Goal: Task Accomplishment & Management: Complete application form

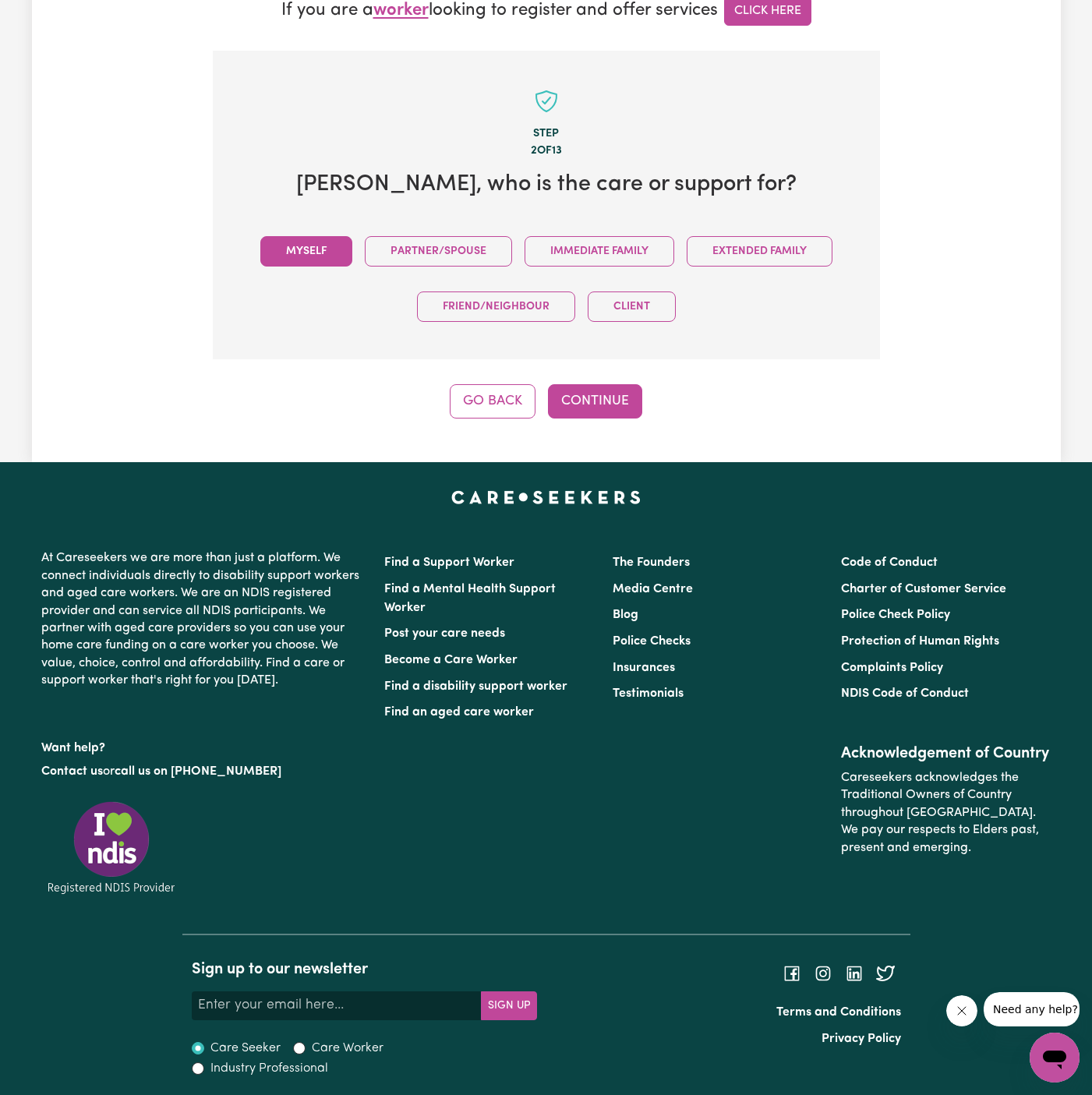
click at [302, 250] on button "Myself" at bounding box center [306, 251] width 92 height 30
click at [591, 377] on div "Step 2 of 13 Fatemeh Koucheh , who is the care or support for? Myself Partner/S…" at bounding box center [546, 234] width 667 height 368
click at [599, 400] on button "Continue" at bounding box center [596, 401] width 94 height 34
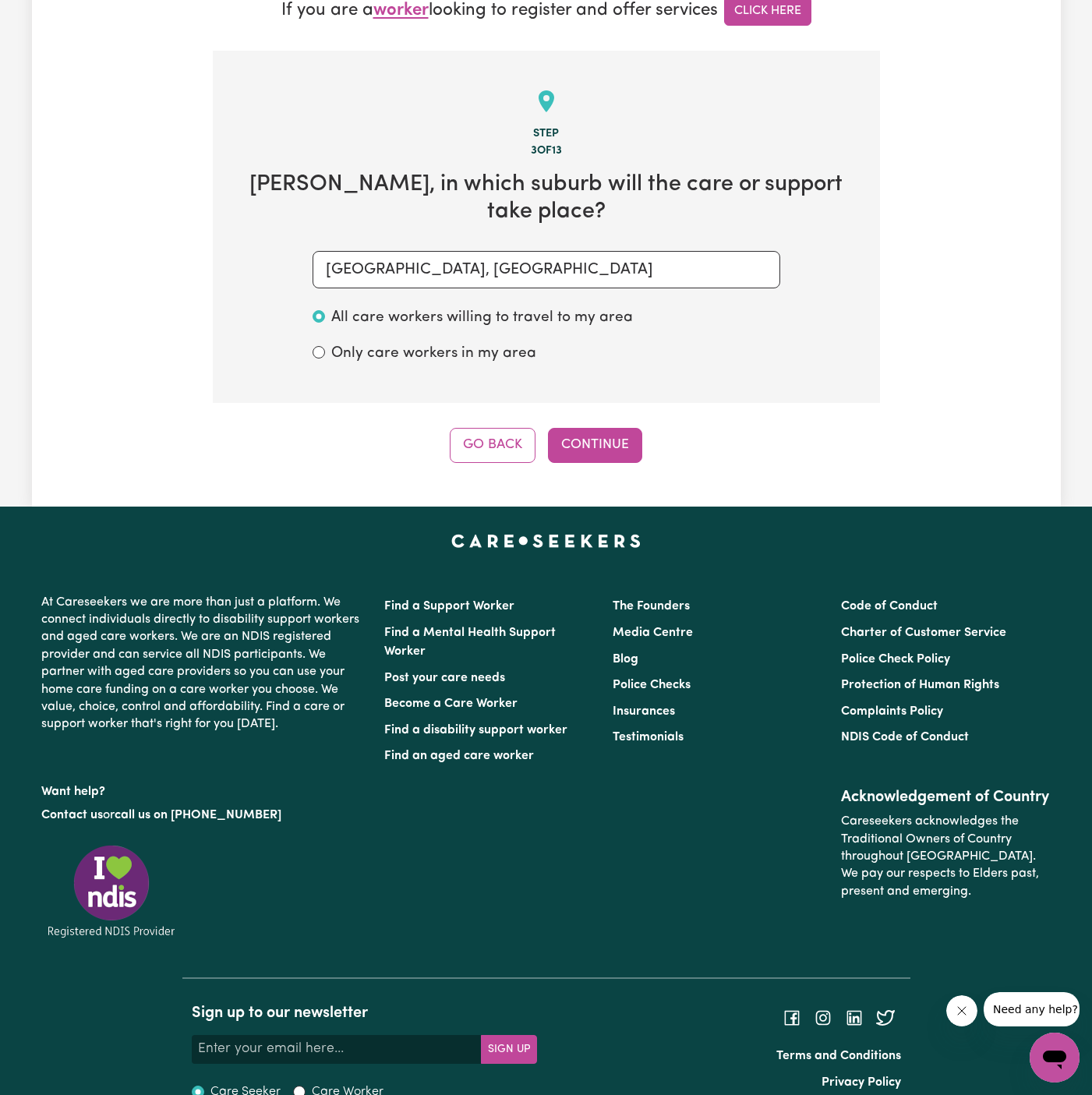
scroll to position [484, 0]
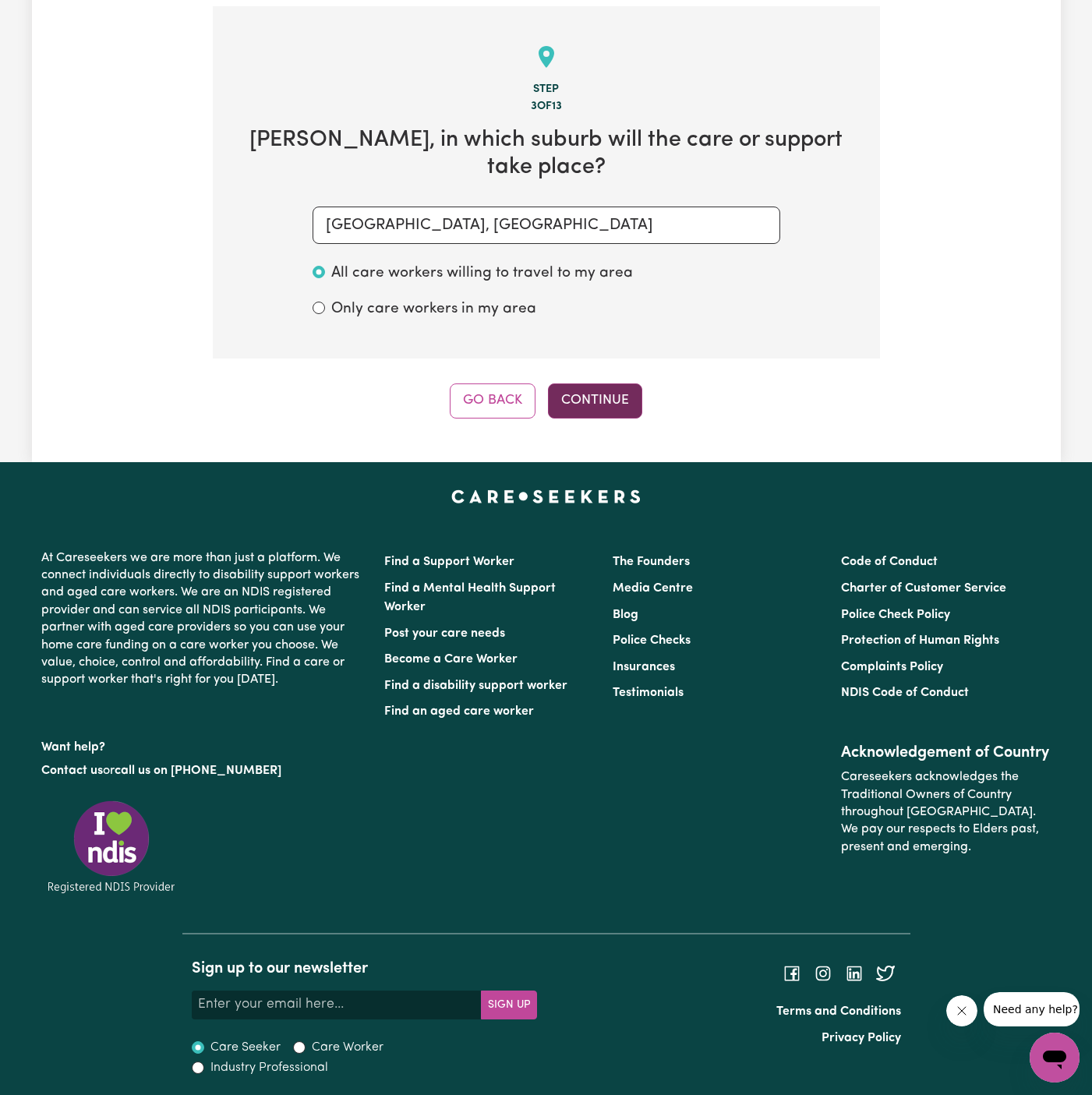
click at [604, 397] on button "Continue" at bounding box center [596, 400] width 94 height 34
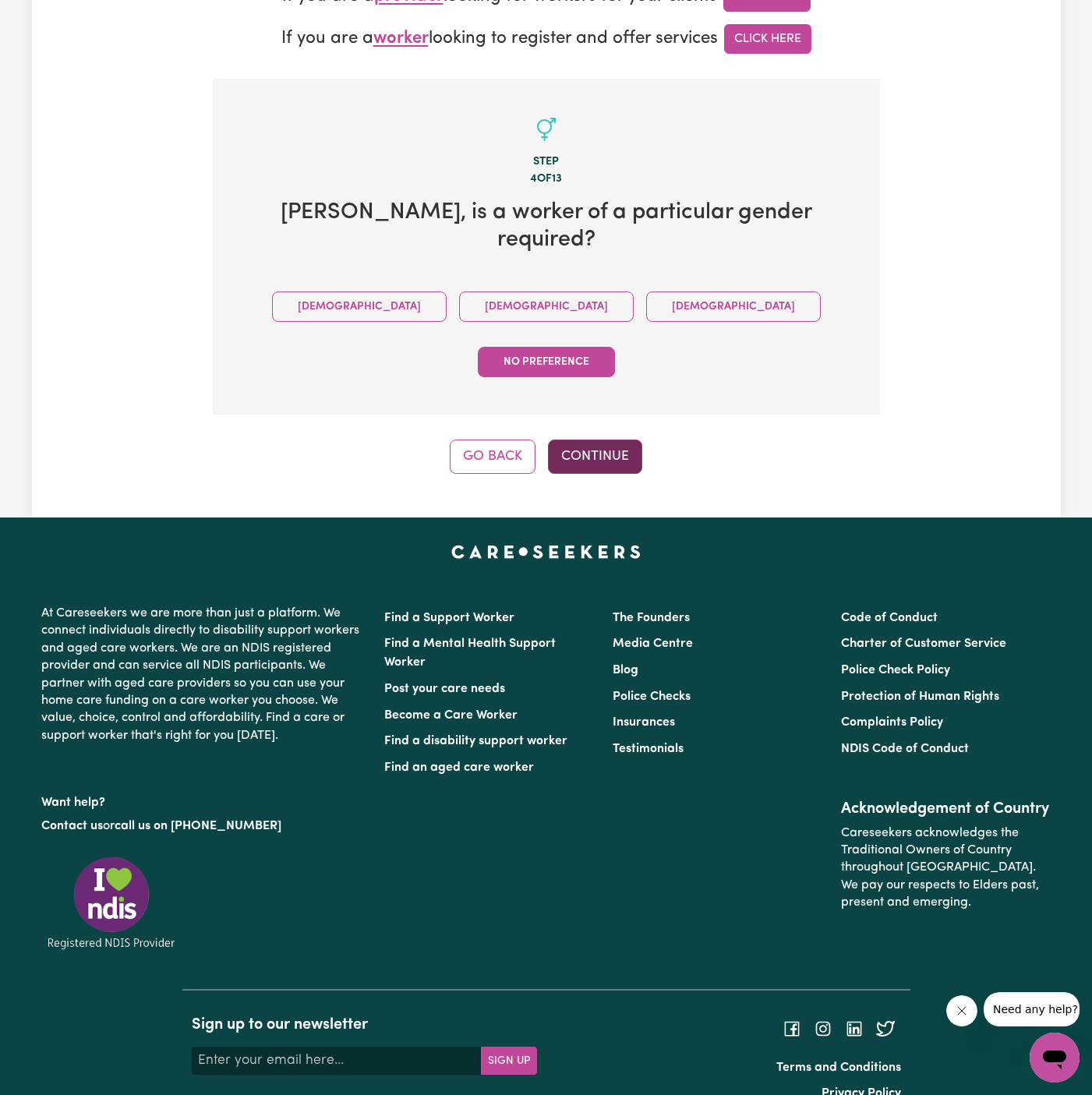
click at [618, 439] on button "Continue" at bounding box center [596, 457] width 94 height 34
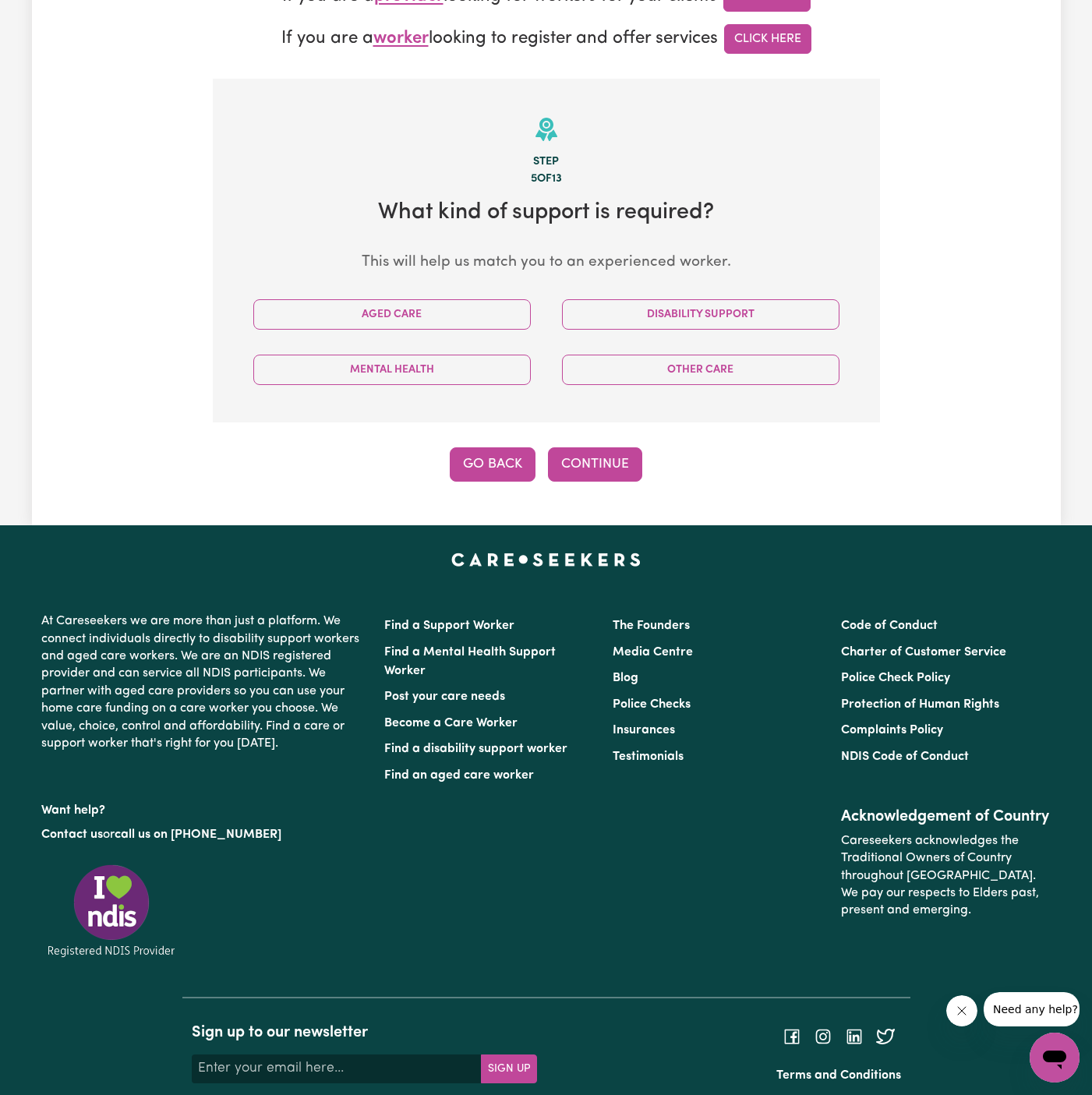
scroll to position [474, 0]
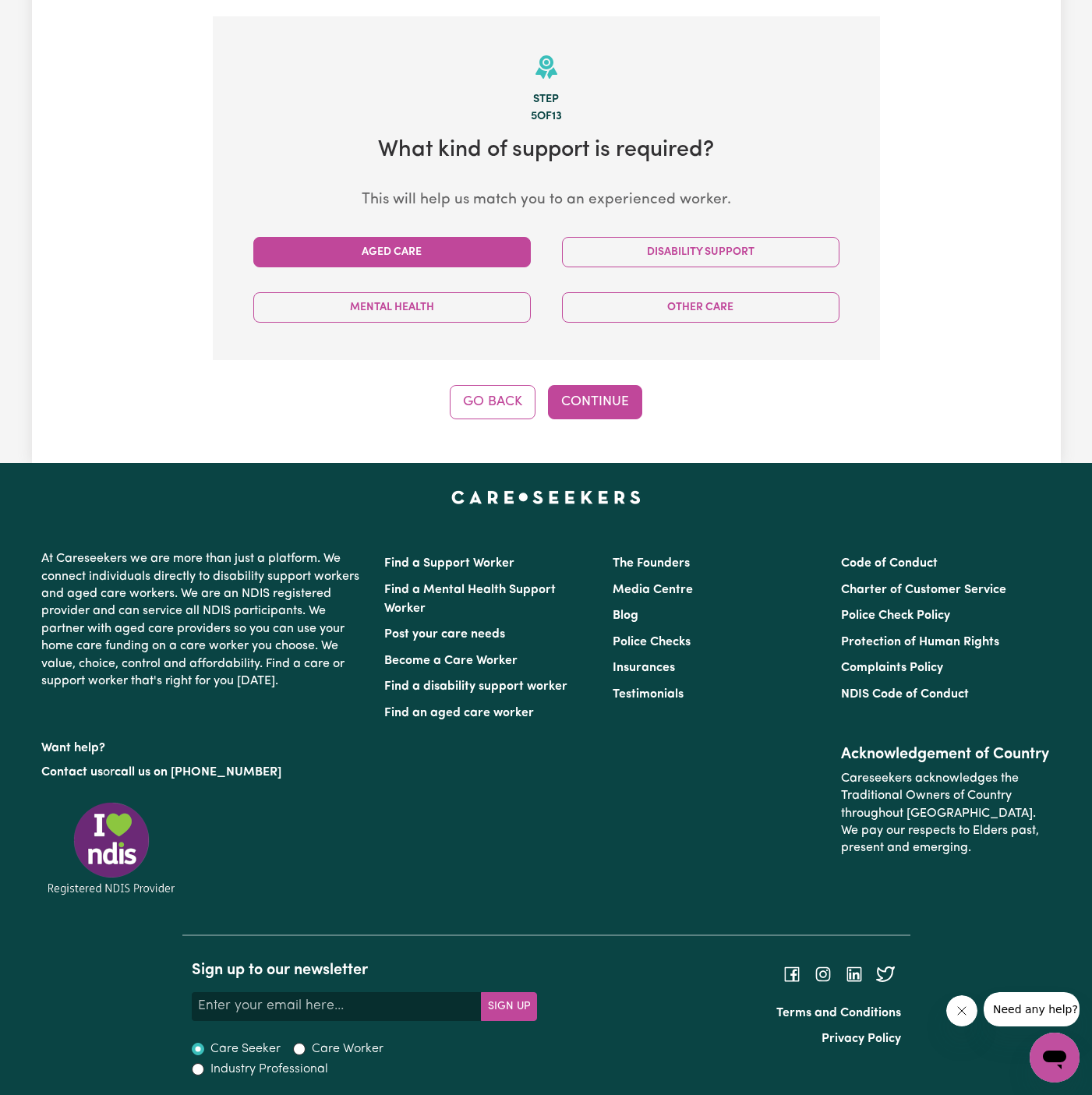
click at [483, 257] on button "Aged Care" at bounding box center [392, 252] width 278 height 30
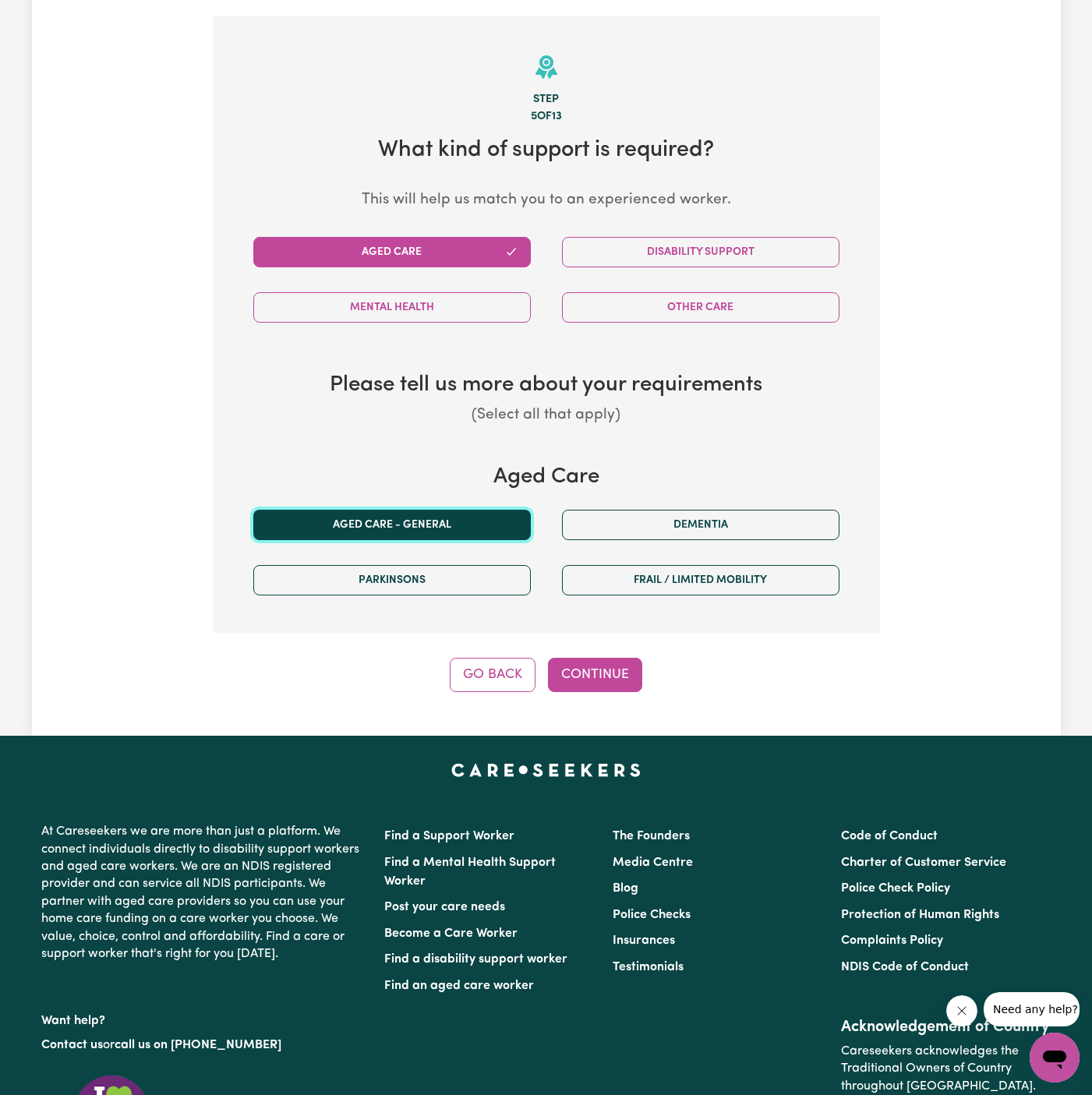
click at [438, 514] on button "Aged care - General" at bounding box center [392, 525] width 278 height 30
click at [589, 685] on button "Continue" at bounding box center [596, 675] width 94 height 34
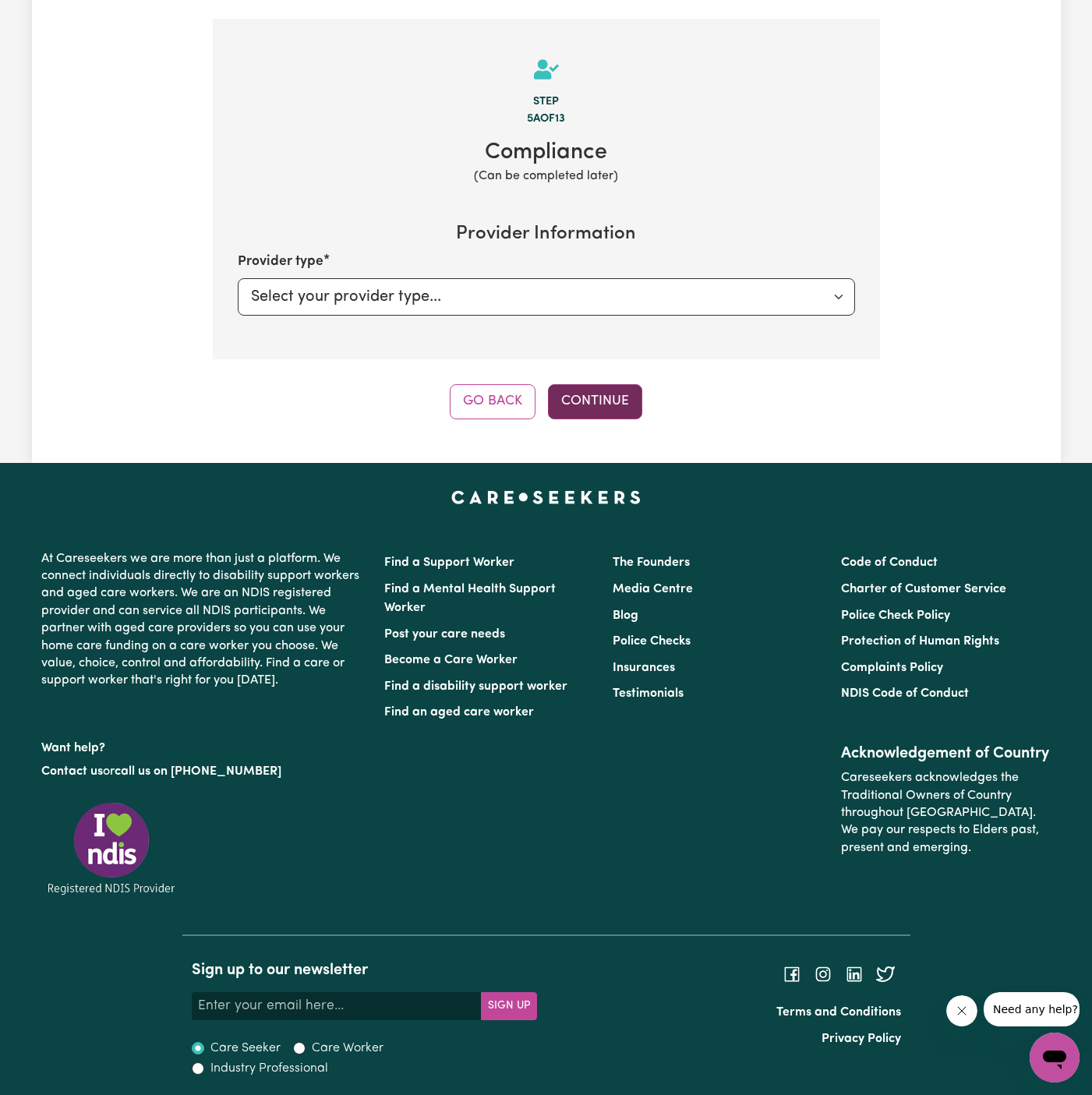
click at [570, 384] on button "Continue" at bounding box center [596, 401] width 94 height 34
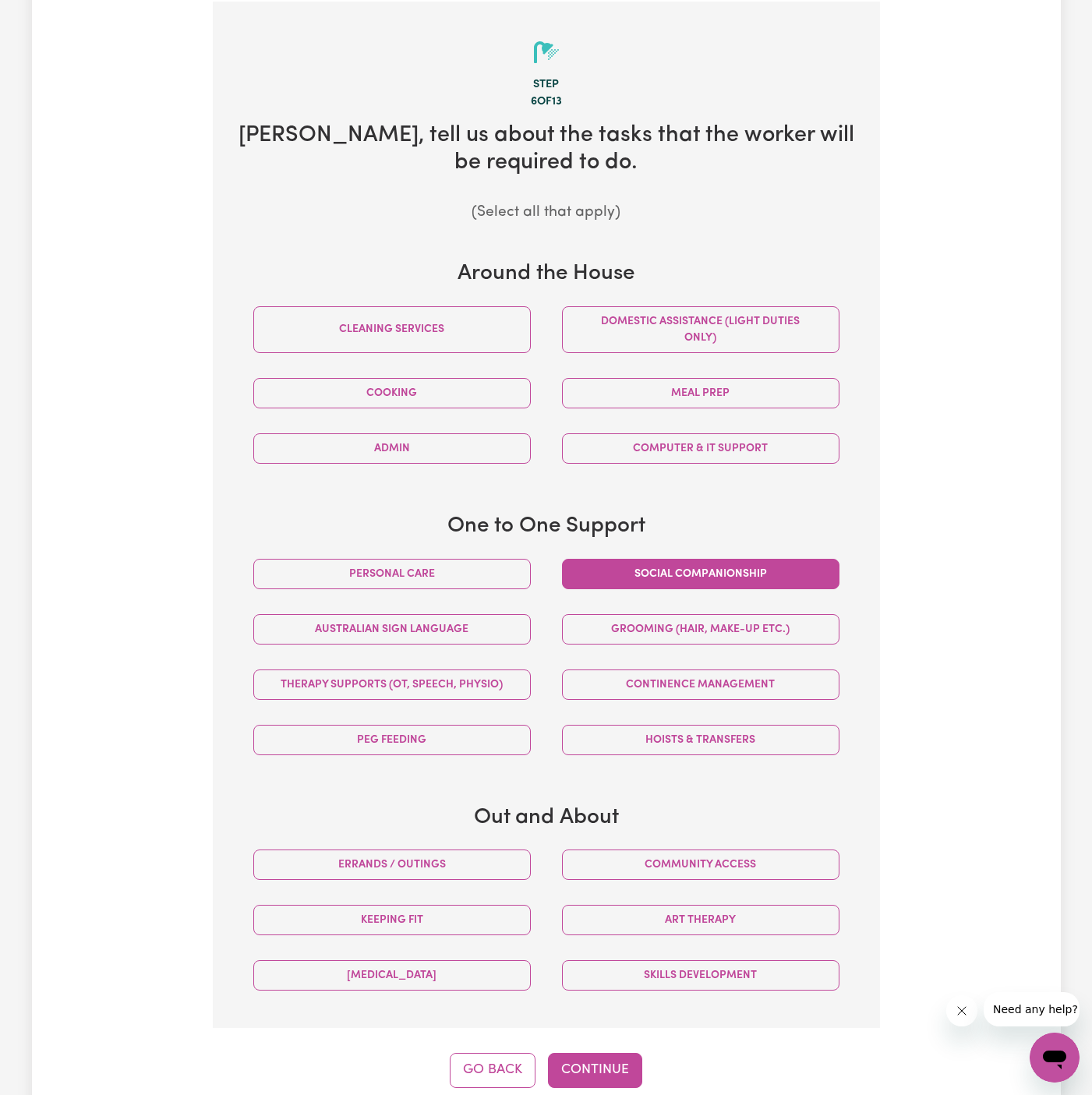
click at [696, 573] on button "Social companionship" at bounding box center [701, 573] width 278 height 30
click at [613, 1058] on button "Continue" at bounding box center [596, 1070] width 94 height 34
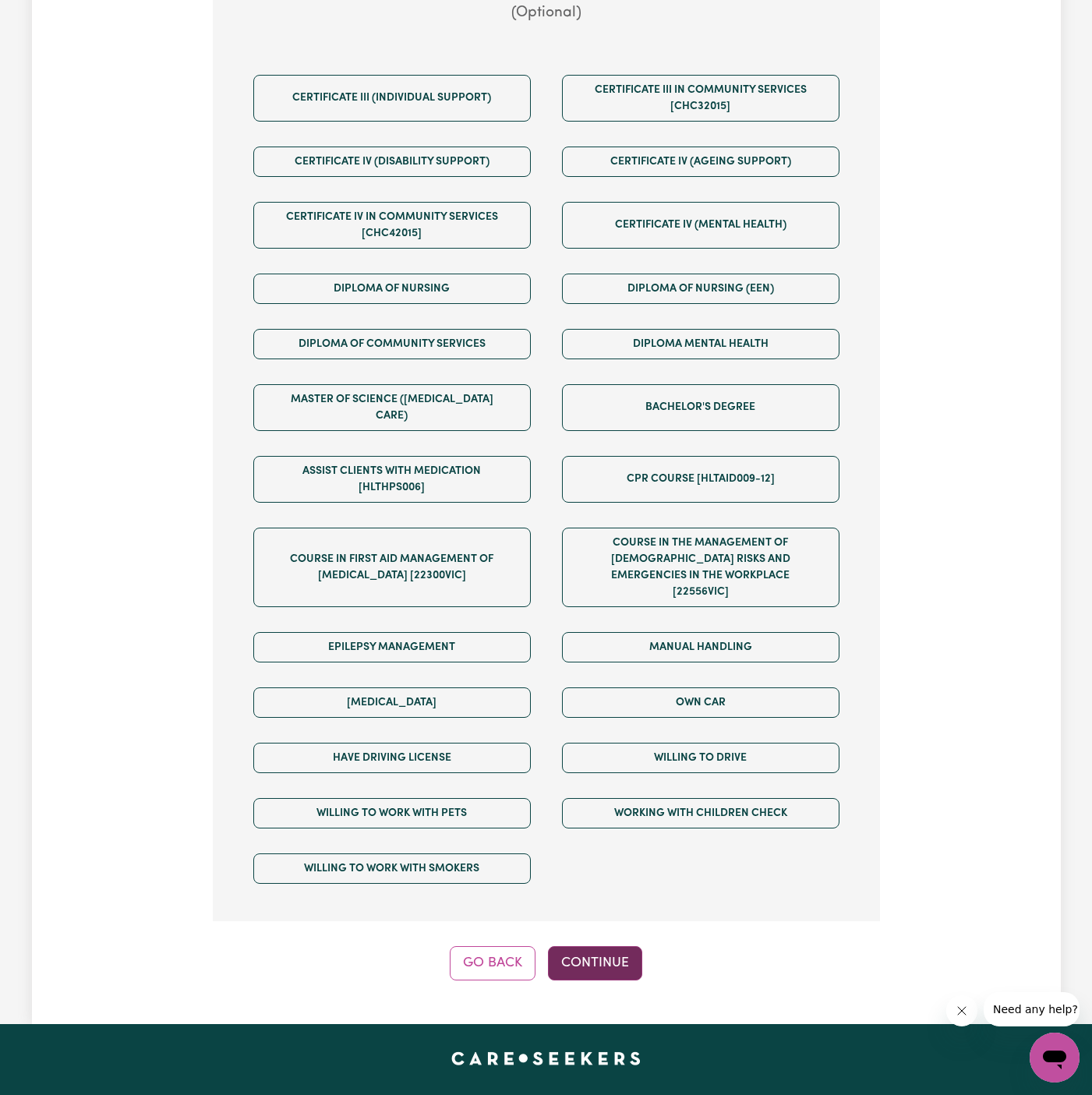
click at [613, 946] on button "Continue" at bounding box center [596, 963] width 94 height 34
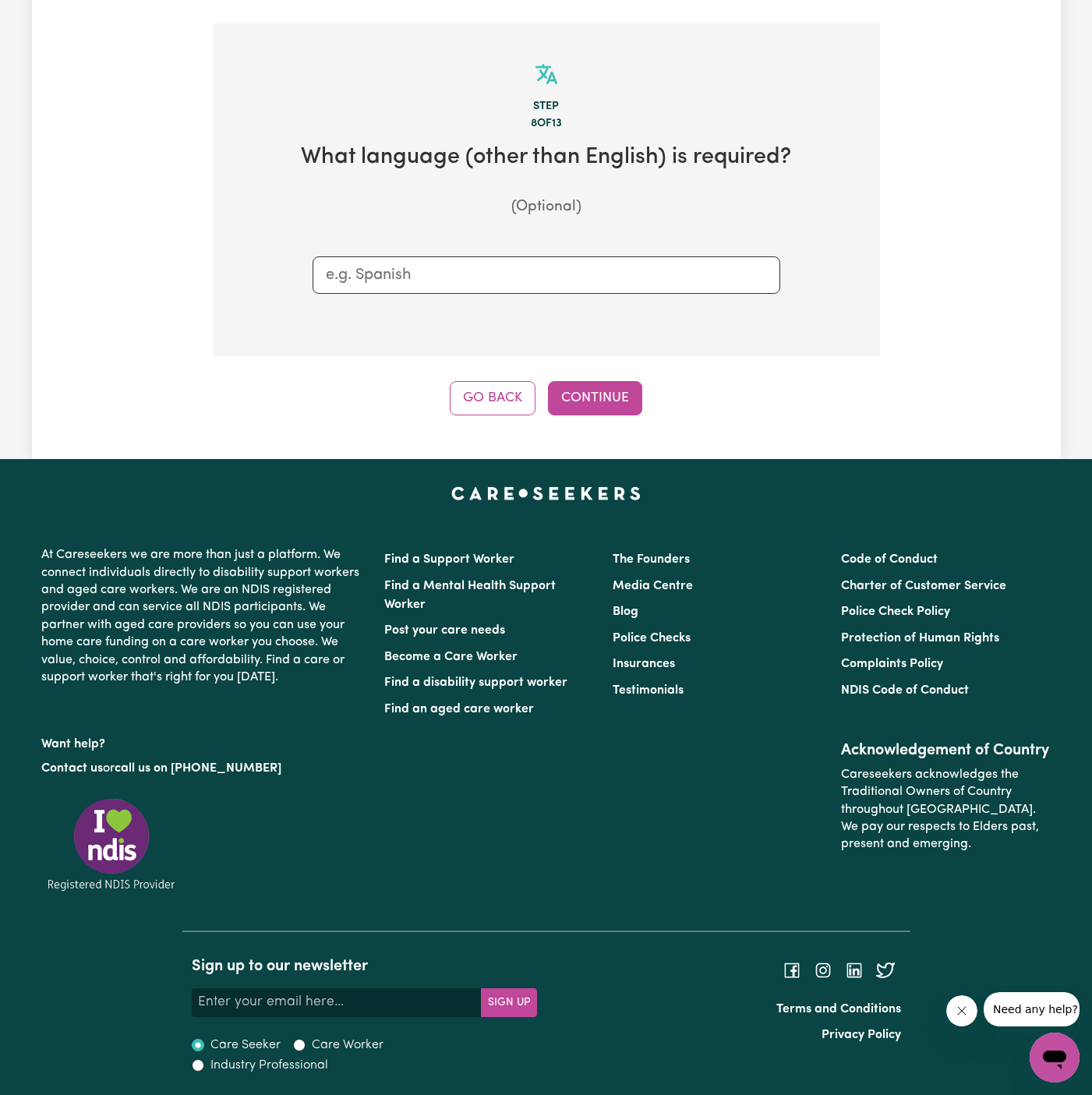
scroll to position [464, 0]
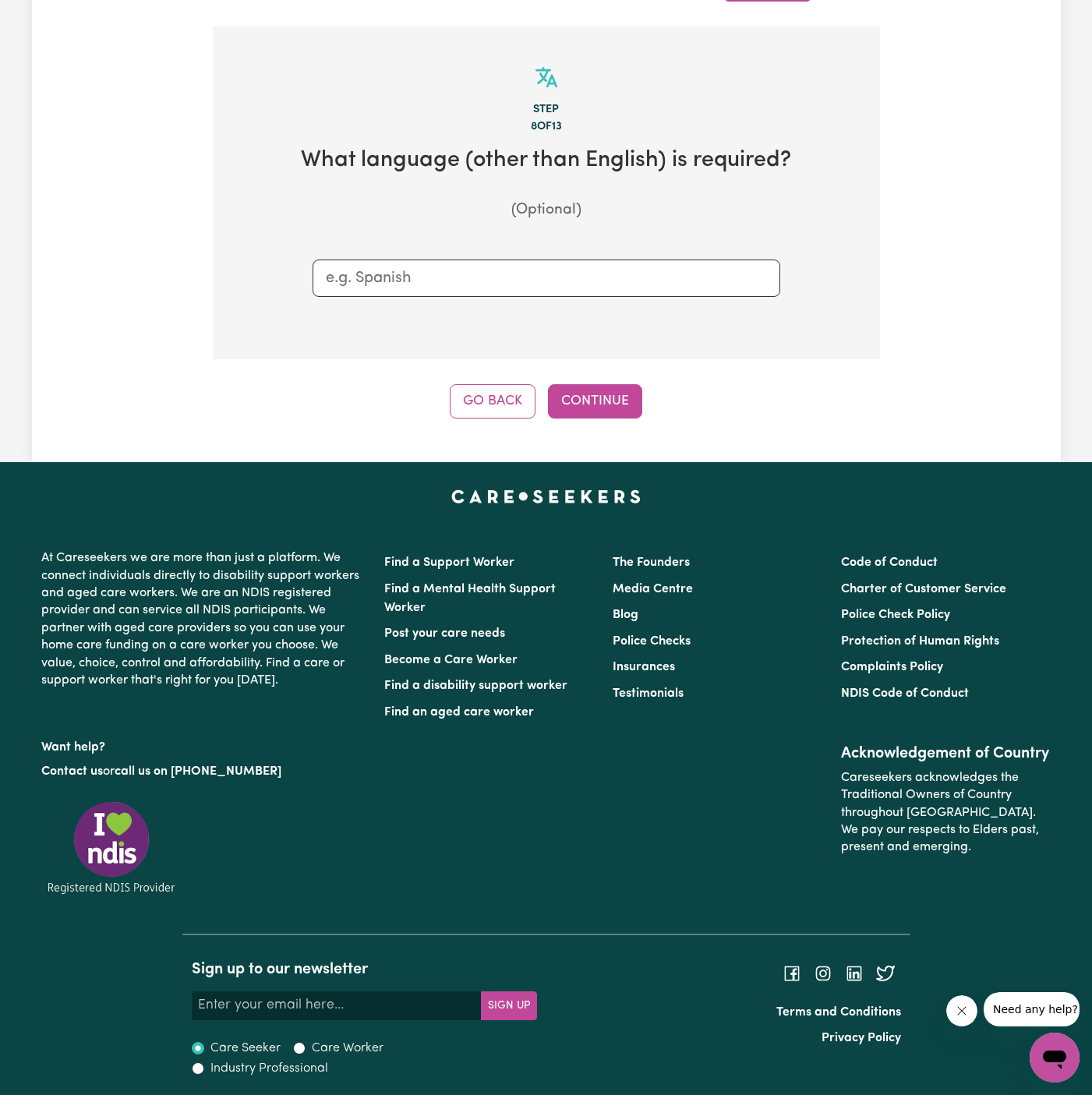
click at [617, 377] on div "Step 8 of 13 What language (other than English) is required? (Optional) Go Back…" at bounding box center [546, 223] width 667 height 392
click at [613, 388] on button "Continue" at bounding box center [596, 401] width 94 height 34
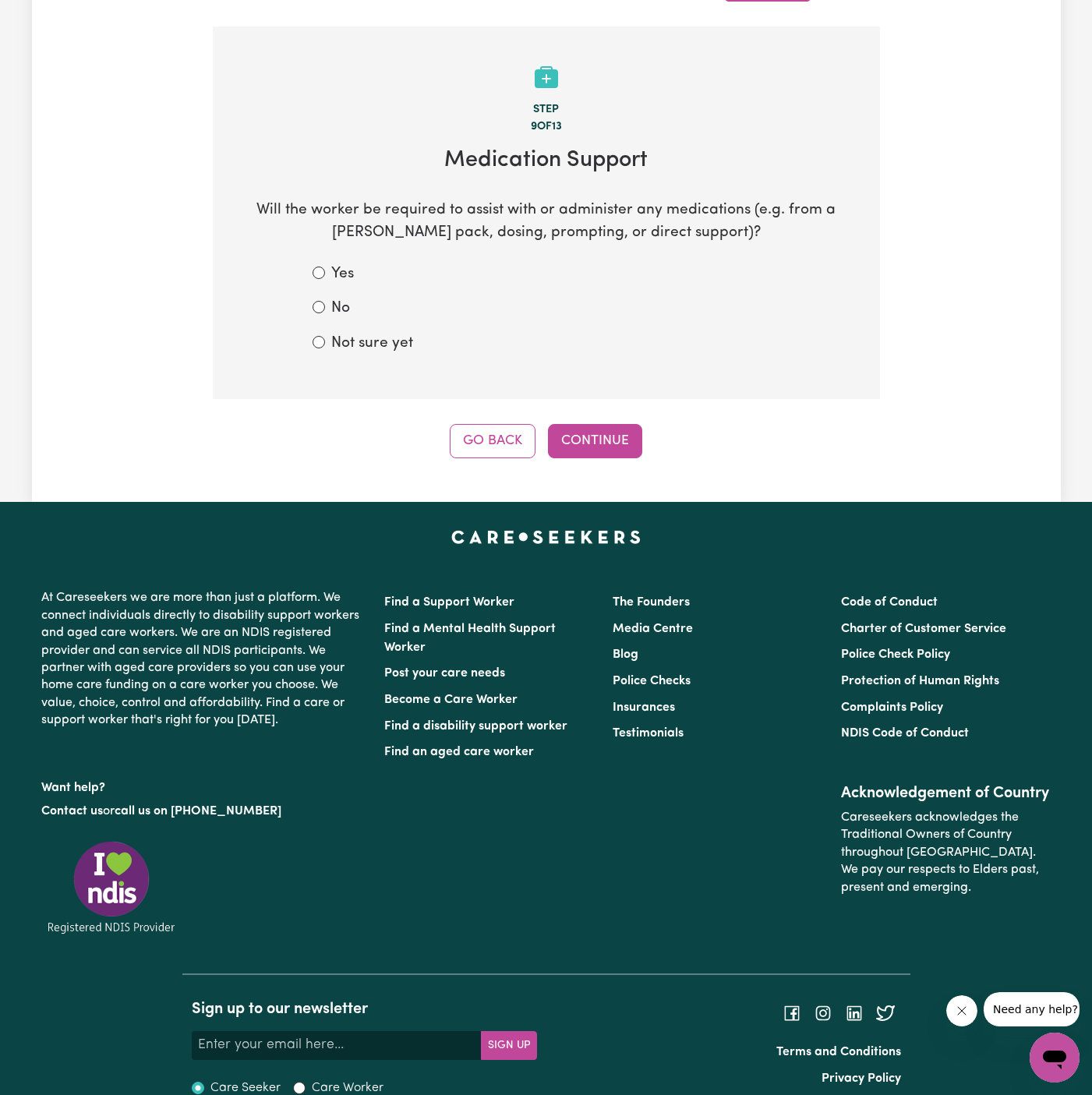
scroll to position [489, 0]
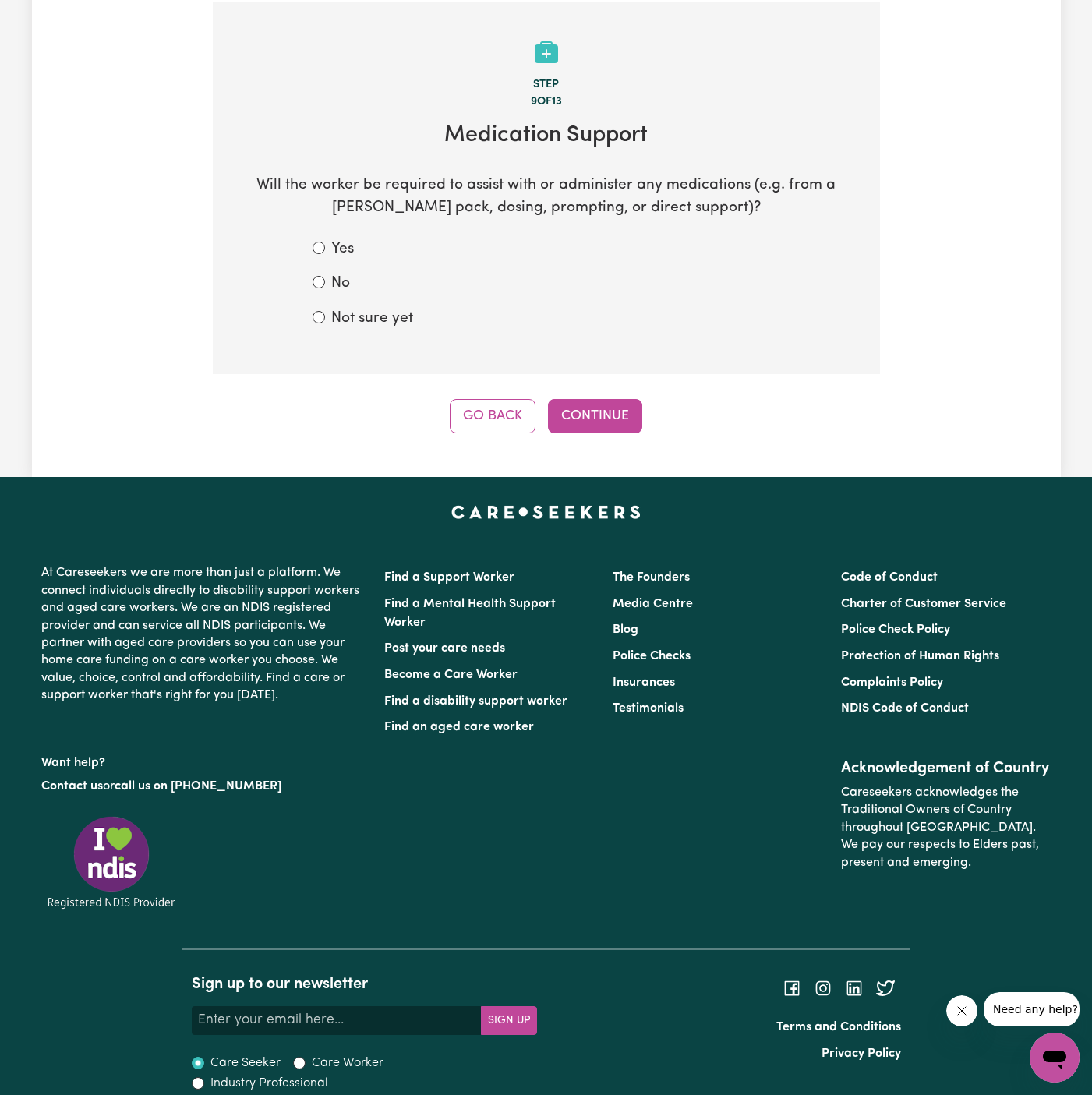
click at [401, 316] on label "Not sure yet" at bounding box center [372, 319] width 82 height 23
click at [325, 316] on input "Not sure yet" at bounding box center [318, 317] width 12 height 12
radio input "true"
click at [573, 421] on button "Continue" at bounding box center [596, 416] width 94 height 34
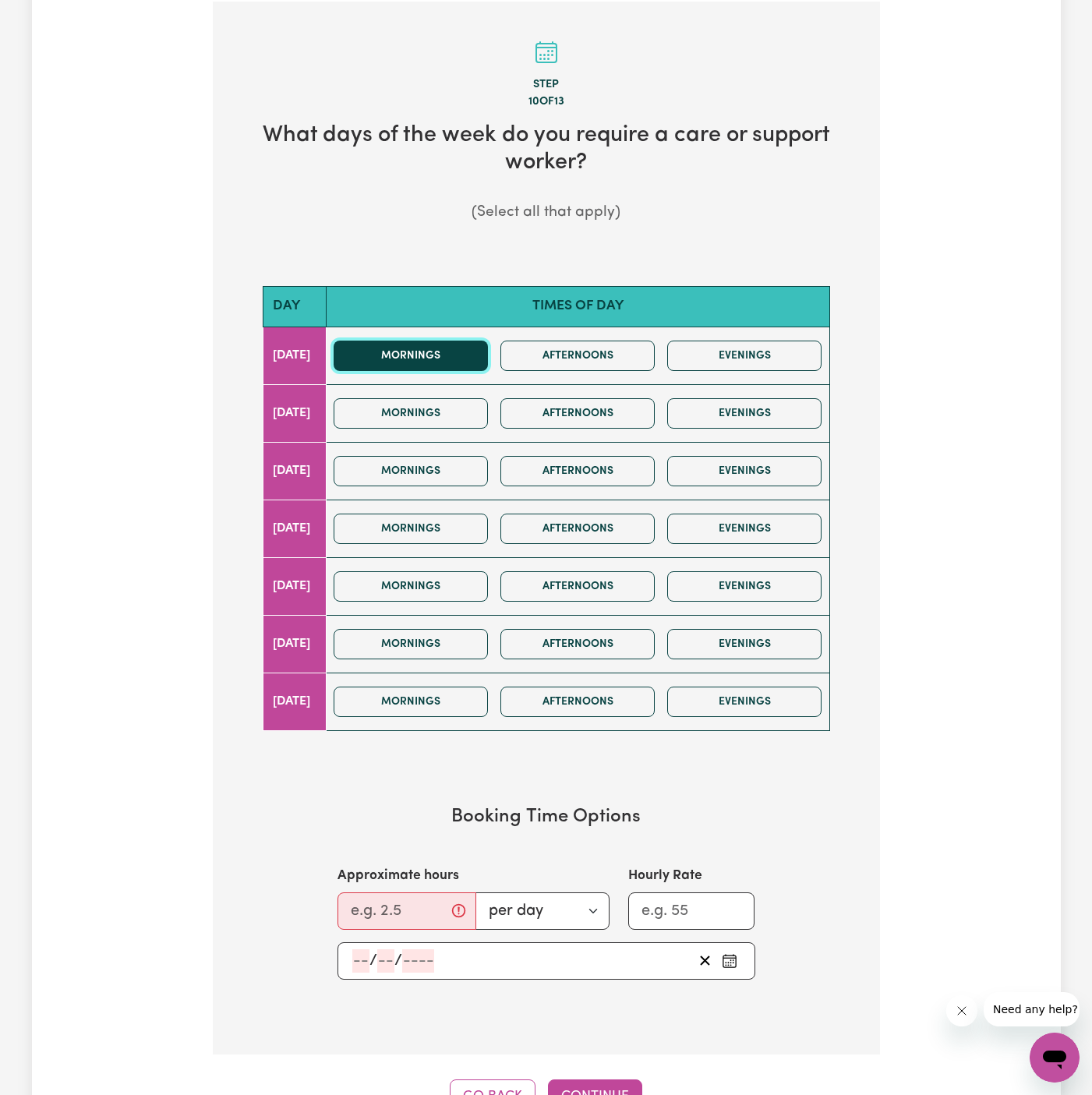
click at [444, 357] on button "Mornings" at bounding box center [411, 355] width 154 height 30
click at [376, 898] on input "Approximate hours" at bounding box center [407, 911] width 139 height 37
type input "2"
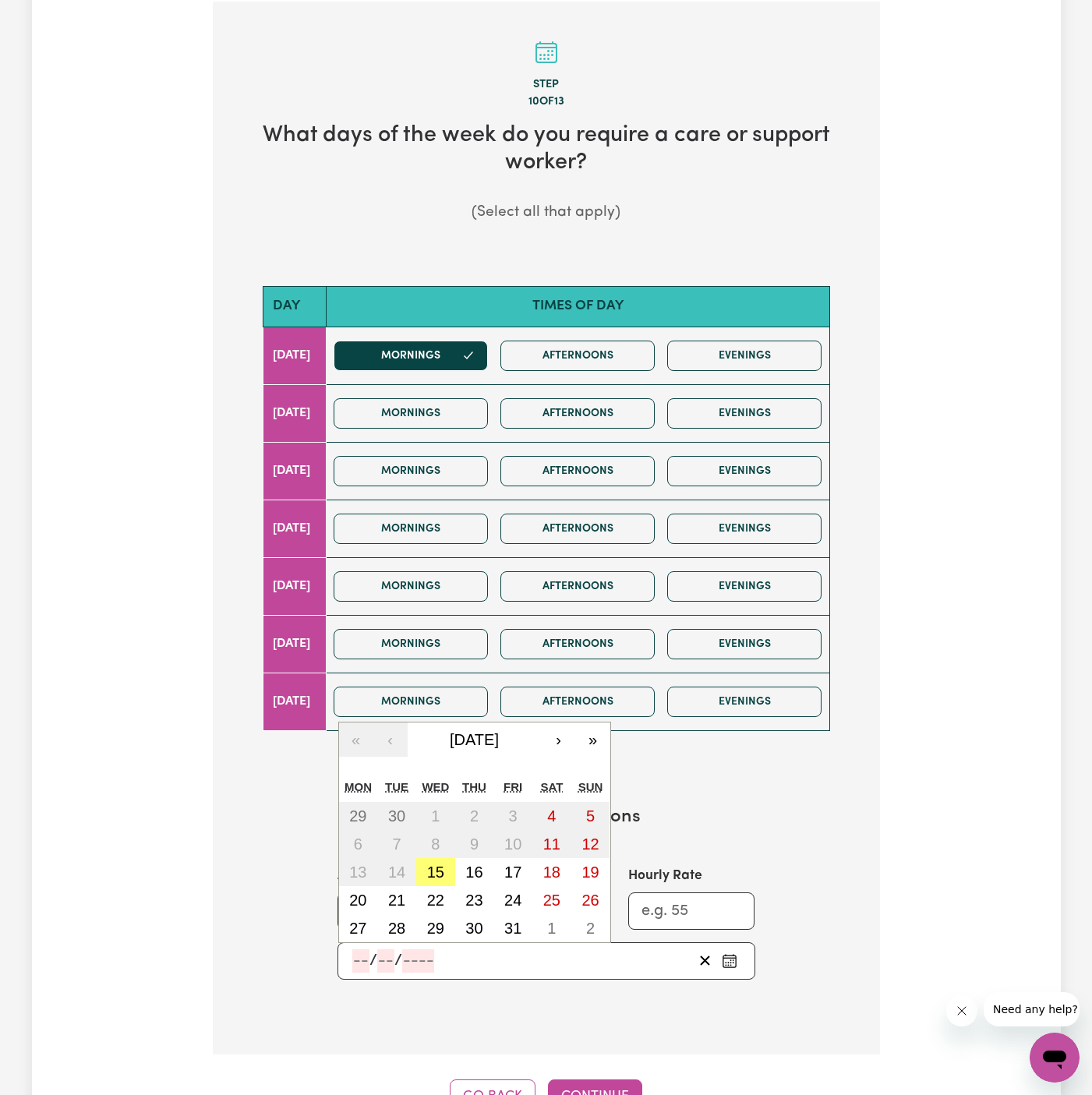
click at [356, 954] on input "number" at bounding box center [361, 961] width 17 height 24
click at [437, 866] on abbr "15" at bounding box center [436, 872] width 17 height 17
type input "2025-10-15"
type input "15"
type input "10"
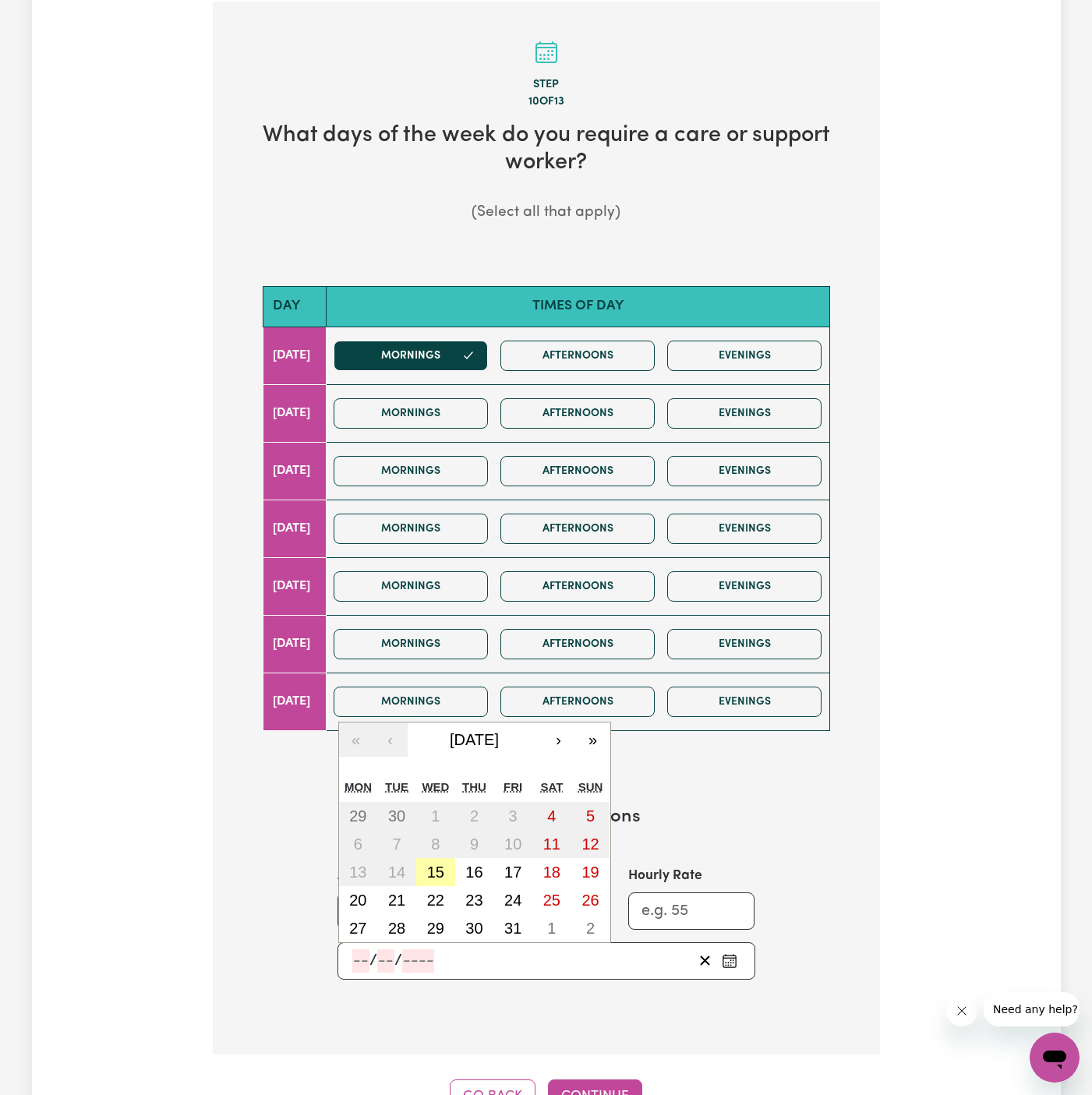
type input "2025"
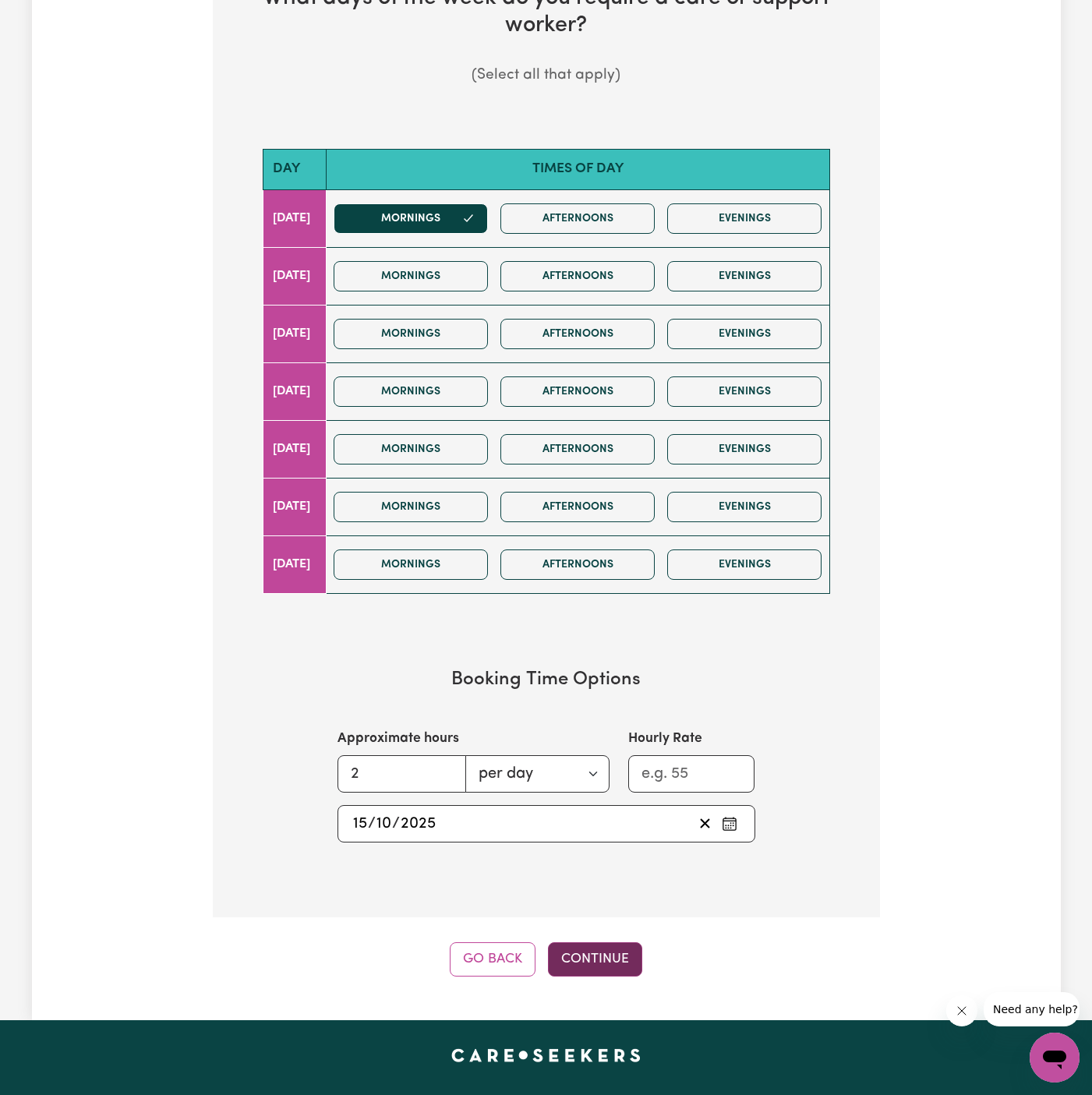
click at [592, 955] on button "Continue" at bounding box center [596, 959] width 94 height 34
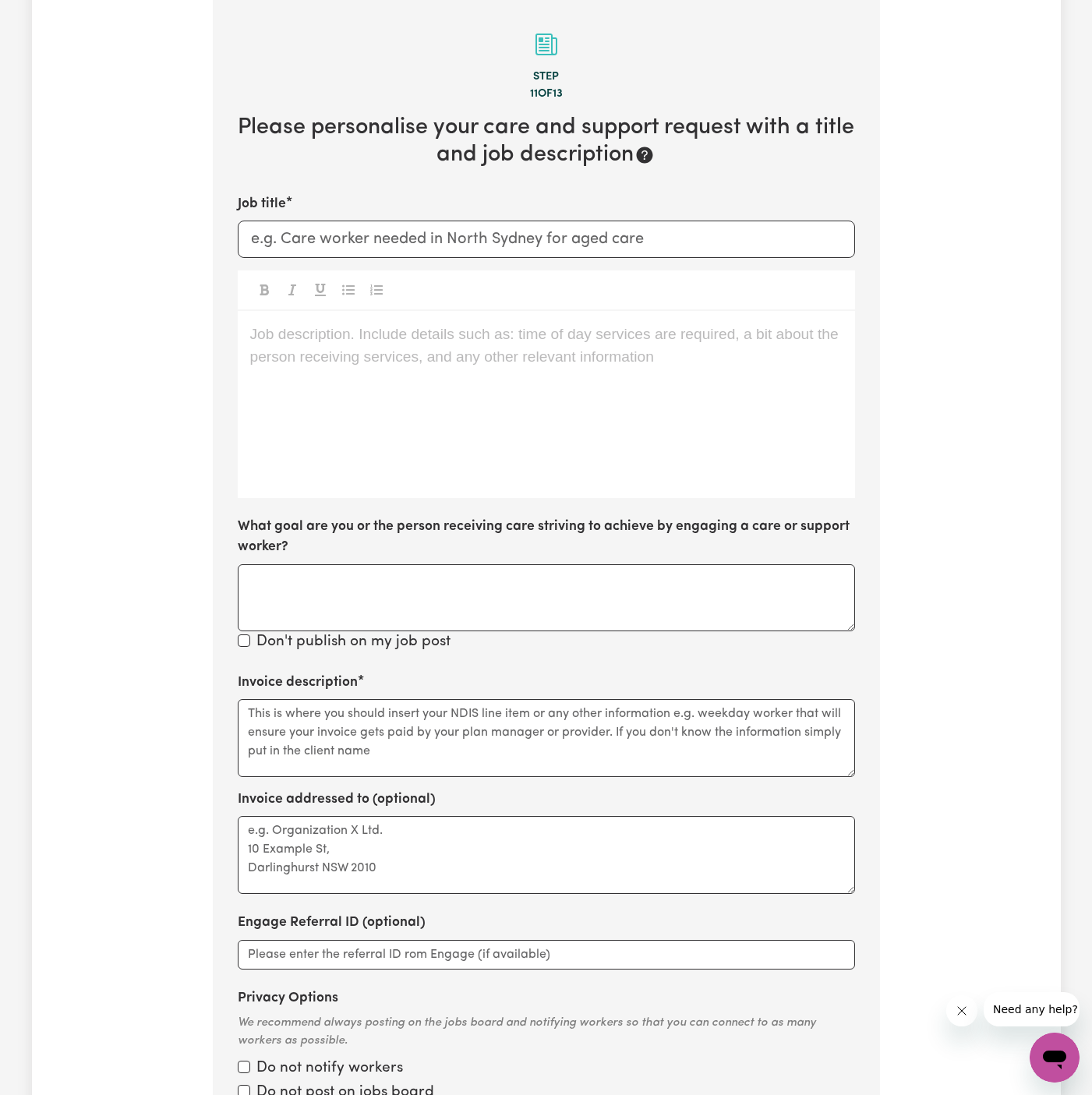
scroll to position [489, 0]
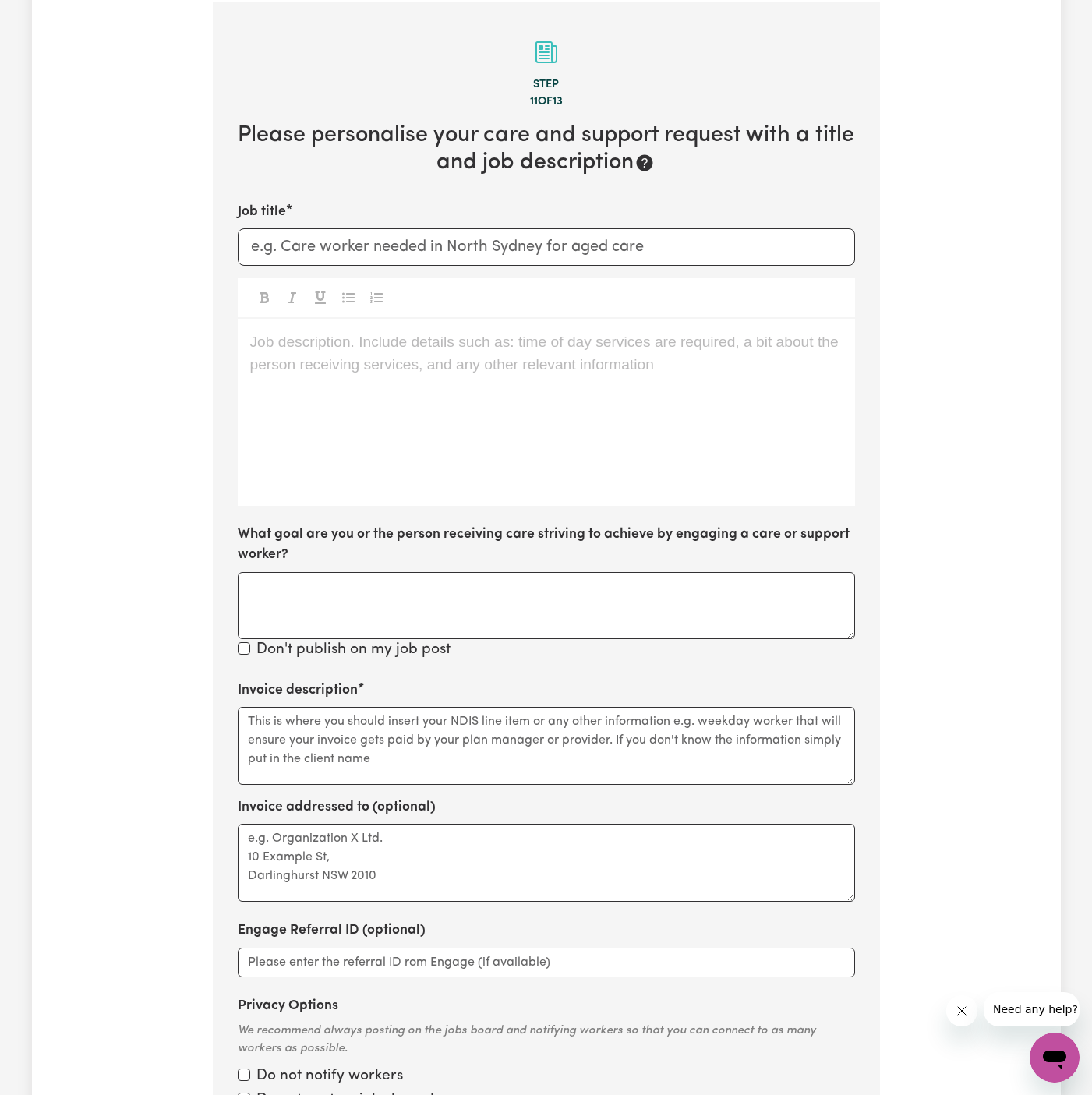
click at [316, 432] on div "Job description. Include details such as: time of day services are required, a …" at bounding box center [547, 412] width 618 height 187
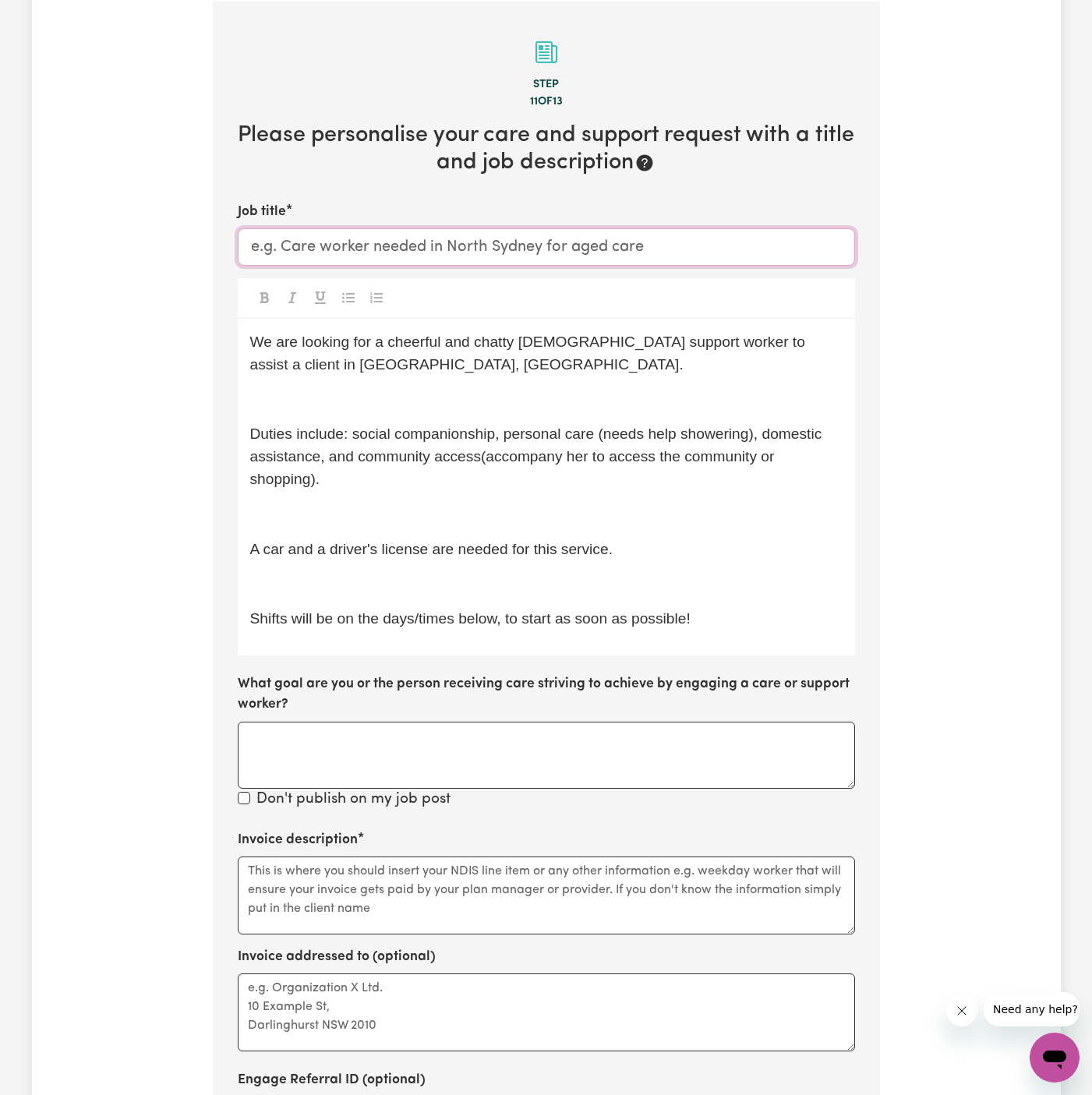
click at [455, 260] on input "Job title" at bounding box center [547, 247] width 618 height 37
type input "Support Worker Needed In Lane Cove, NSW"
click at [406, 377] on div "We are looking for a cheerful and chatty female support worker to assist a clie…" at bounding box center [547, 487] width 618 height 337
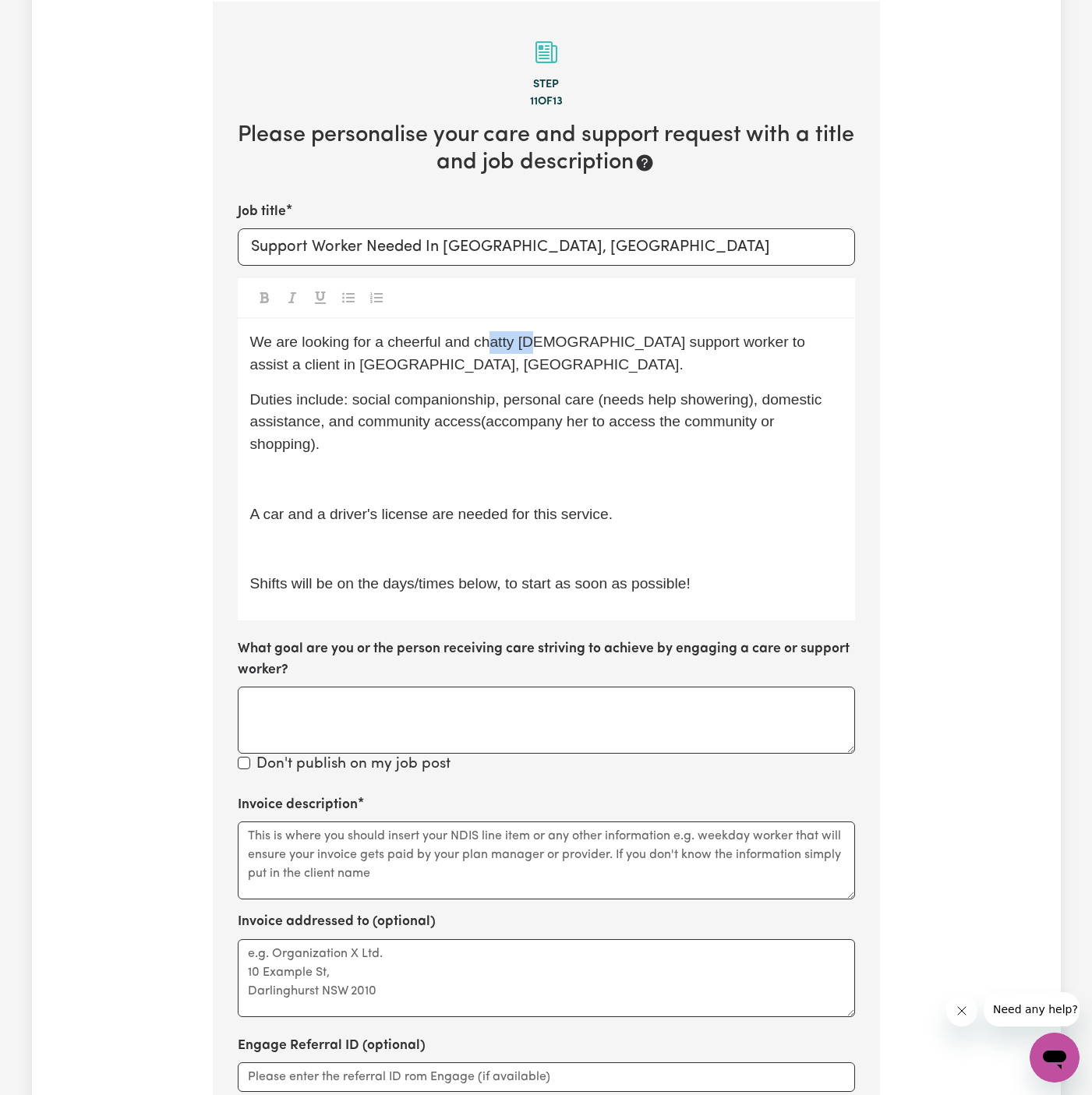
drag, startPoint x: 531, startPoint y: 341, endPoint x: 597, endPoint y: 357, distance: 67.9
click at [597, 357] on p "We are looking for a cheerful and chatty female support worker to assist a clie…" at bounding box center [546, 354] width 592 height 45
drag, startPoint x: 568, startPoint y: 345, endPoint x: 466, endPoint y: 345, distance: 102.0
click at [466, 345] on span "We are looking for a cheerful and chatty female support worker to assist a clie…" at bounding box center [530, 353] width 560 height 39
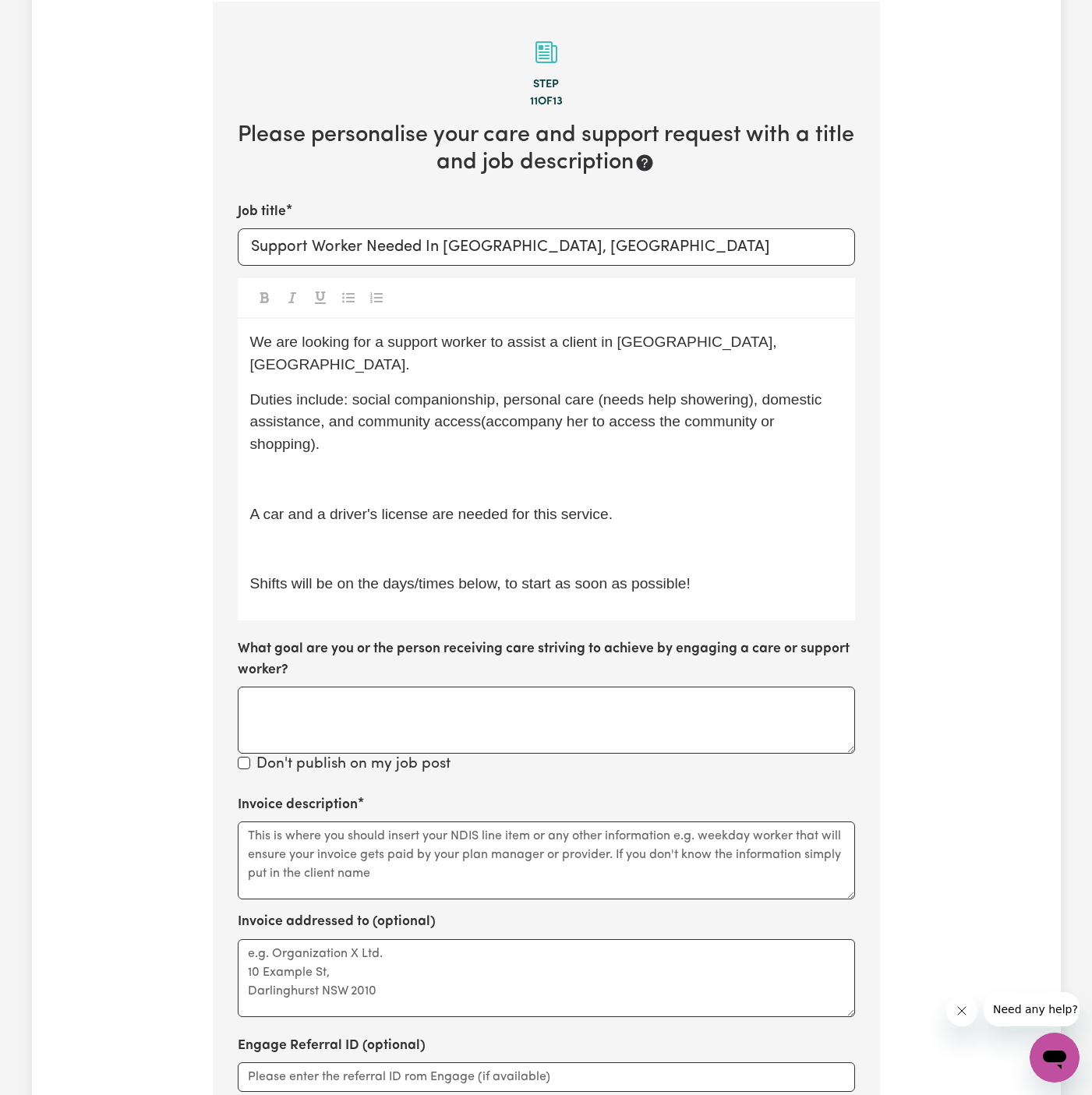
click at [600, 353] on div "We are looking for a support worker to assist a client in Strathfield, NSW. Dut…" at bounding box center [547, 469] width 618 height 301
drag, startPoint x: 447, startPoint y: 246, endPoint x: 744, endPoint y: 246, distance: 297.0
click at [744, 246] on input "Support Worker Needed In Lane Cove, NSW" at bounding box center [547, 247] width 618 height 37
drag, startPoint x: 664, startPoint y: 242, endPoint x: 450, endPoint y: 241, distance: 214.0
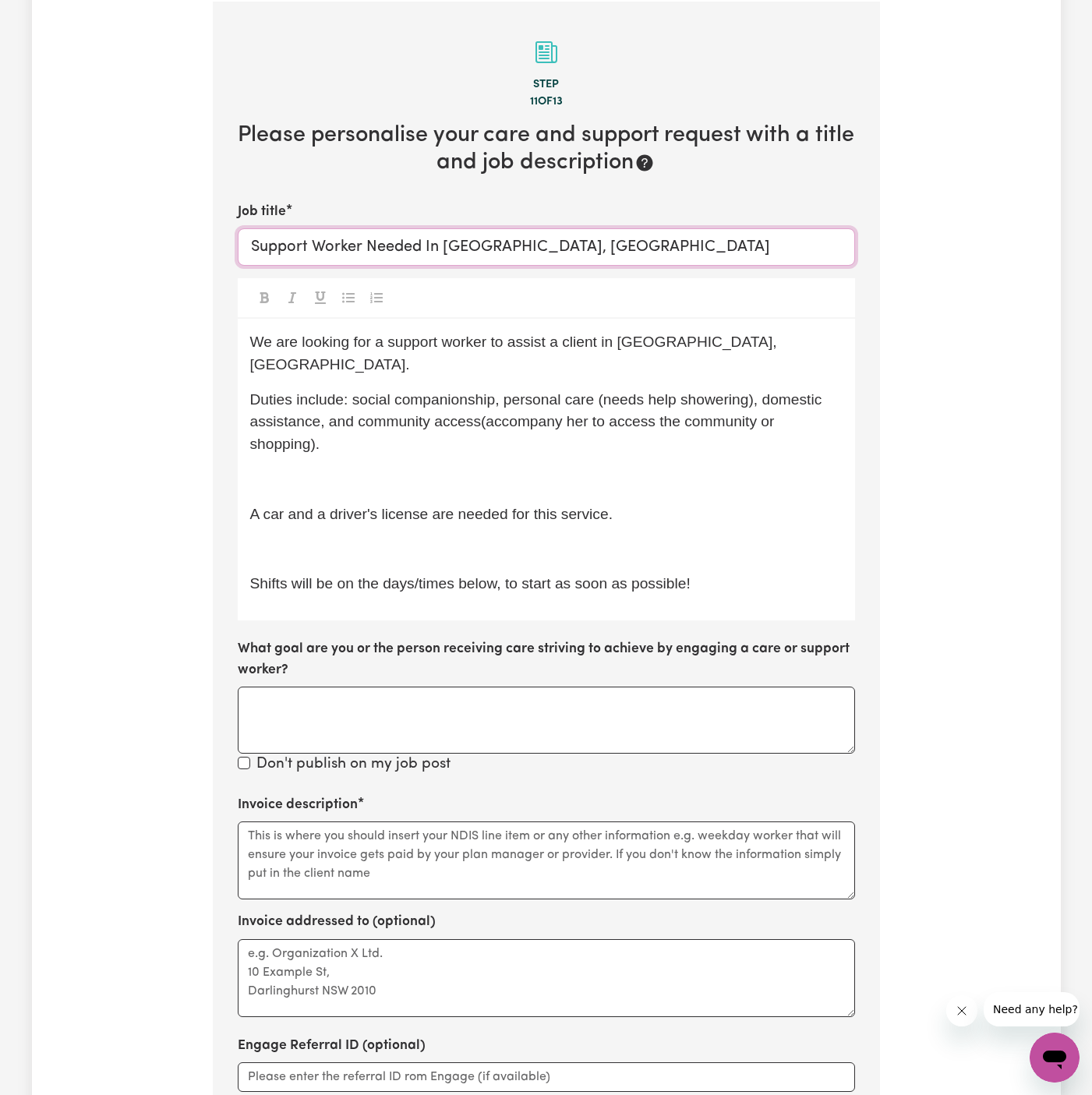
click at [450, 241] on input "Support Worker Needed In Lane Cove, NSW" at bounding box center [547, 247] width 618 height 37
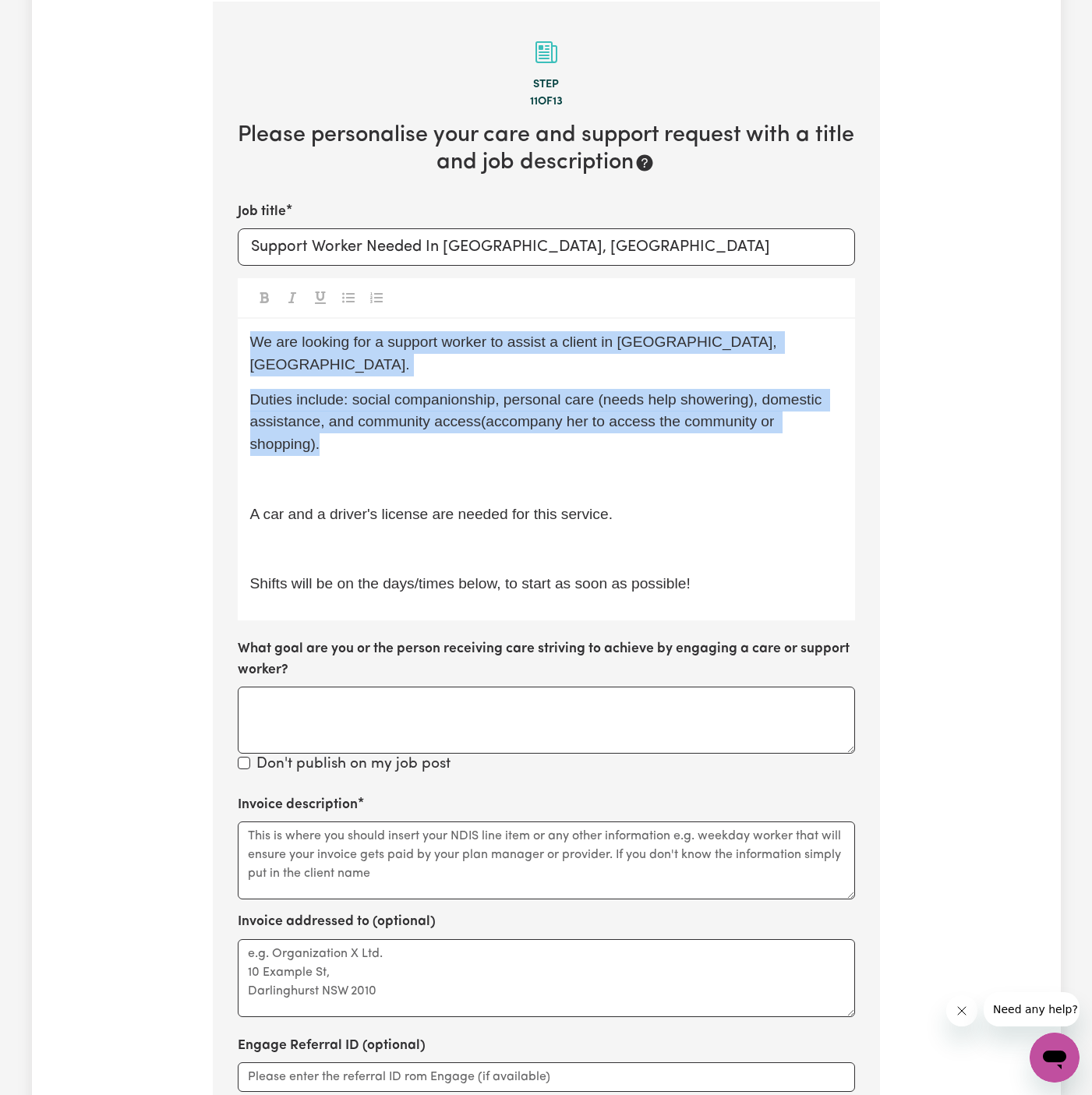
drag, startPoint x: 641, startPoint y: 412, endPoint x: 440, endPoint y: 222, distance: 276.6
click at [440, 222] on div "Job title Support Worker Needed In Lane Cove, NSW We are looking for a support …" at bounding box center [547, 489] width 618 height 574
click at [440, 251] on input "Support Worker Needed In Lane Cove, NSW" at bounding box center [547, 247] width 618 height 37
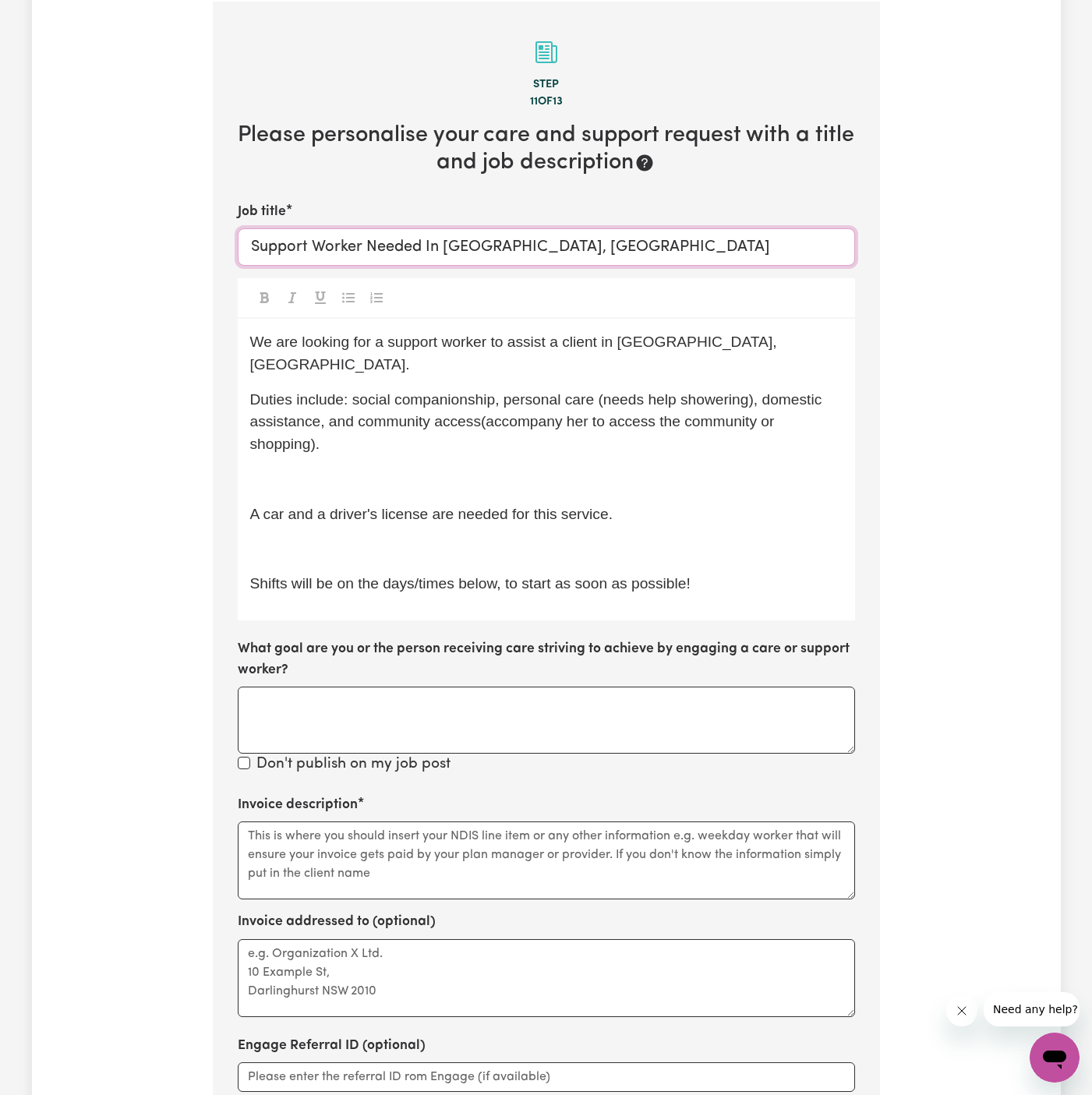
drag, startPoint x: 443, startPoint y: 248, endPoint x: 698, endPoint y: 247, distance: 255.0
click at [698, 247] on input "Support Worker Needed In Lane Cove, NSW" at bounding box center [547, 247] width 618 height 37
click at [770, 357] on div "We are looking for a support worker to assist a client in Strathfield, NSW. Dut…" at bounding box center [547, 469] width 618 height 301
drag, startPoint x: 751, startPoint y: 350, endPoint x: 618, endPoint y: 346, distance: 133.1
click at [618, 346] on p "We are looking for a support worker to assist a client in Strathfield, NSW." at bounding box center [546, 354] width 592 height 45
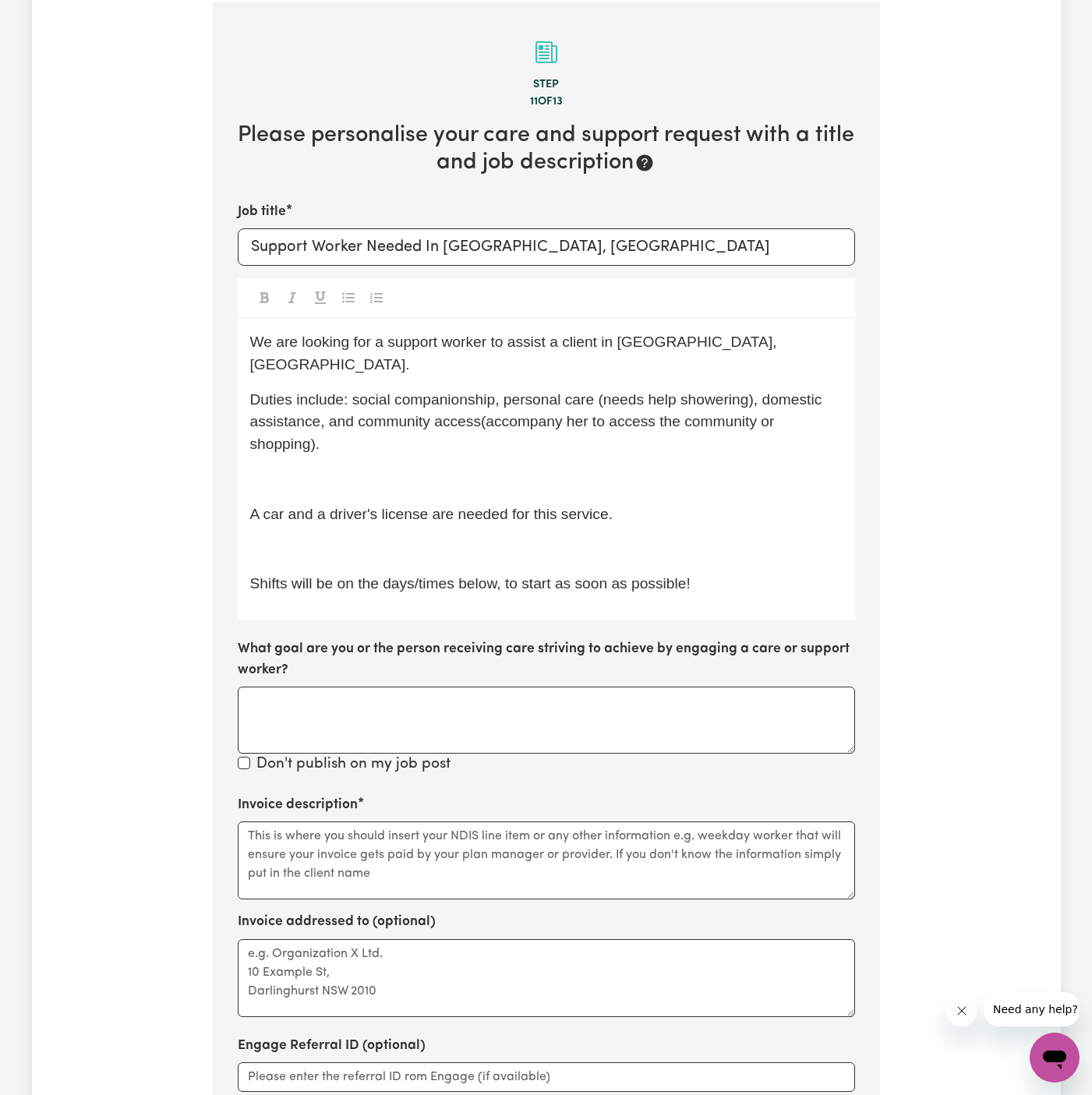
click at [561, 392] on span "Duties include: social companionship, personal care (needs help showering), dom…" at bounding box center [538, 422] width 576 height 62
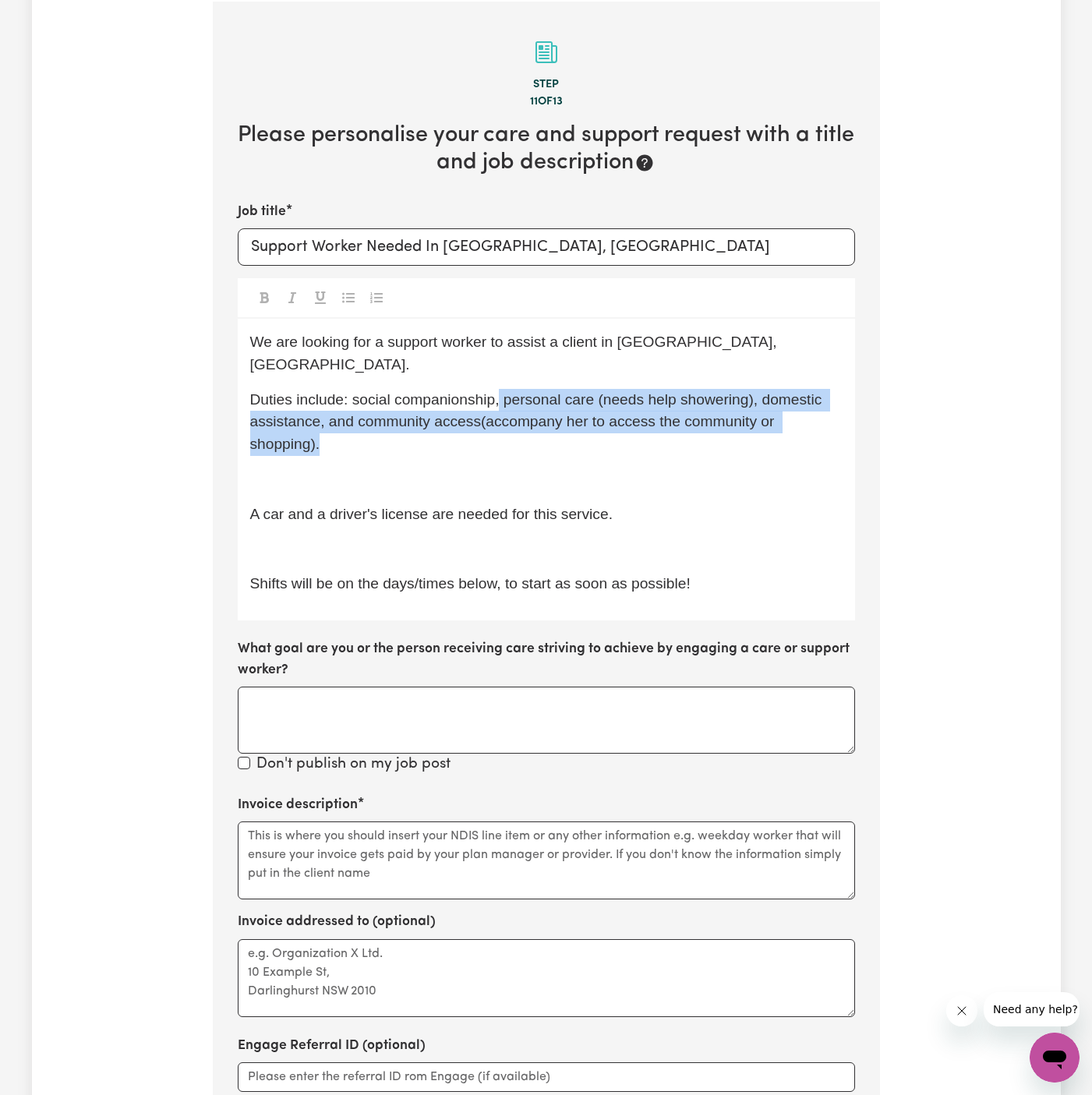
drag, startPoint x: 498, startPoint y: 376, endPoint x: 613, endPoint y: 435, distance: 129.3
click at [613, 435] on div "We are looking for a support worker to assist a client in Lane Cove, NSW. Dutie…" at bounding box center [547, 469] width 618 height 301
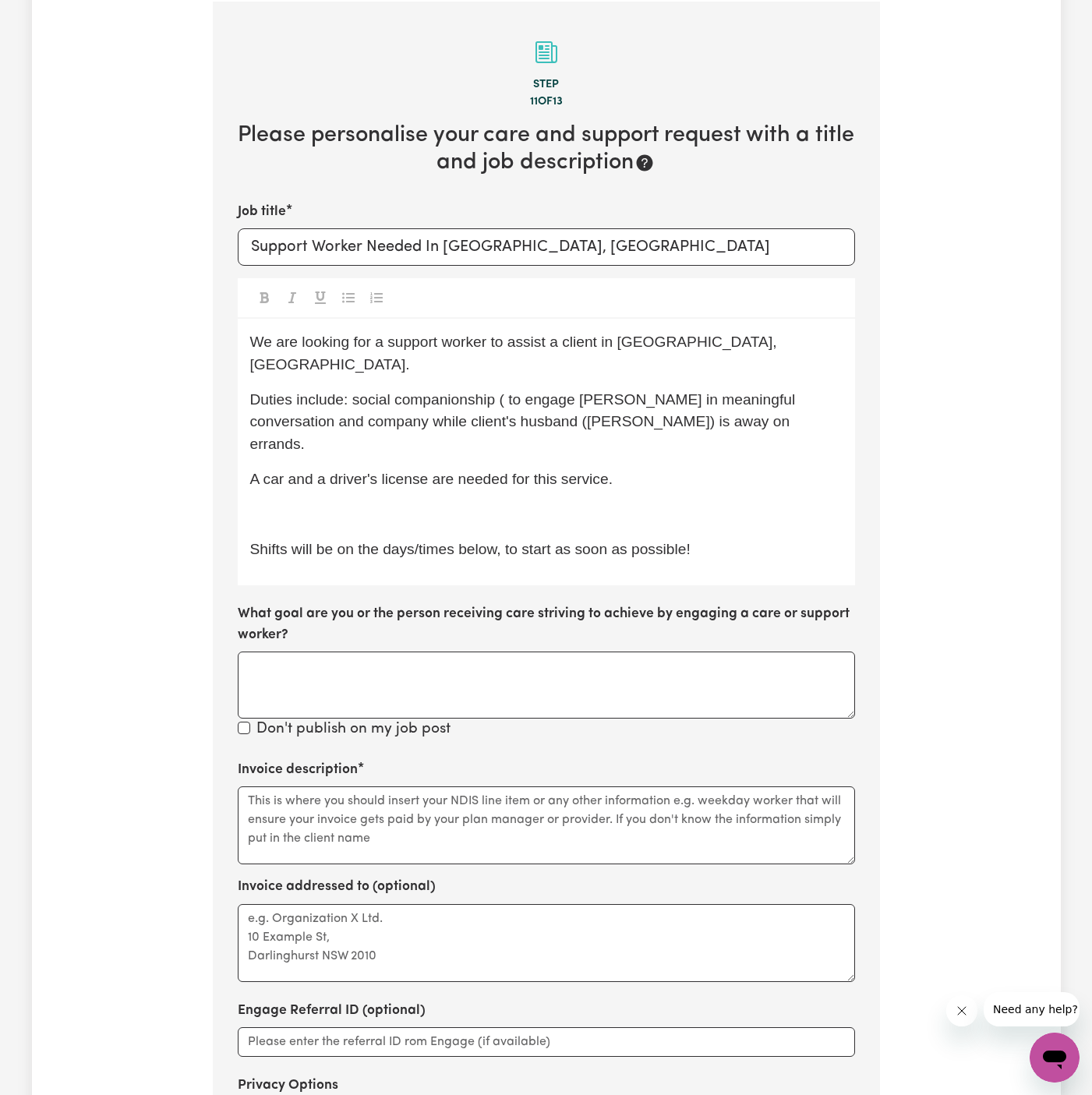
click at [576, 392] on span "Duties include: social companionship ( to engage Fatemeh in meaningful conversa…" at bounding box center [525, 422] width 550 height 62
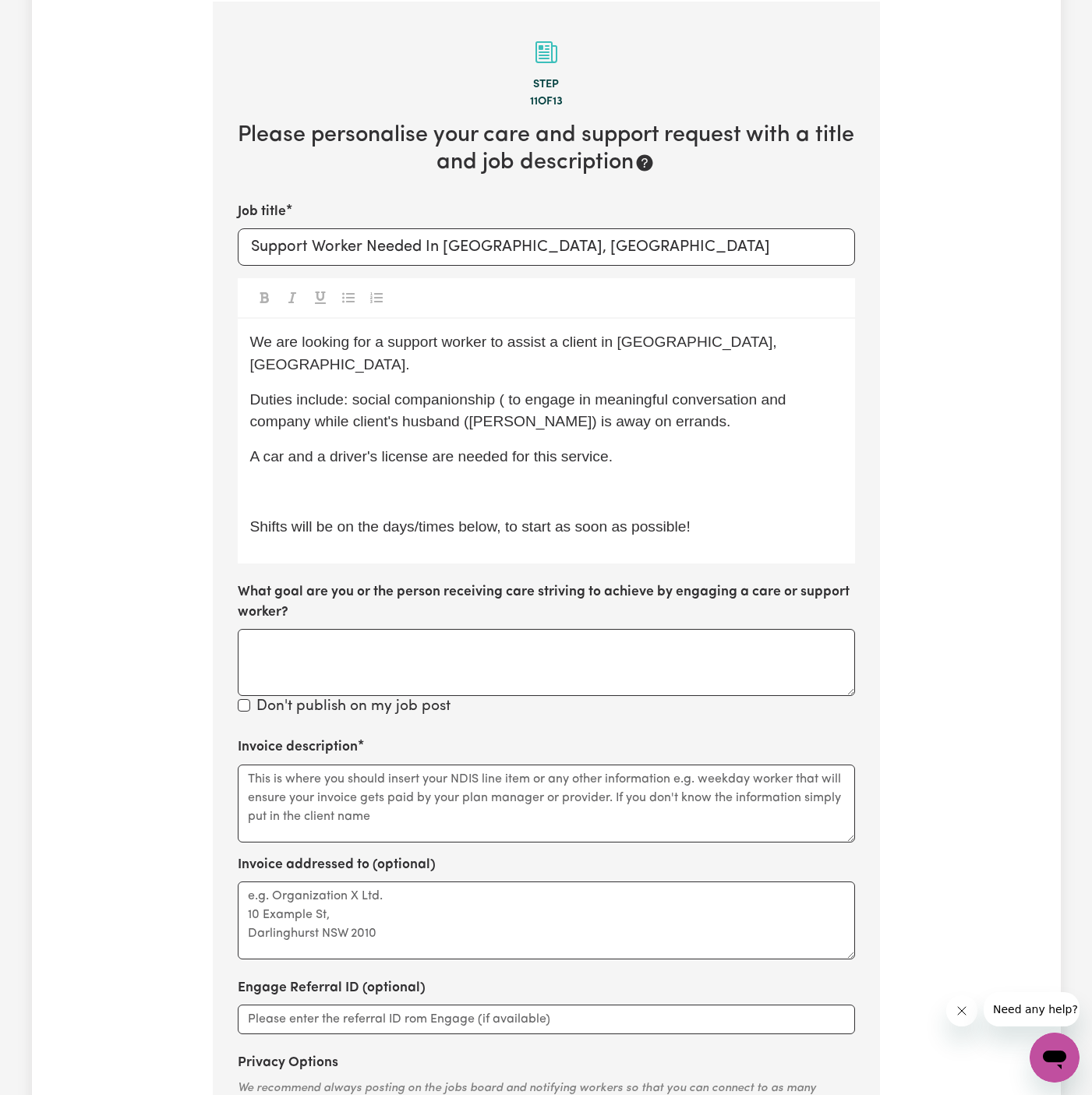
click at [372, 396] on span "Duties include: social companionship ( to engage in meaningful conversation and…" at bounding box center [520, 411] width 540 height 39
click at [491, 410] on div "We are looking for a support worker to assist a client in Lane Cove, NSW. Dutie…" at bounding box center [547, 440] width 618 height 245
click at [504, 405] on span "Duties include: social companionship ( to engage in meaningful conversation and…" at bounding box center [520, 411] width 540 height 39
click at [628, 405] on p "Duties include: social companionship ( to engage in meaningful conversation and…" at bounding box center [546, 412] width 592 height 45
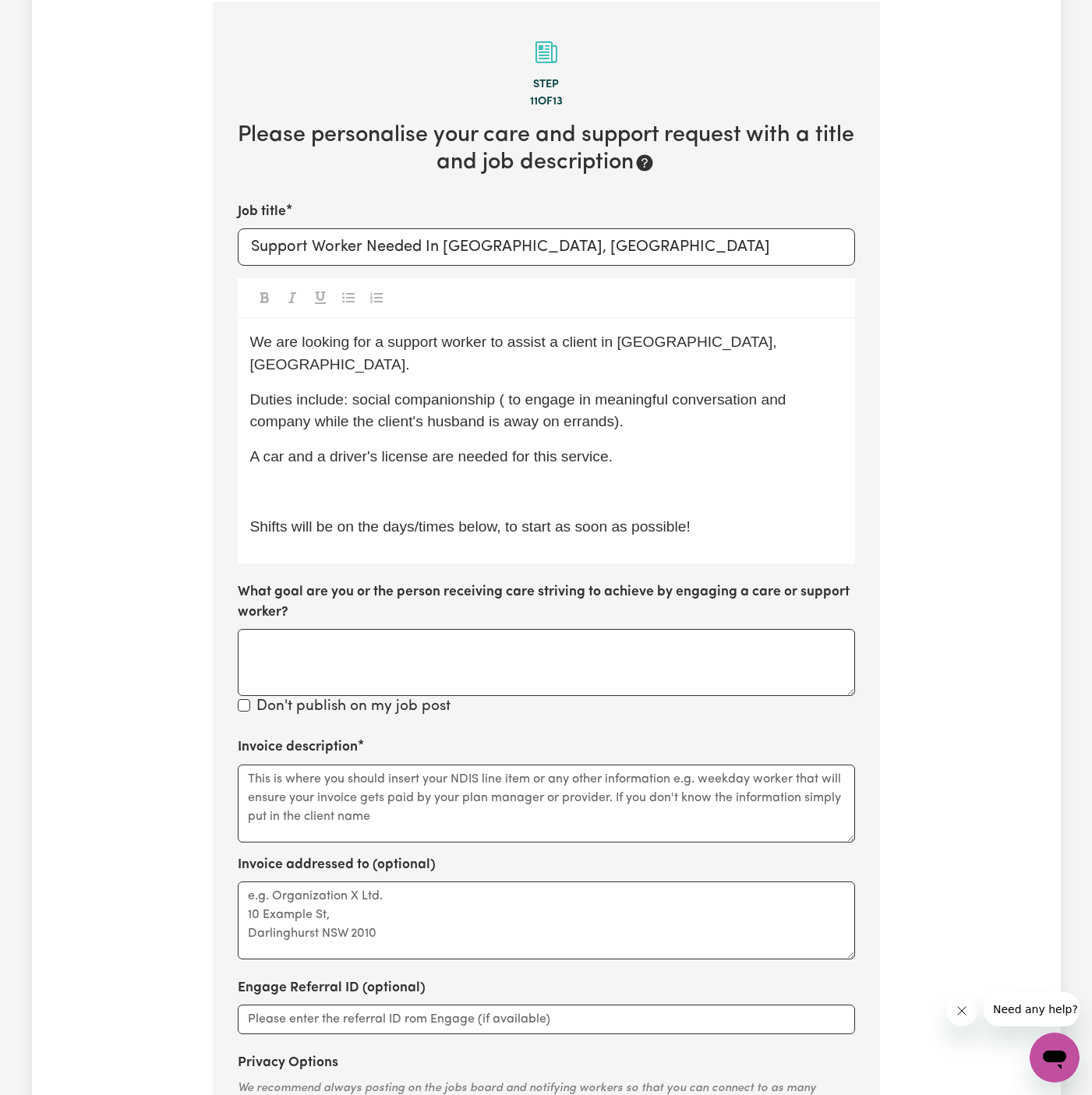
click at [358, 481] on p "﻿" at bounding box center [546, 492] width 592 height 23
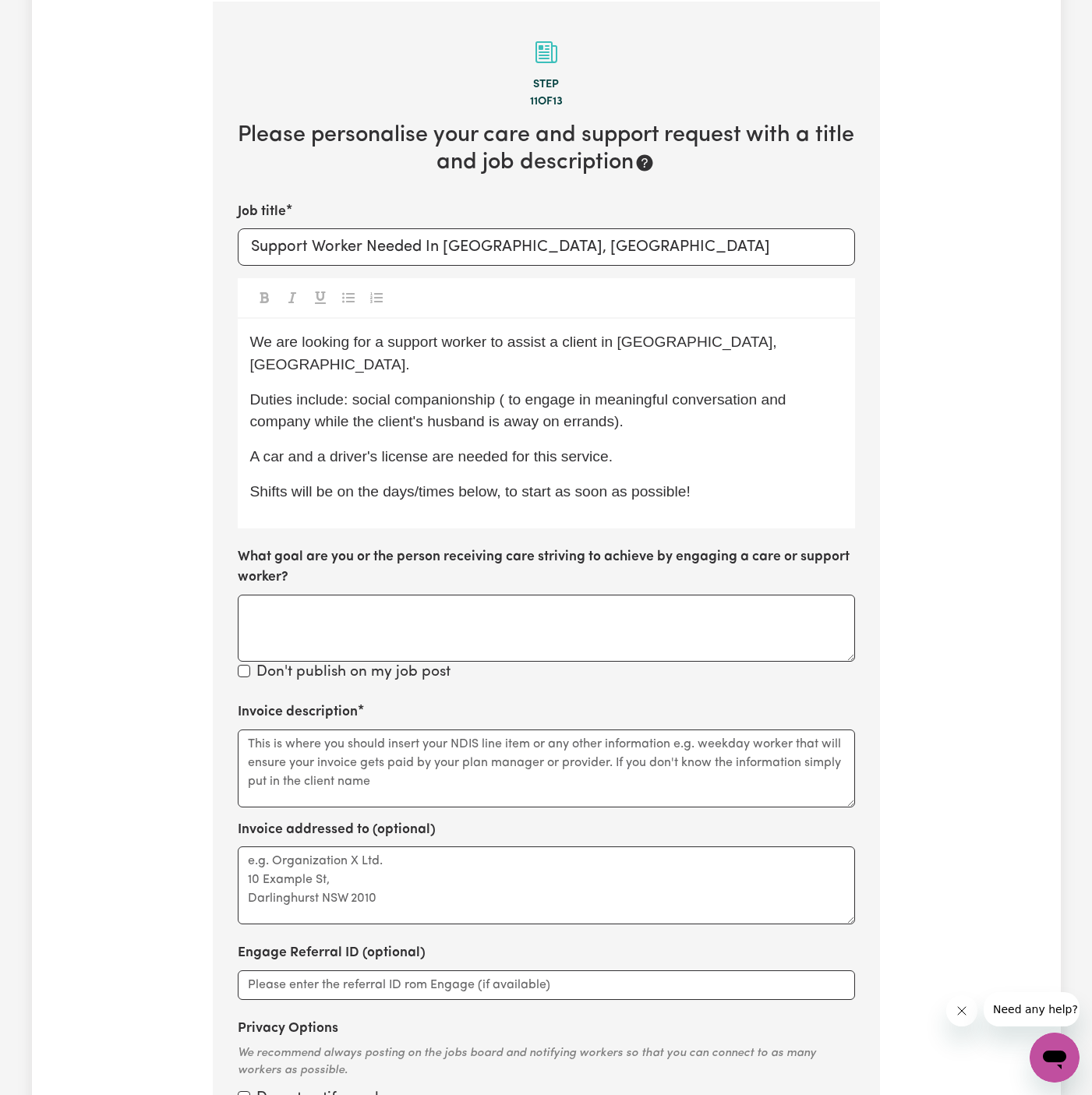
click at [336, 444] on div "We are looking for a support worker to assist a client in Lane Cove, NSW. Dutie…" at bounding box center [547, 423] width 618 height 210
click at [377, 420] on div "We are looking for a support worker to assist a client in Lane Cove, NSW. Dutie…" at bounding box center [547, 423] width 618 height 210
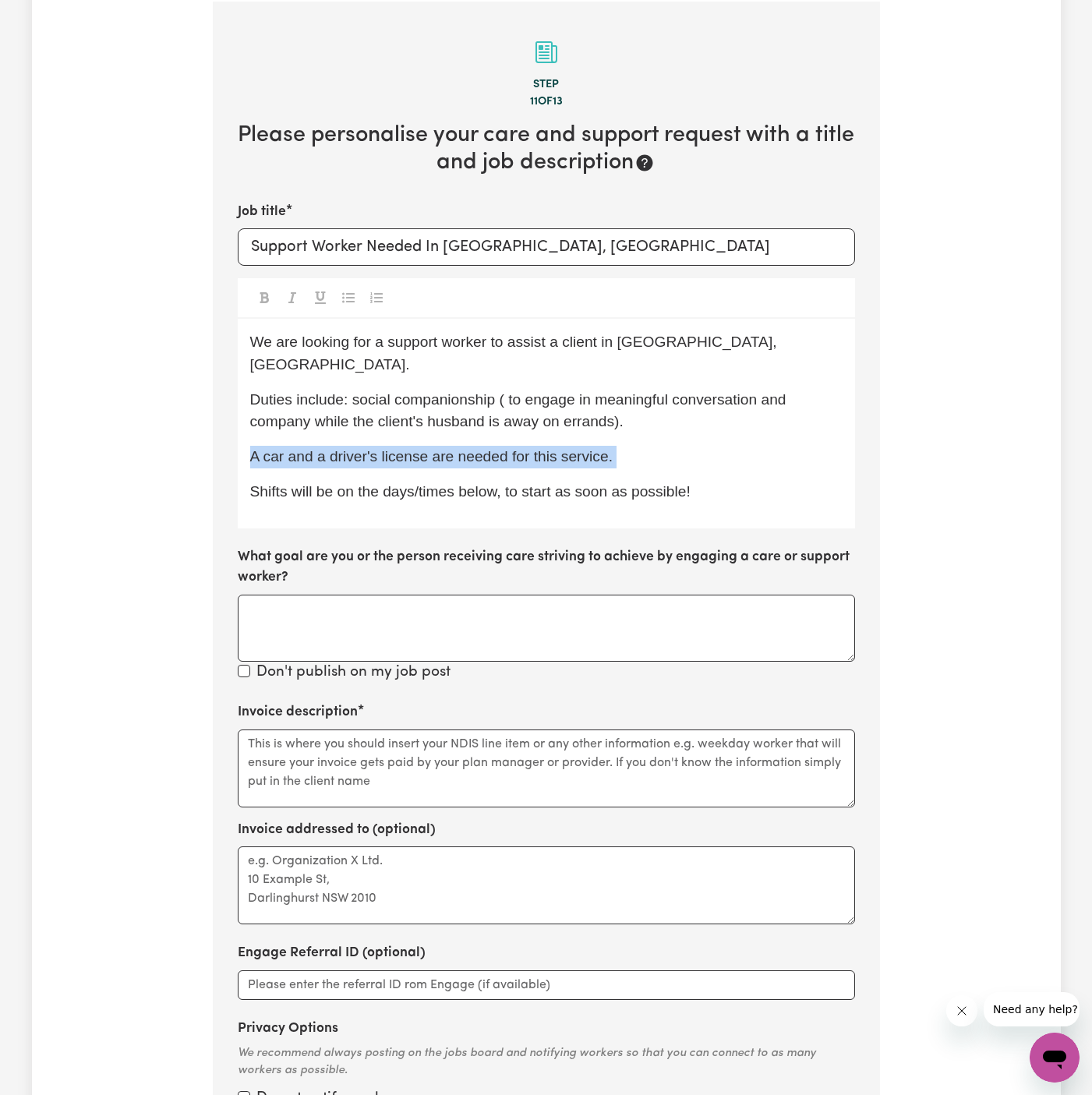
click at [377, 420] on div "We are looking for a support worker to assist a client in Lane Cove, NSW. Dutie…" at bounding box center [547, 423] width 618 height 210
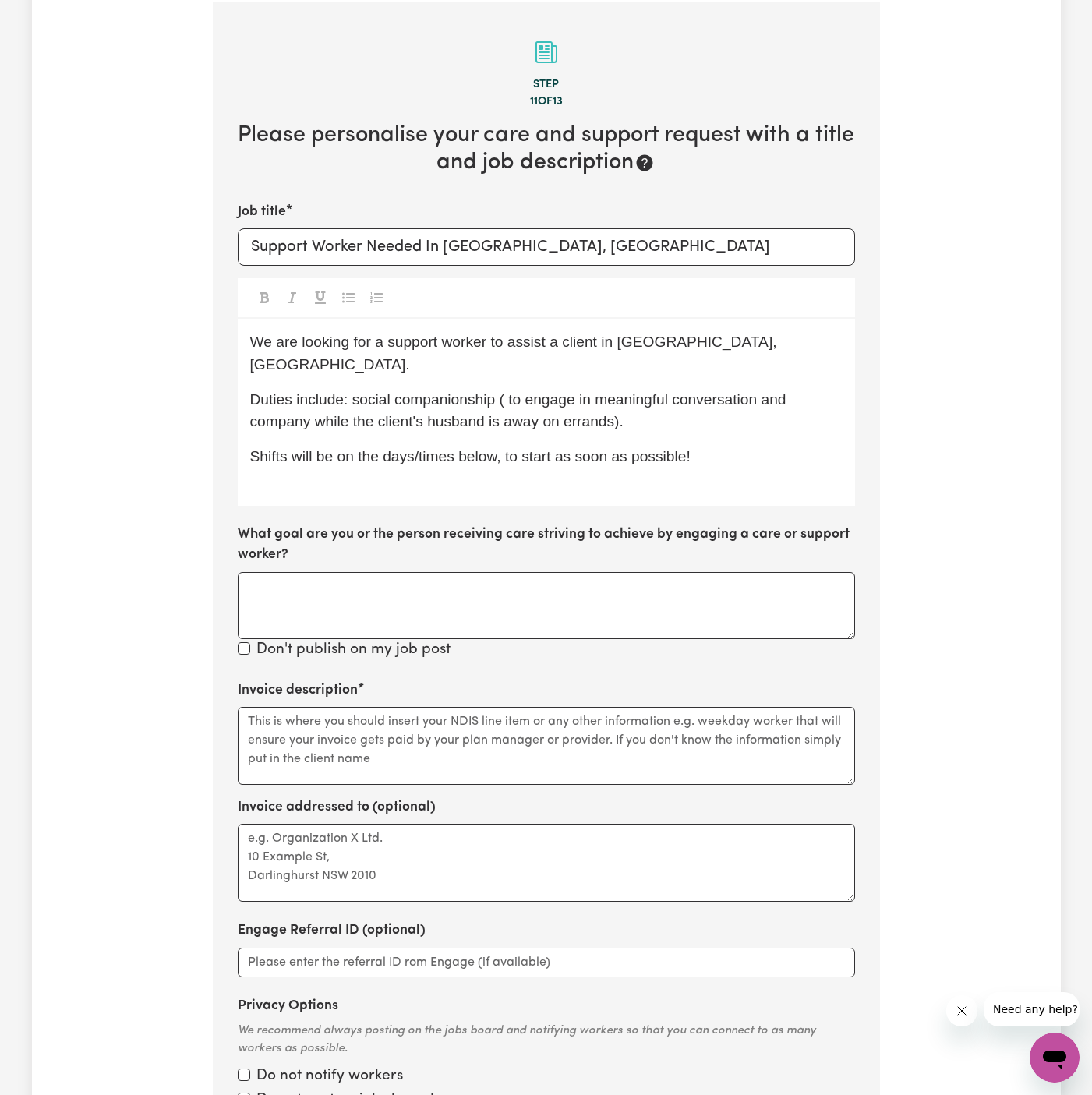
click at [475, 491] on div "We are looking for a support worker to assist a client in Lane Cove, NSW. Dutie…" at bounding box center [547, 412] width 618 height 187
click at [388, 446] on div "We are looking for a support worker to assist a client in Lane Cove, NSW. Dutie…" at bounding box center [547, 412] width 618 height 187
drag, startPoint x: 379, startPoint y: 433, endPoint x: 290, endPoint y: 432, distance: 89.0
click at [290, 448] on span "Shifts will be on the days/times below, to start as soon as possible!" at bounding box center [470, 457] width 440 height 16
drag, startPoint x: 318, startPoint y: 434, endPoint x: 480, endPoint y: 437, distance: 162.0
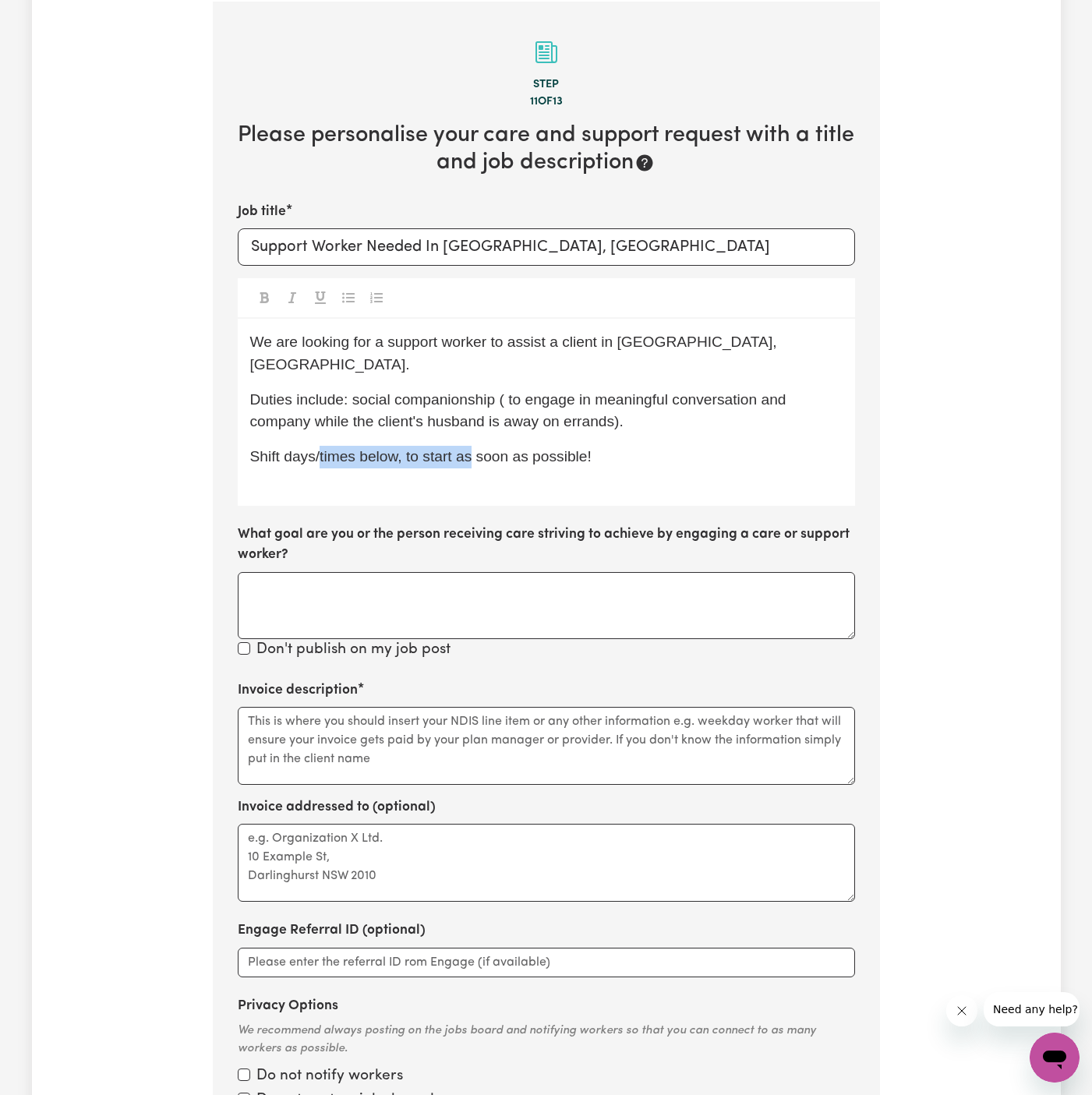
click at [480, 448] on span "Shift days/times below, to start as soon as possible!" at bounding box center [421, 457] width 341 height 16
drag, startPoint x: 354, startPoint y: 435, endPoint x: 726, endPoint y: 435, distance: 372.0
click at [726, 446] on p "Shift days/times below, to start as soon as possible!" at bounding box center [546, 457] width 592 height 23
click at [584, 448] on span "Shift days/times can be flexible, prefers weekdays and for two hours per week." at bounding box center [510, 457] width 520 height 16
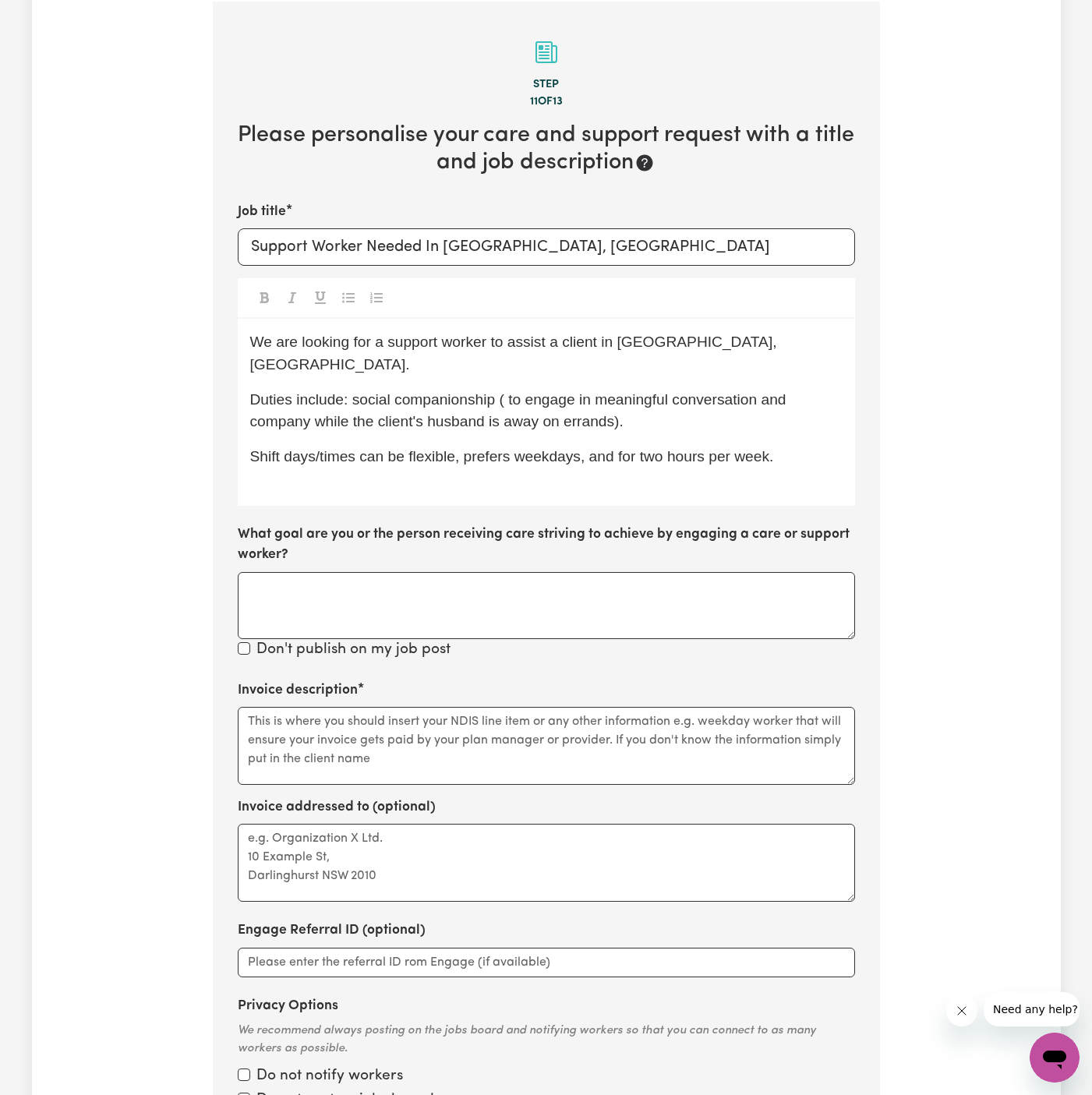
click at [791, 446] on p "Shift days/times can be flexible, prefers weekdays, and for two hours per week." at bounding box center [546, 457] width 592 height 23
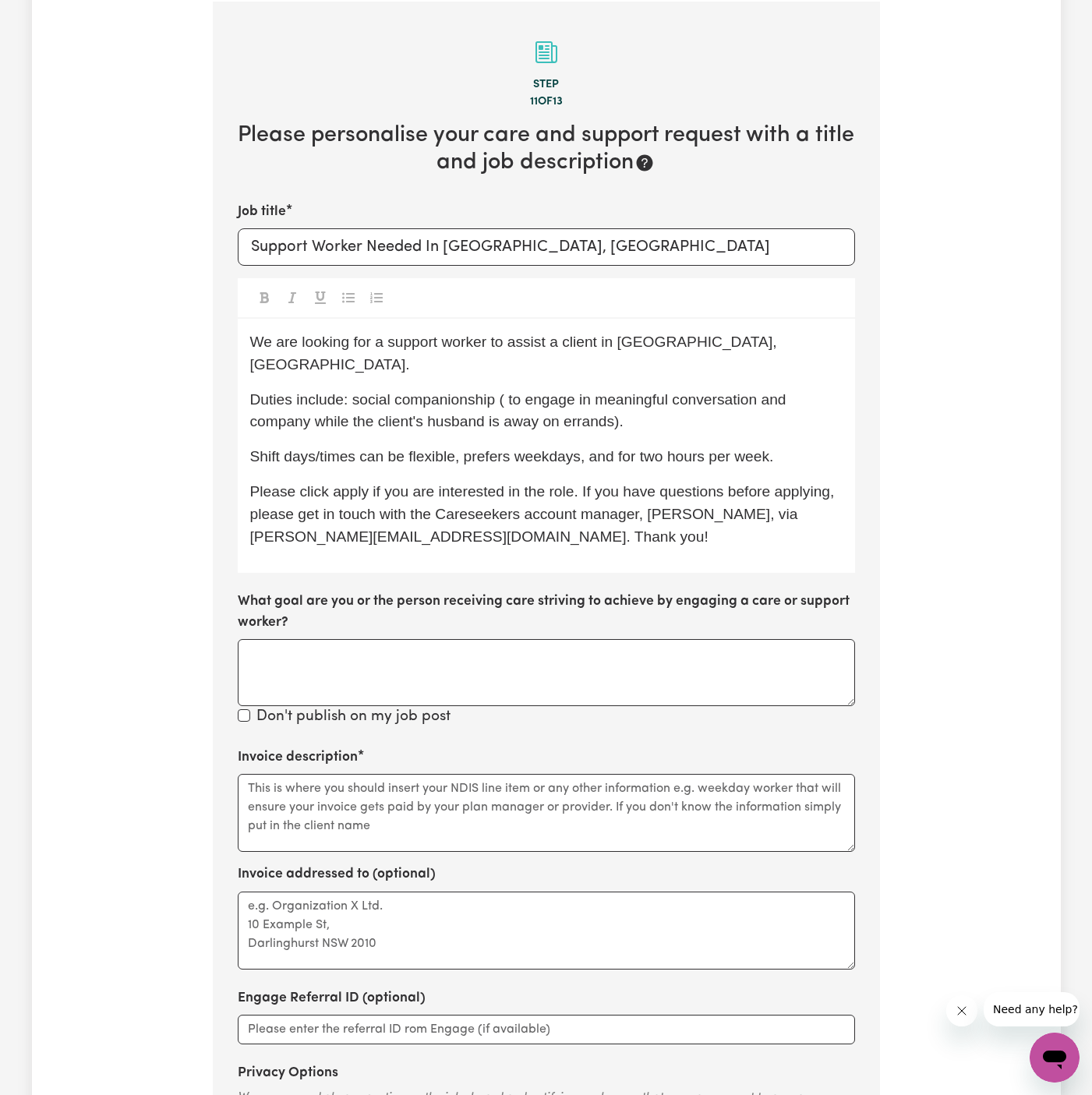
click at [337, 483] on span "Please click apply if you are interested in the role. If you have questions bef…" at bounding box center [544, 514] width 589 height 62
click at [512, 416] on div "We are looking for a support worker to assist a client in Lane Cove, NSW. Dutie…" at bounding box center [547, 445] width 618 height 254
drag, startPoint x: 493, startPoint y: 377, endPoint x: 352, endPoint y: 379, distance: 141.0
click at [352, 392] on span "Duties include: social companionship ( to engage in meaningful conversation and…" at bounding box center [520, 411] width 540 height 39
copy span "social companionship"
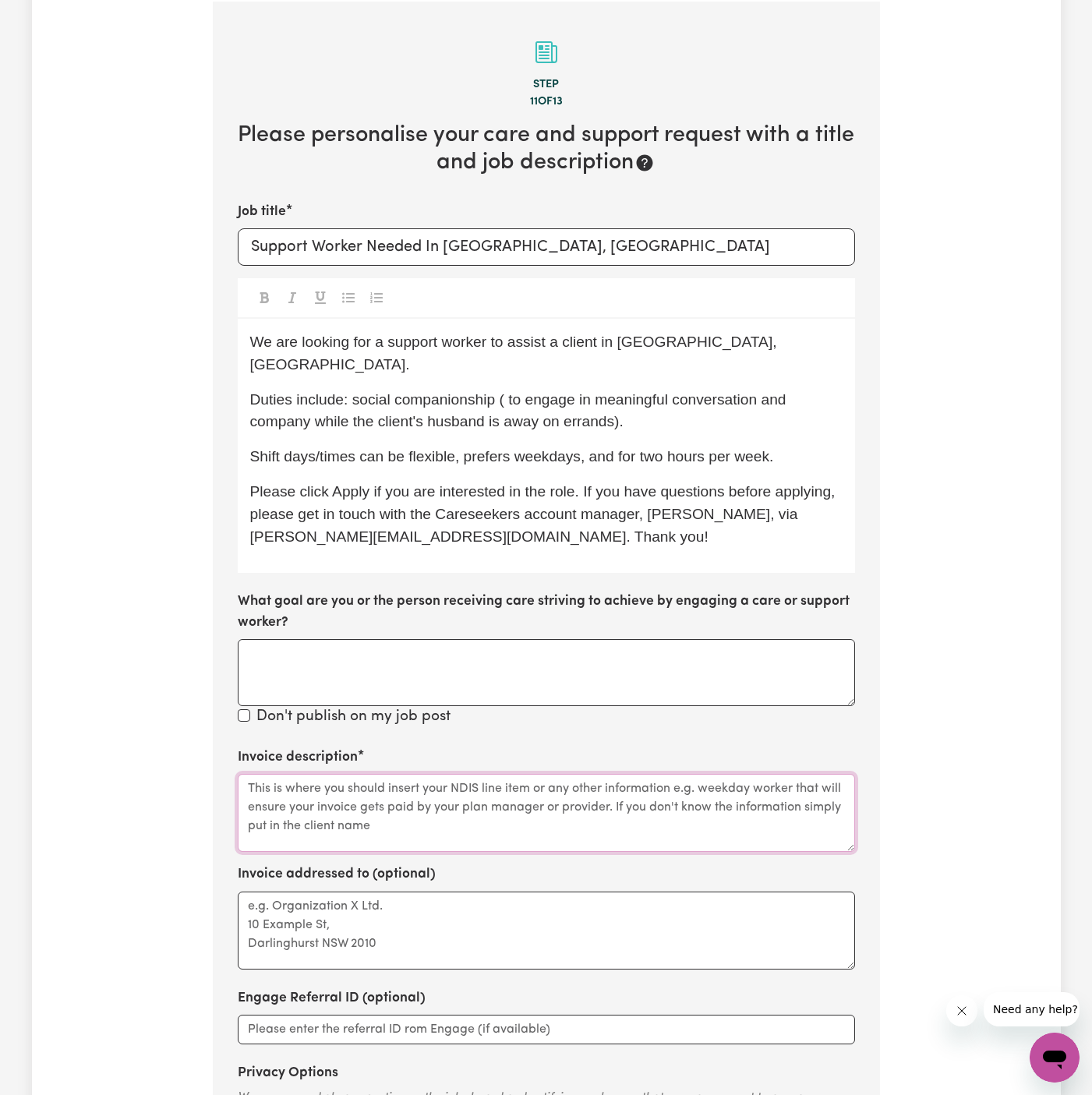
click at [435, 781] on textarea "Invoice description" at bounding box center [547, 813] width 618 height 78
paste textarea "social companionship"
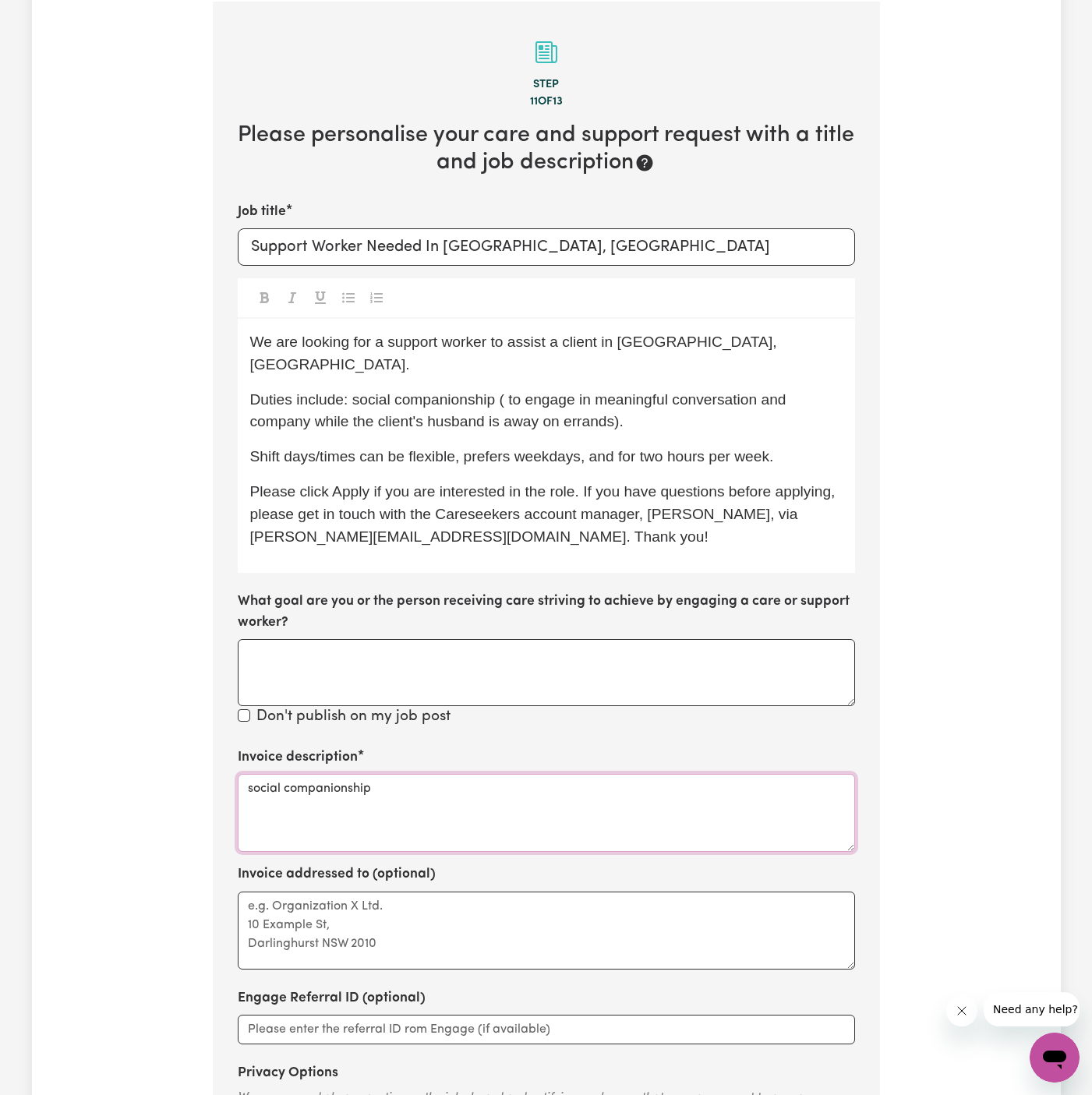
type textarea "social companionship"
click at [403, 892] on textarea "Invoice addressed to (optional)" at bounding box center [547, 931] width 618 height 78
click at [458, 892] on textarea "Invoice addressed to (optional)" at bounding box center [547, 931] width 618 height 78
paste textarea "YS HCP"
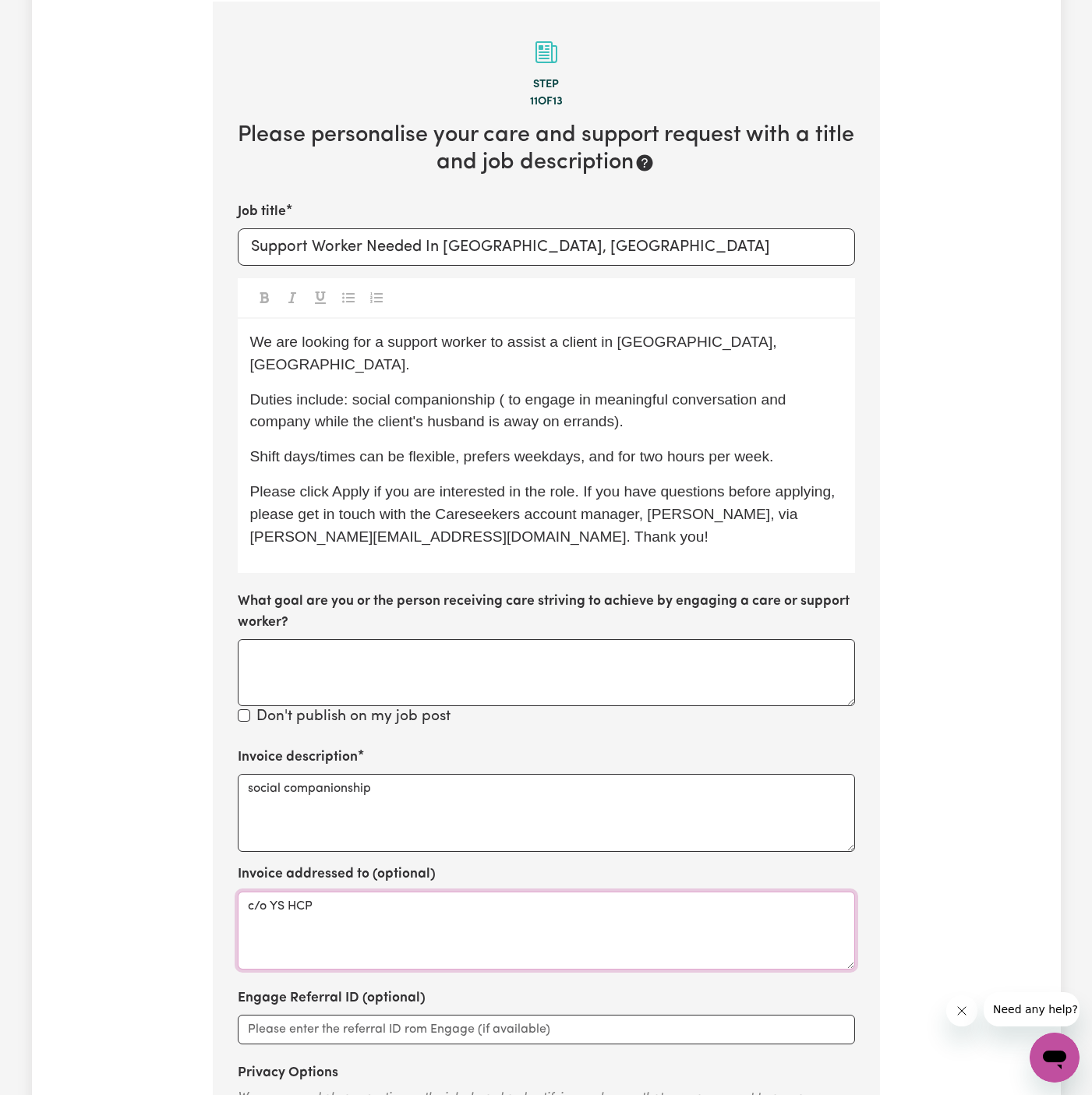
click at [274, 892] on textarea "c/o YS HCP" at bounding box center [547, 931] width 618 height 78
click at [277, 892] on textarea "c/o YS HCP" at bounding box center [547, 931] width 618 height 78
type textarea "c/o YourSide HCP"
click at [384, 864] on label "Invoice addressed to (optional)" at bounding box center [337, 874] width 198 height 20
click at [384, 892] on textarea "c/o YourSide HCP" at bounding box center [547, 931] width 618 height 78
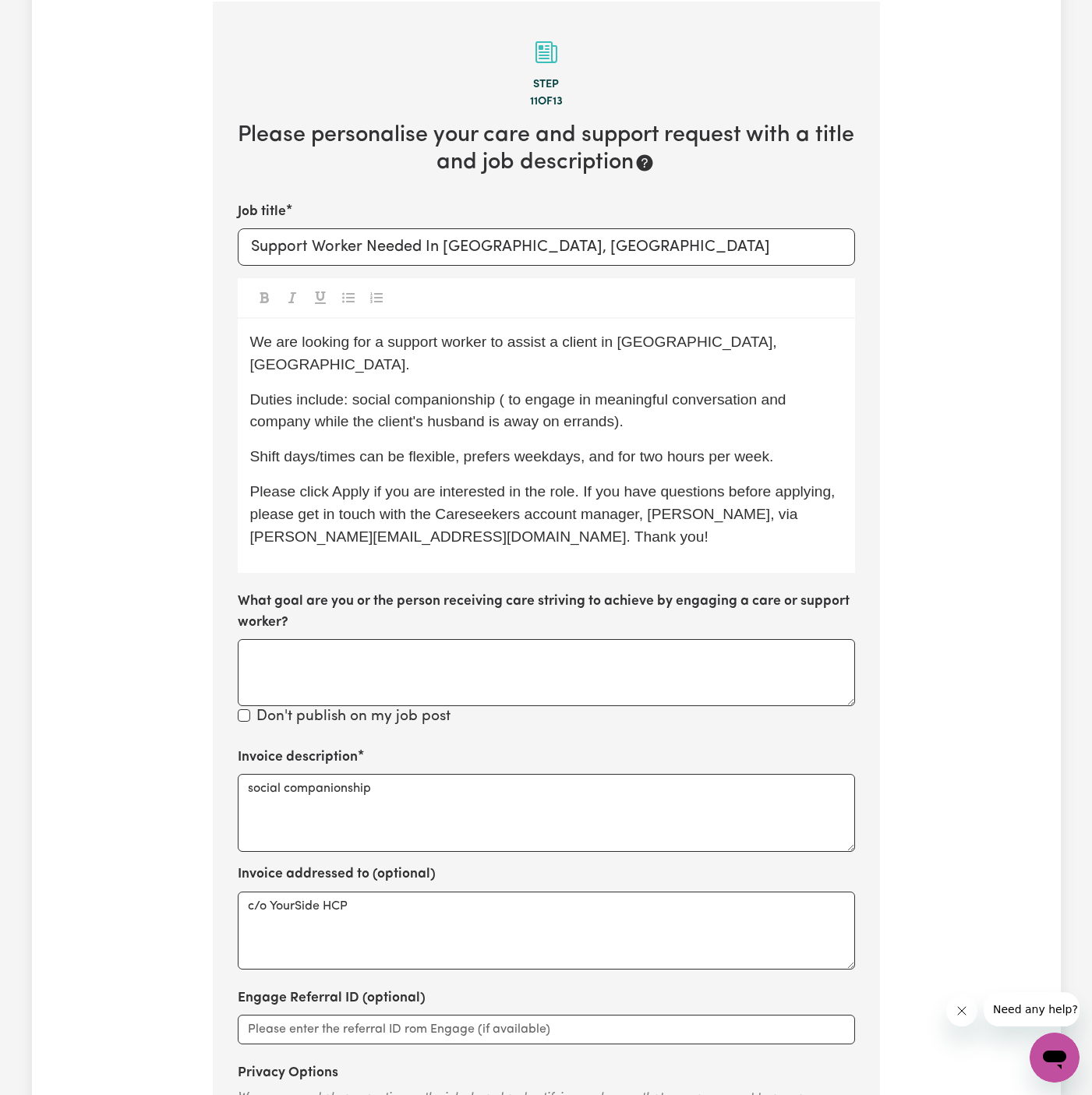
click at [847, 419] on div "We are looking for a support worker to assist a client in Lane Cove, NSW. Dutie…" at bounding box center [547, 445] width 618 height 254
click at [836, 446] on p "Shift days/times can be flexible, prefers weekdays, and for two hours per week." at bounding box center [546, 457] width 592 height 23
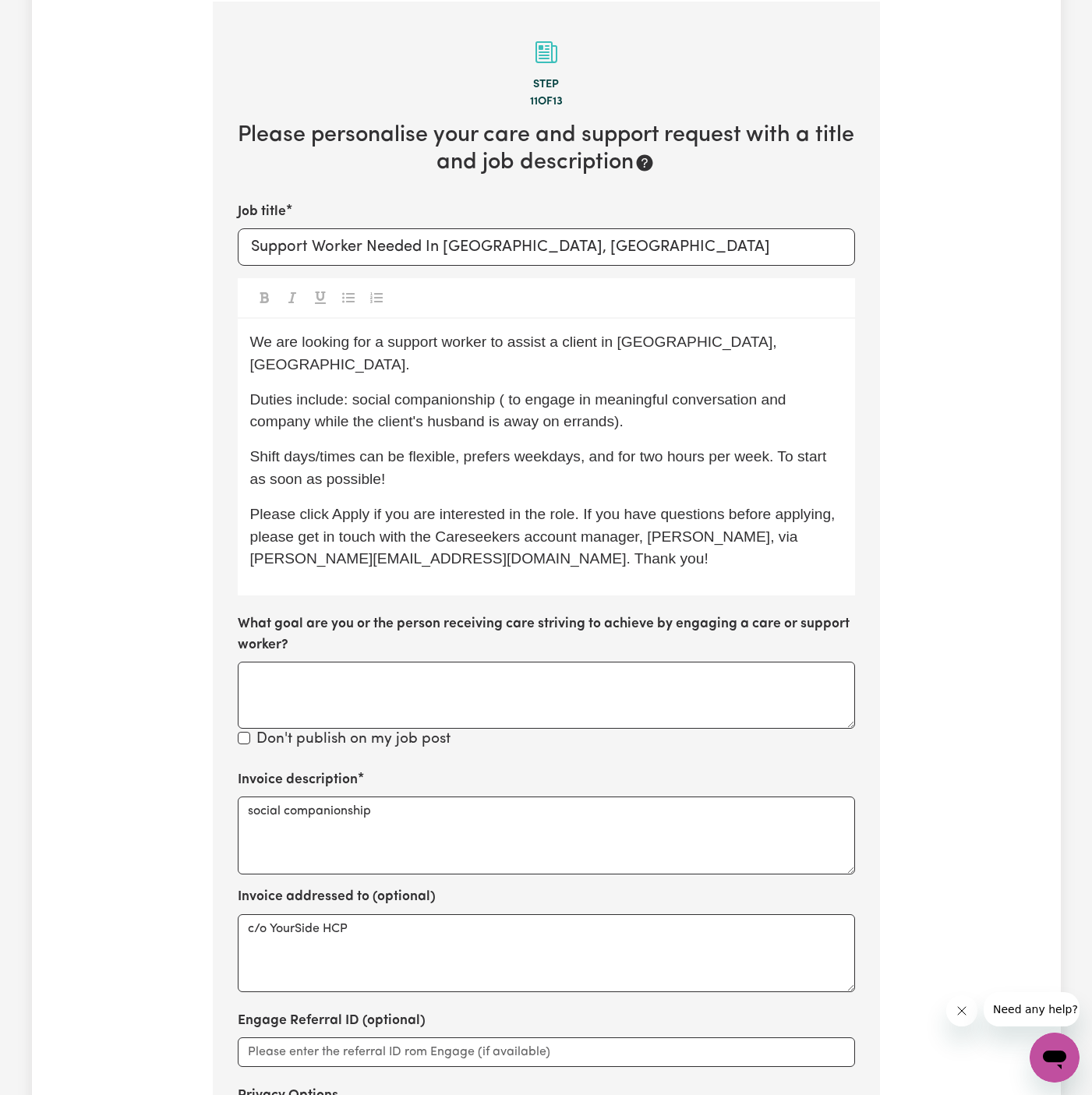
click at [666, 448] on span "Shift days/times can be flexible, prefers weekdays, and for two hours per week.…" at bounding box center [540, 468] width 581 height 39
click at [509, 446] on p "Shift days/times can be flexible, prefers weekdays, and for two hours per week.…" at bounding box center [546, 469] width 592 height 45
click at [601, 469] on div "We are looking for a support worker to assist a client in Lane Cove, NSW. Dutie…" at bounding box center [547, 457] width 618 height 277
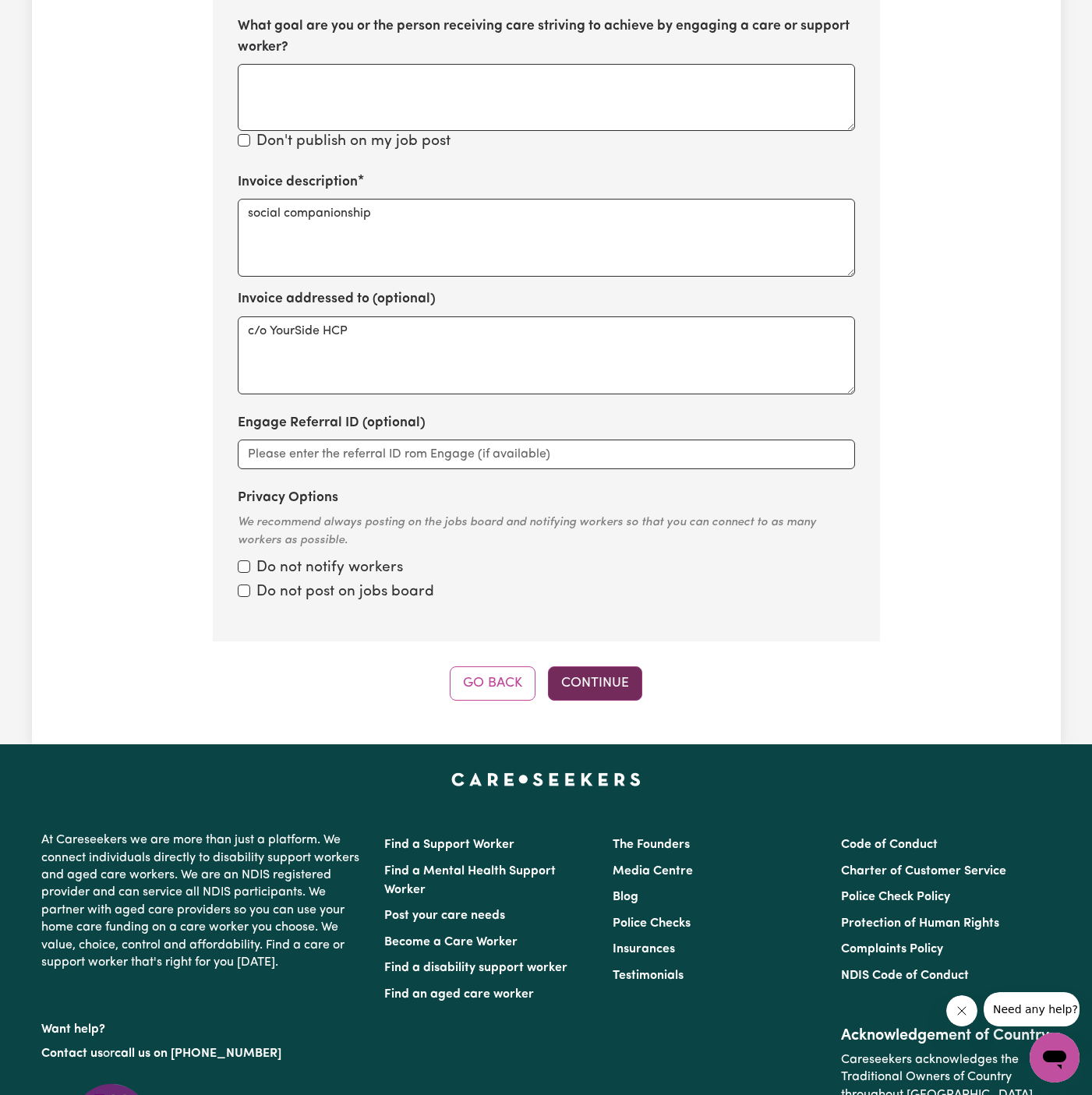
click at [590, 667] on button "Continue" at bounding box center [596, 684] width 94 height 34
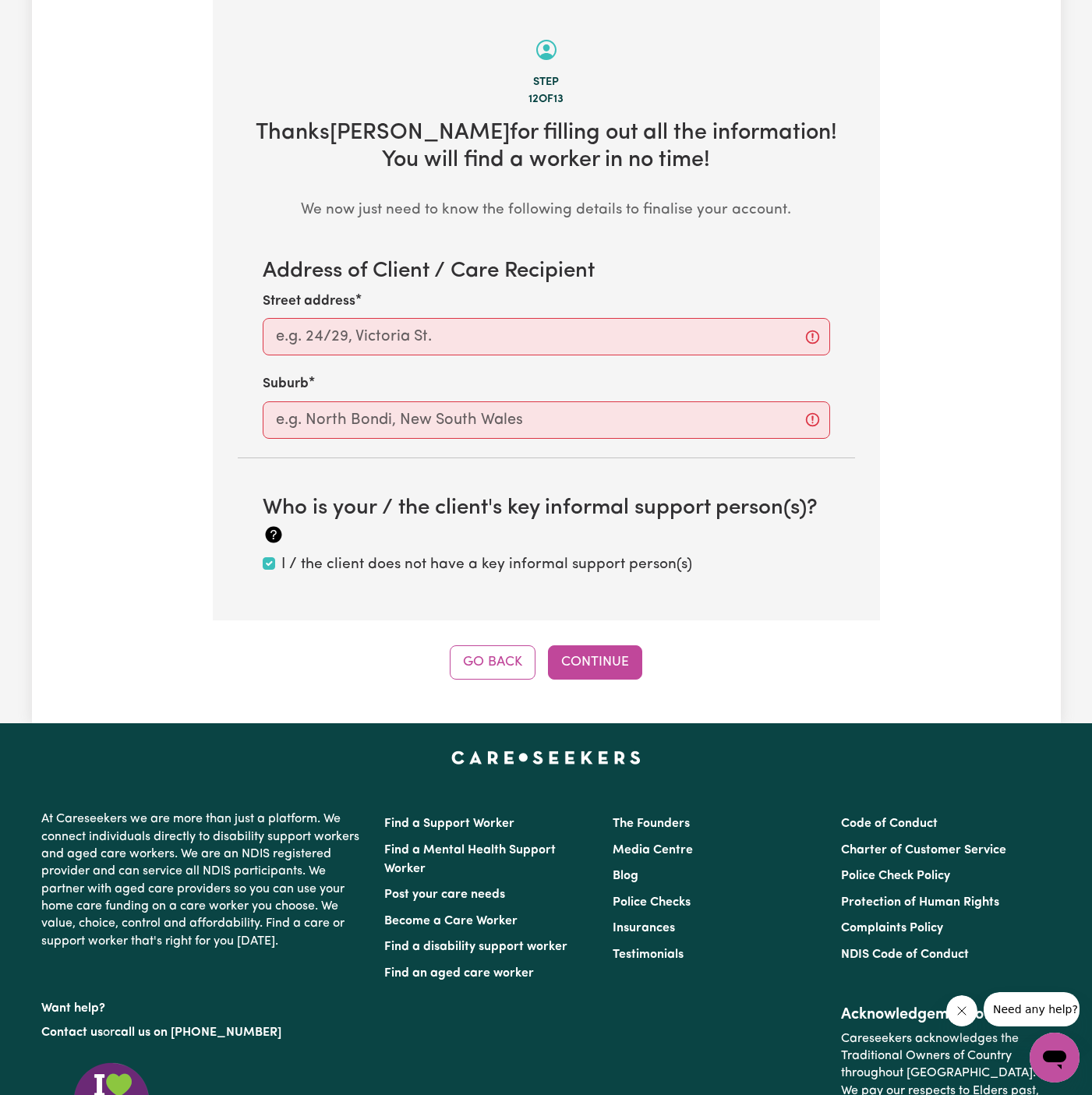
scroll to position [489, 0]
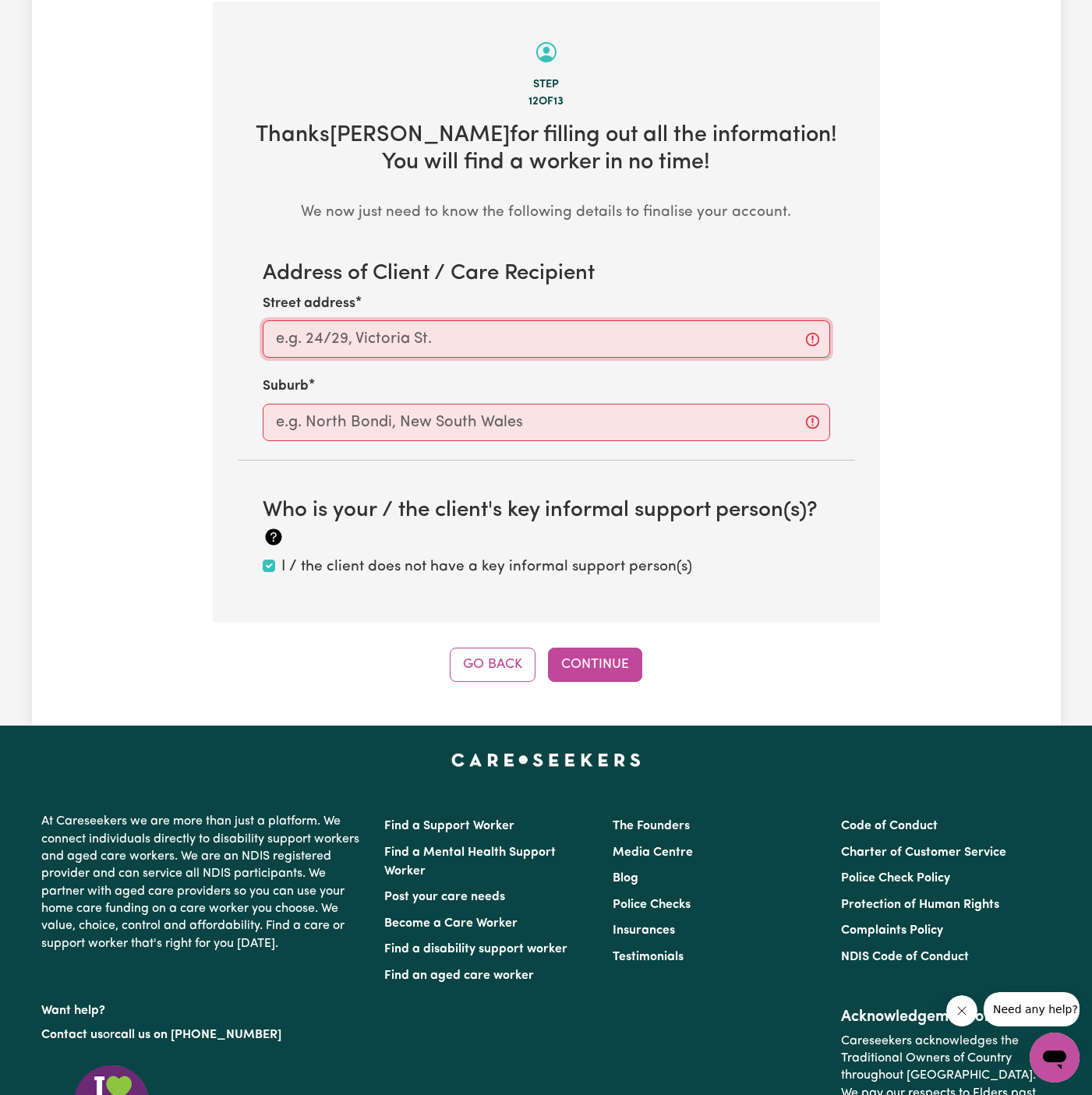
click at [519, 355] on input "Street address" at bounding box center [546, 339] width 568 height 37
paste input "Lane Cove"
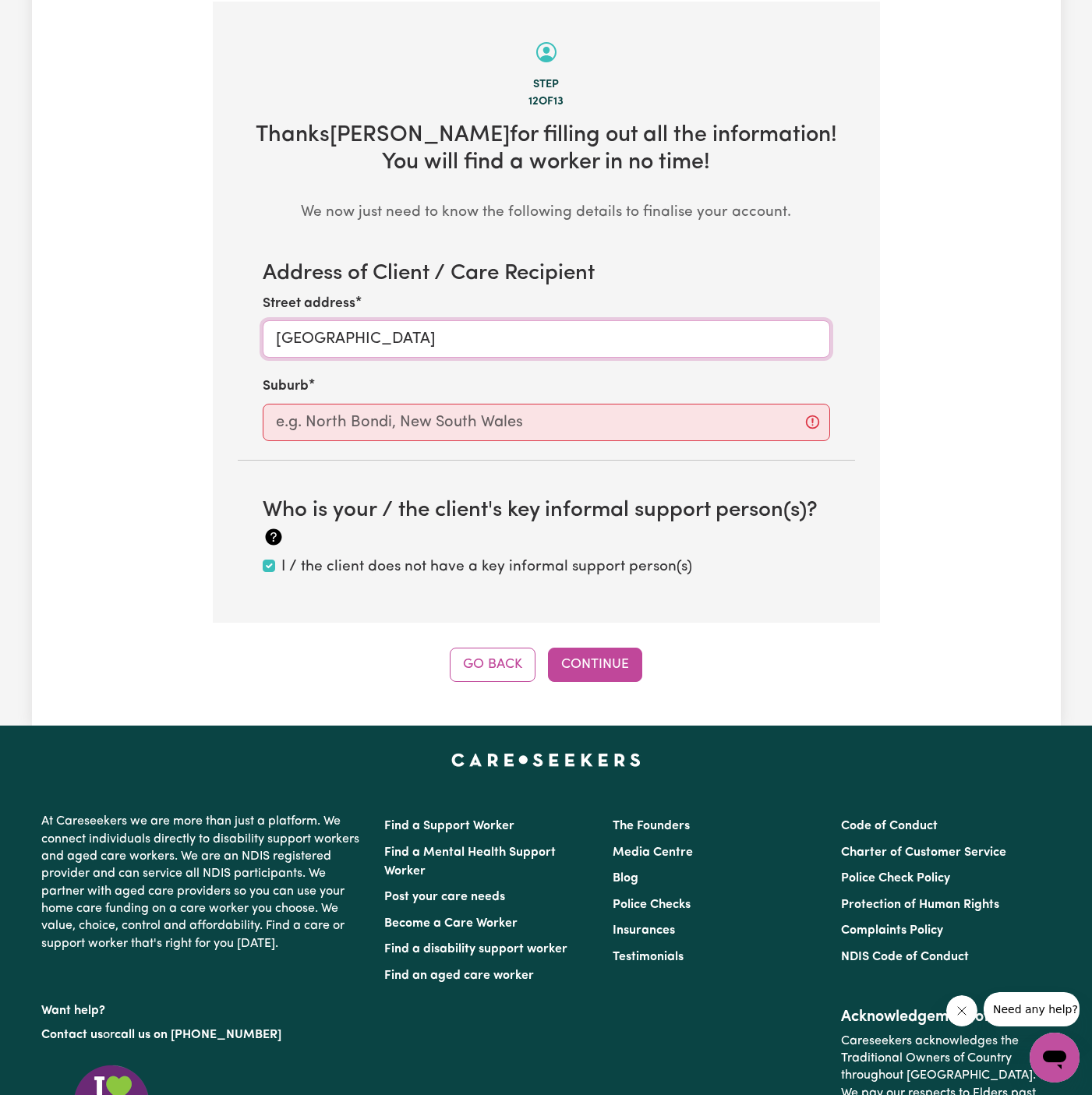
type input "Lane Cove"
click at [669, 420] on input "text" at bounding box center [546, 422] width 568 height 37
paste input "Lane Cove"
type input "Lane Cove"
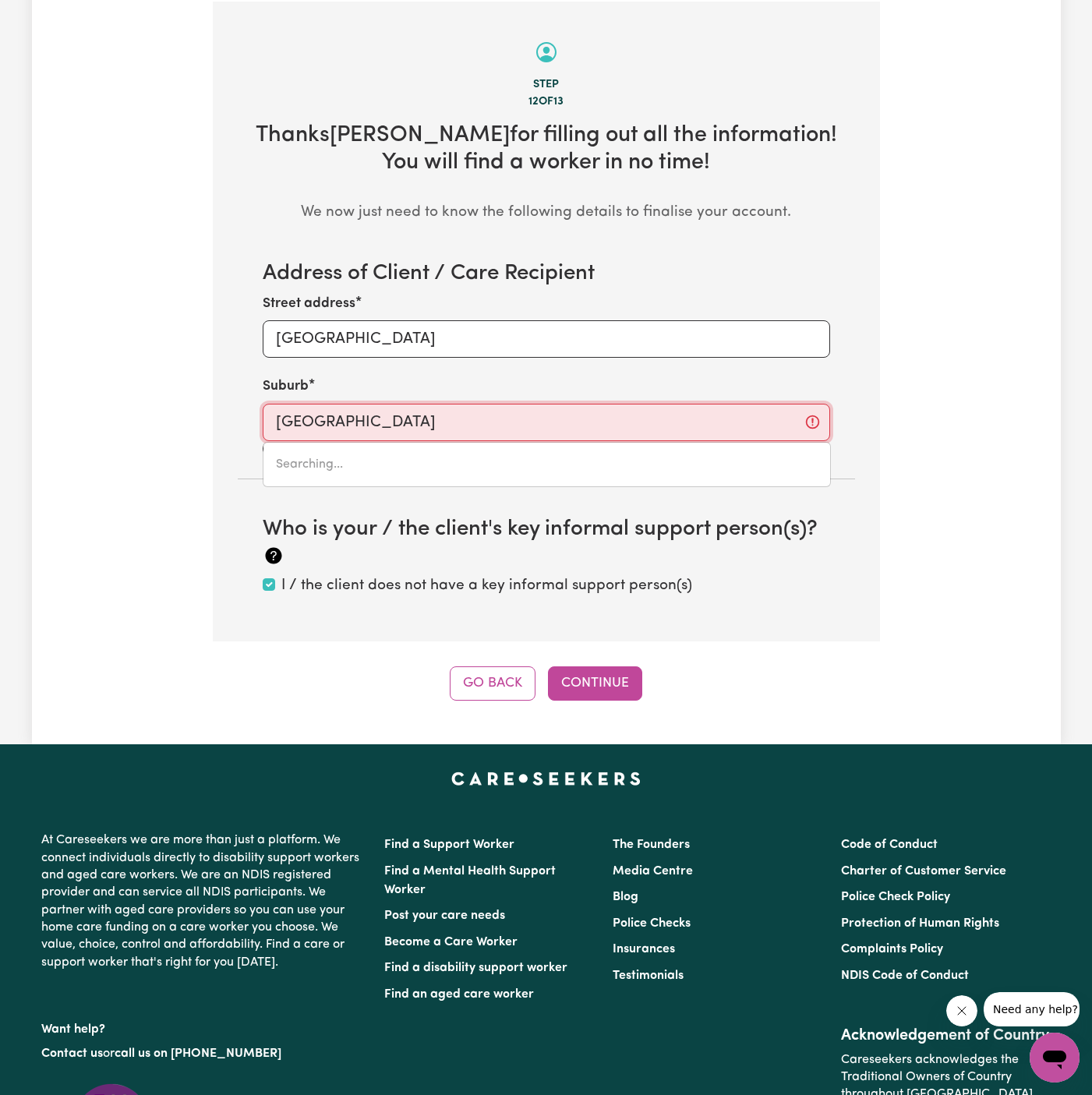
type input "Lane Cove, New South Wales, 2066"
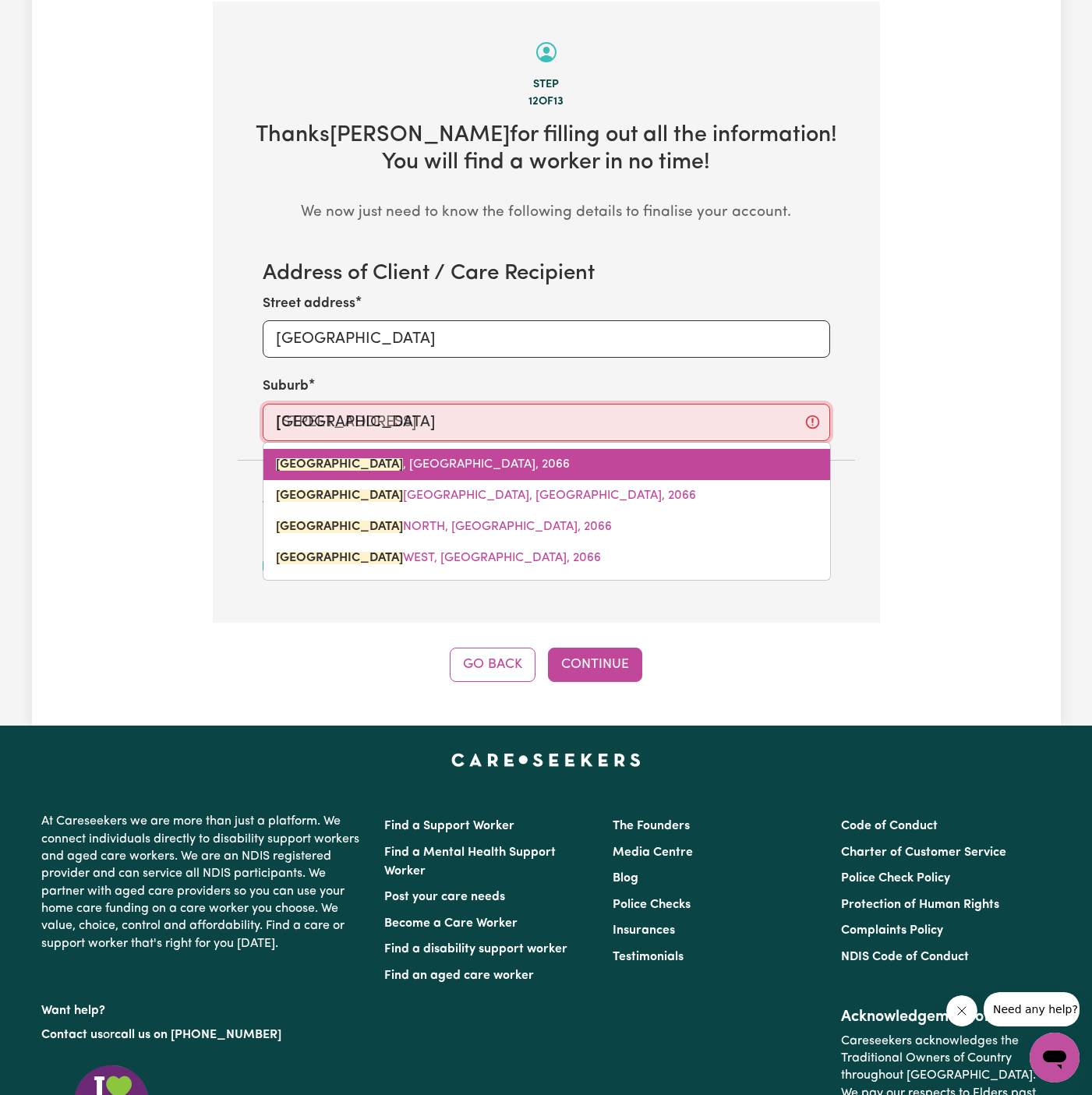
click at [479, 469] on link "LANE COVE , New South Wales, 2066" at bounding box center [547, 465] width 567 height 31
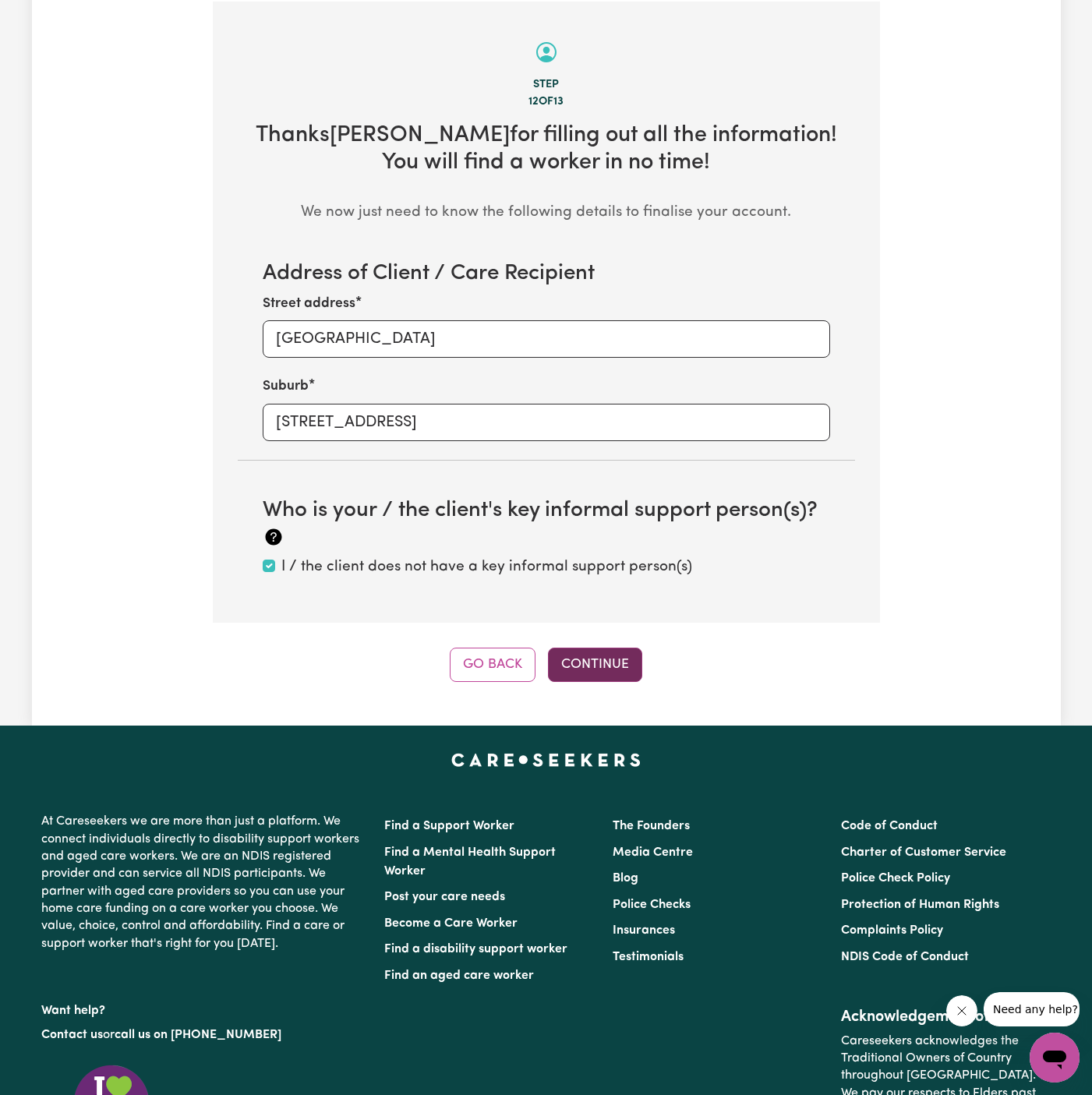
click at [628, 672] on button "Continue" at bounding box center [596, 664] width 94 height 34
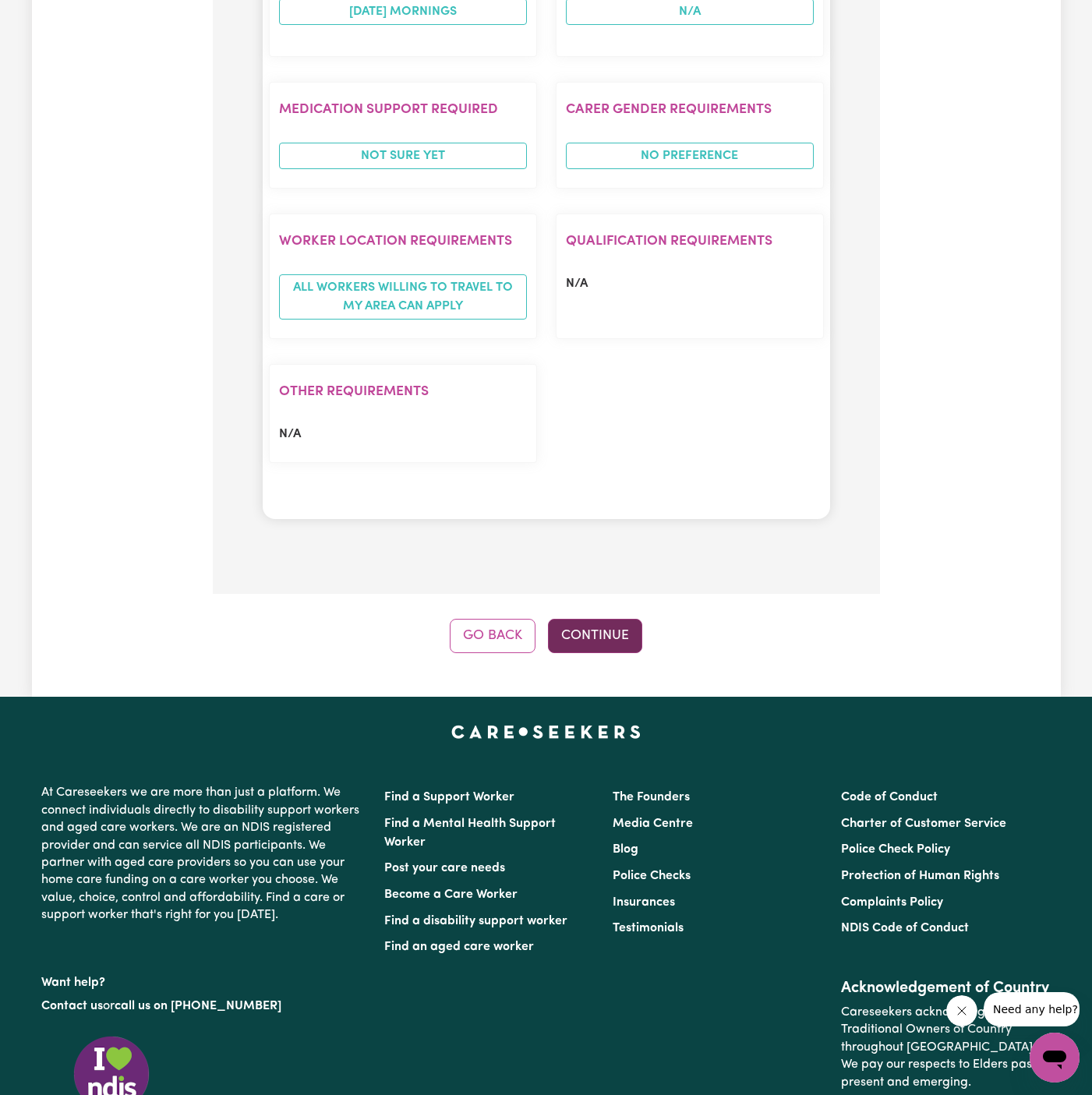
click at [613, 619] on button "Continue" at bounding box center [596, 636] width 94 height 34
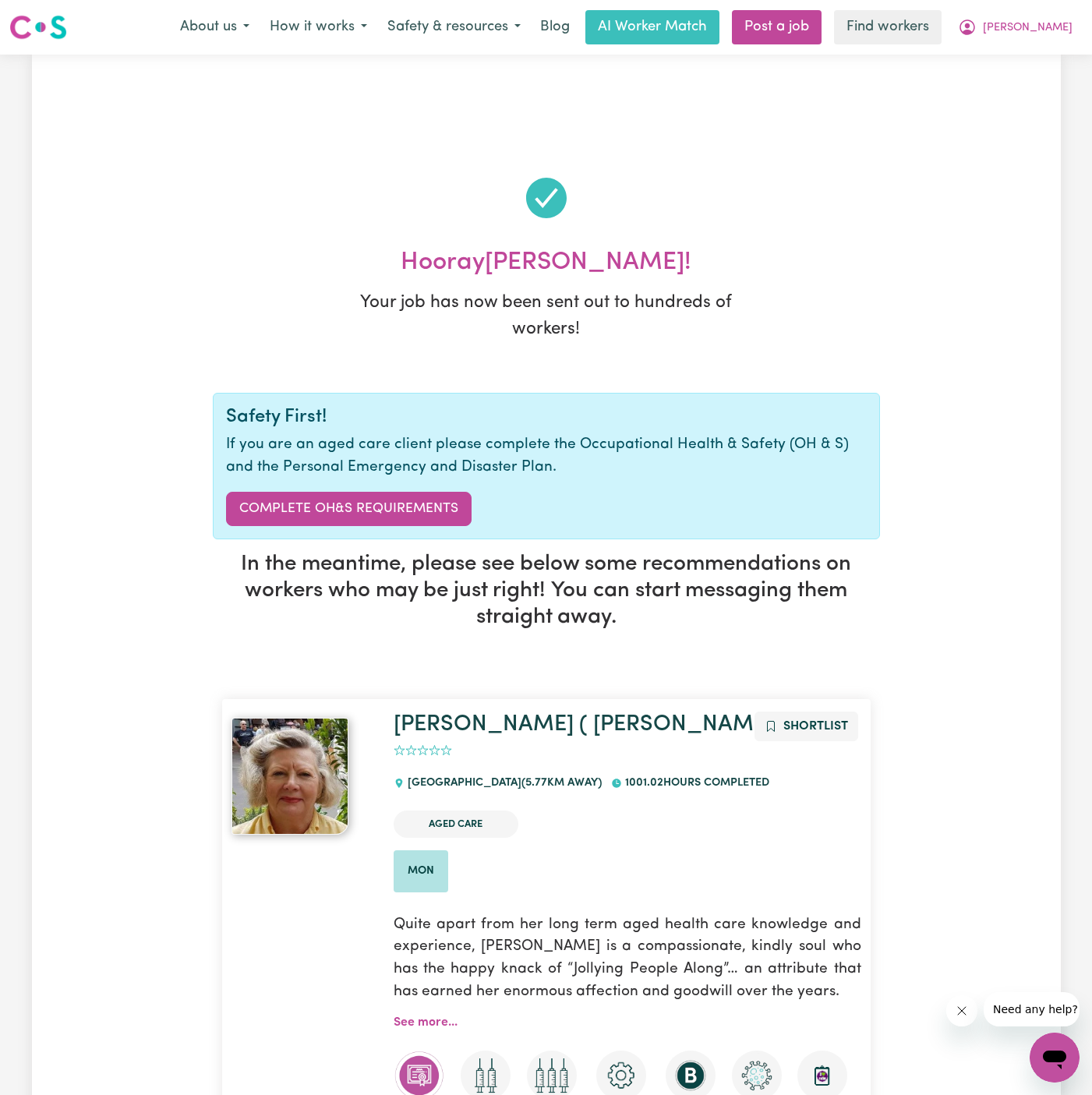
click at [1016, 53] on nav "Menu About us How it works Safety & resources Blog AI Worker Match Post a job F…" at bounding box center [546, 27] width 1092 height 54
click at [1017, 32] on span "[PERSON_NAME]" at bounding box center [1028, 28] width 89 height 17
click at [1017, 50] on link "My Dashboard" at bounding box center [1020, 61] width 124 height 29
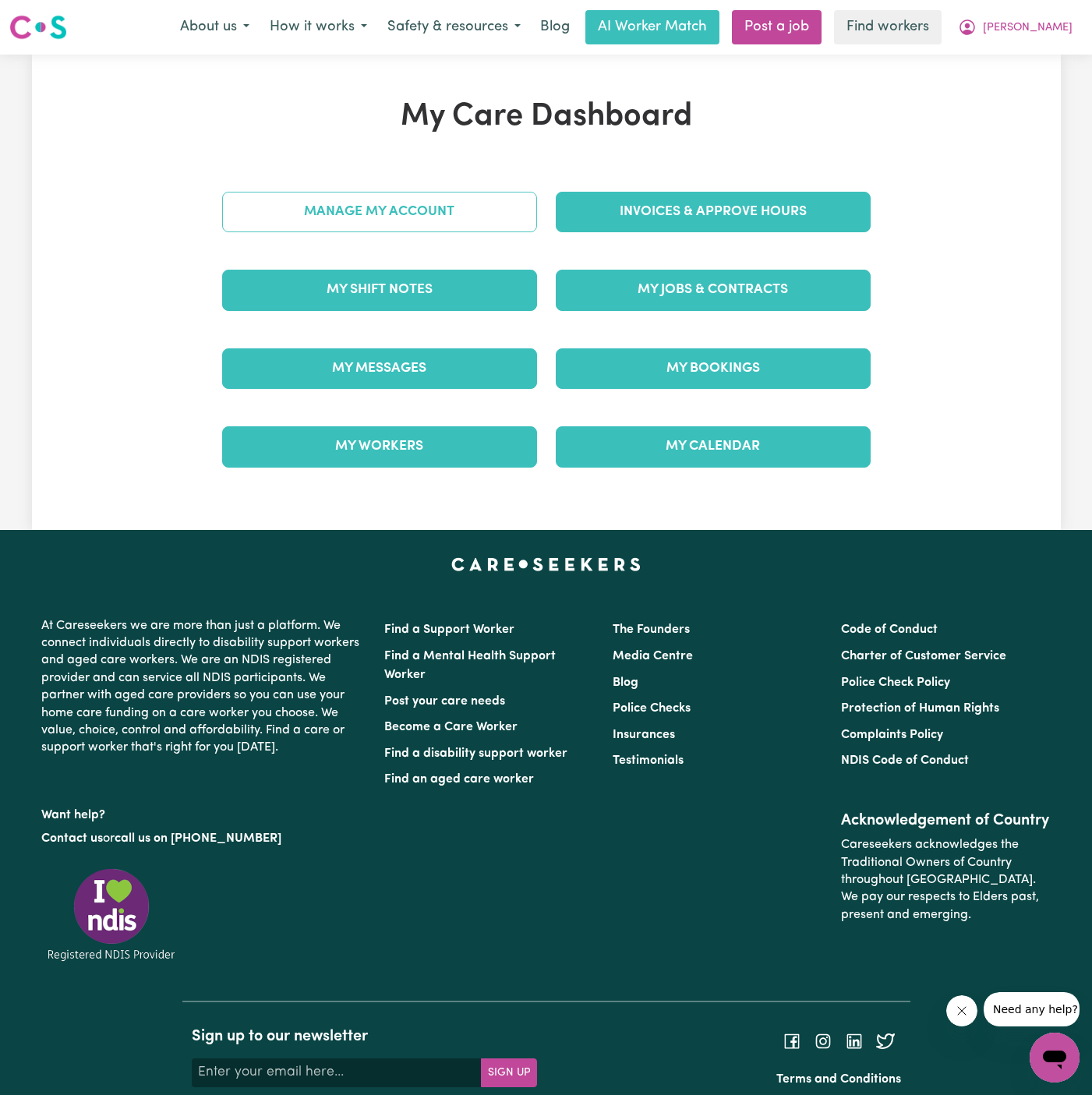
click at [503, 196] on link "Manage My Account" at bounding box center [380, 212] width 315 height 41
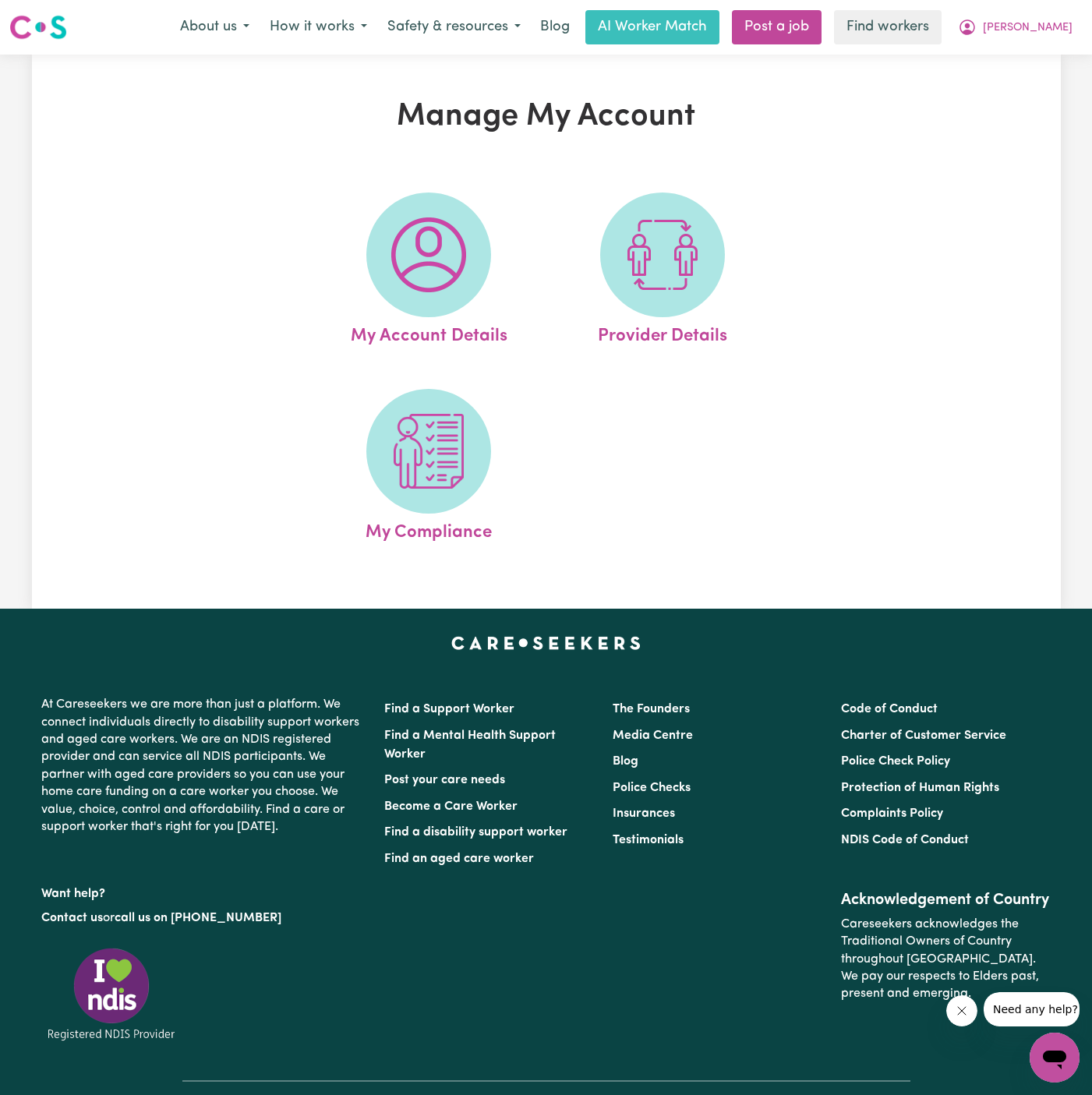
click at [503, 215] on link "My Account Details" at bounding box center [429, 271] width 224 height 158
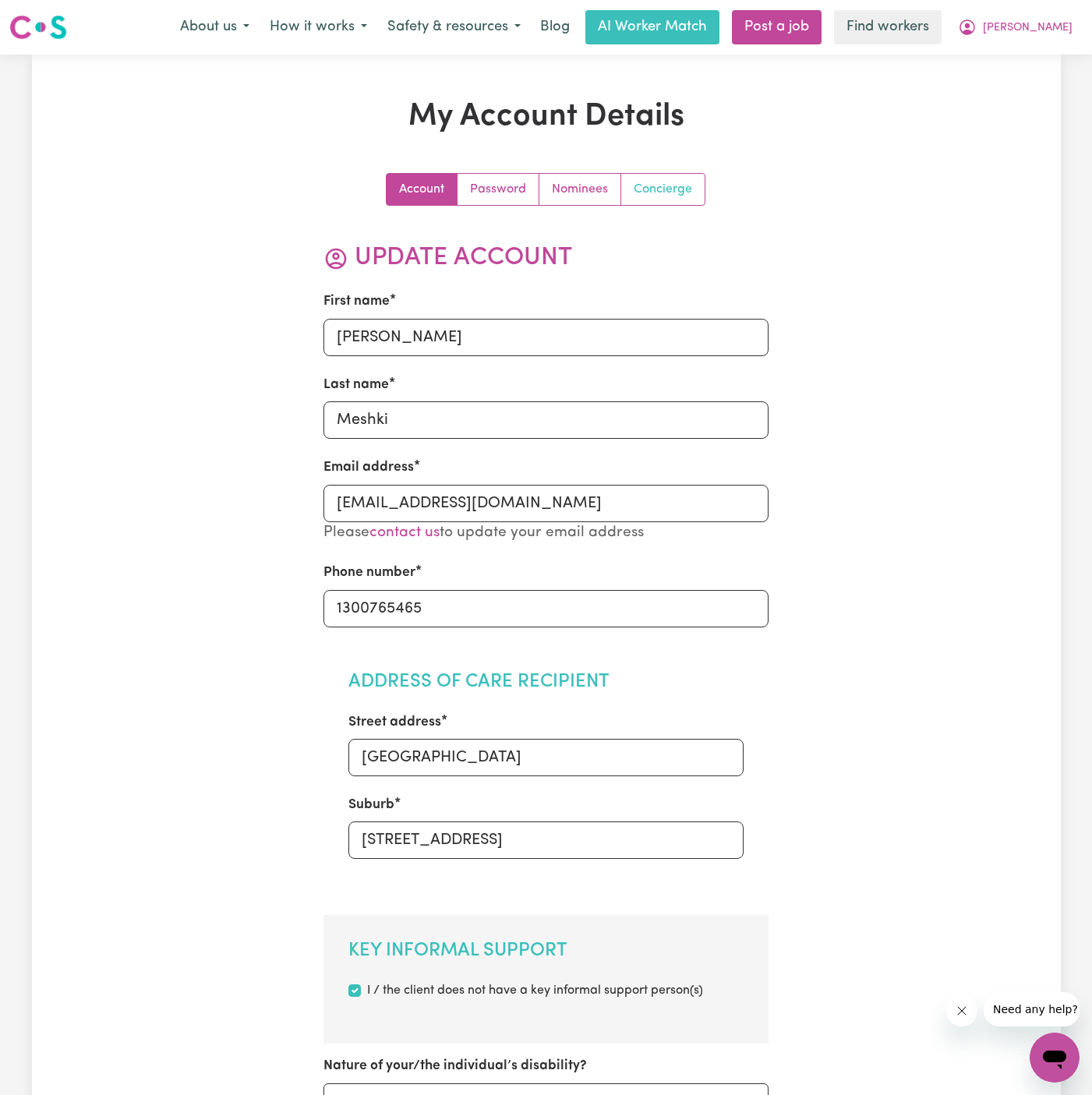
click at [672, 184] on link "Concierge" at bounding box center [663, 189] width 84 height 31
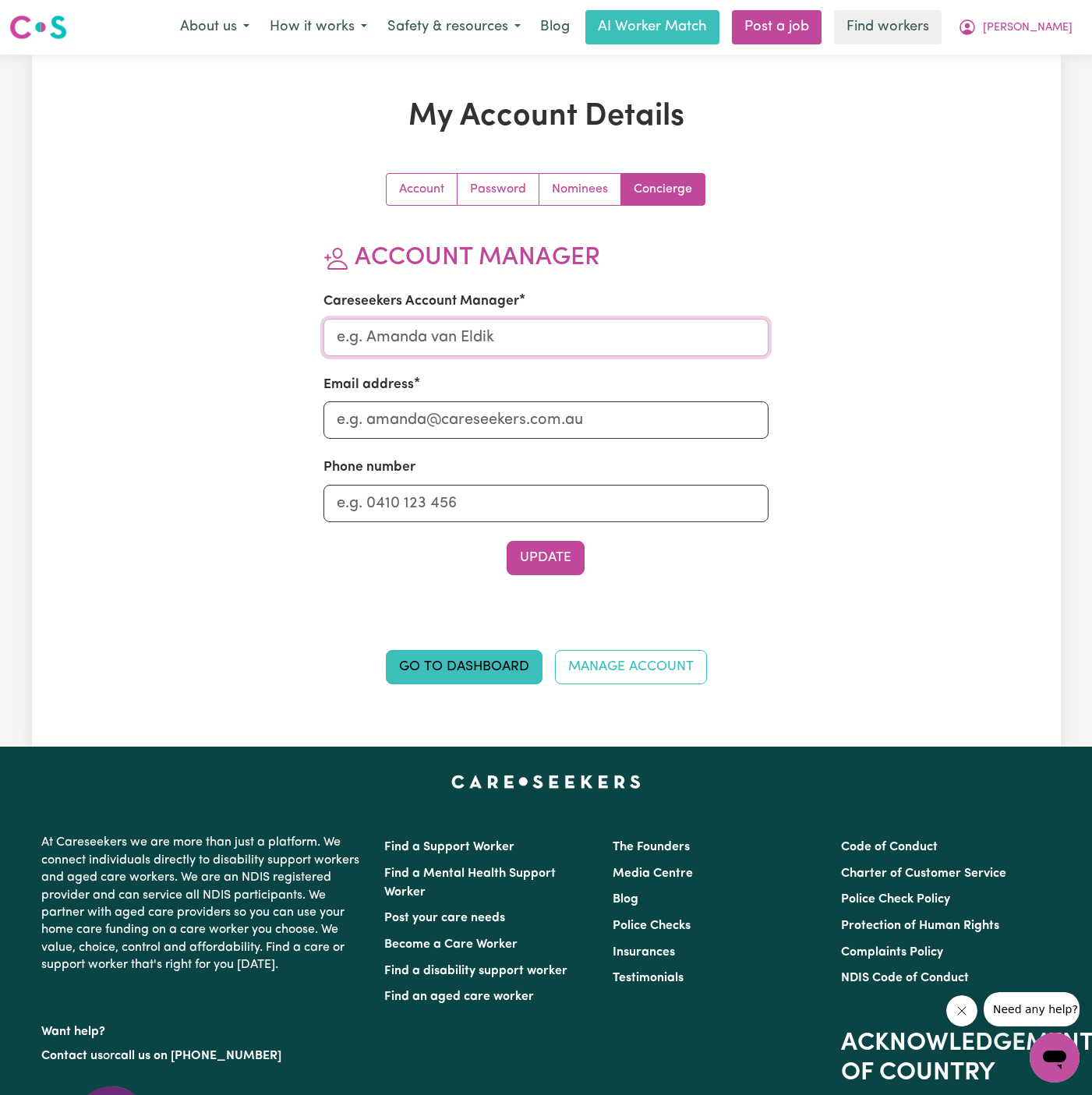
click at [623, 343] on input "Careseekers Account Manager" at bounding box center [546, 337] width 445 height 37
type input "annie"
click at [558, 428] on input "Email address" at bounding box center [546, 420] width 445 height 37
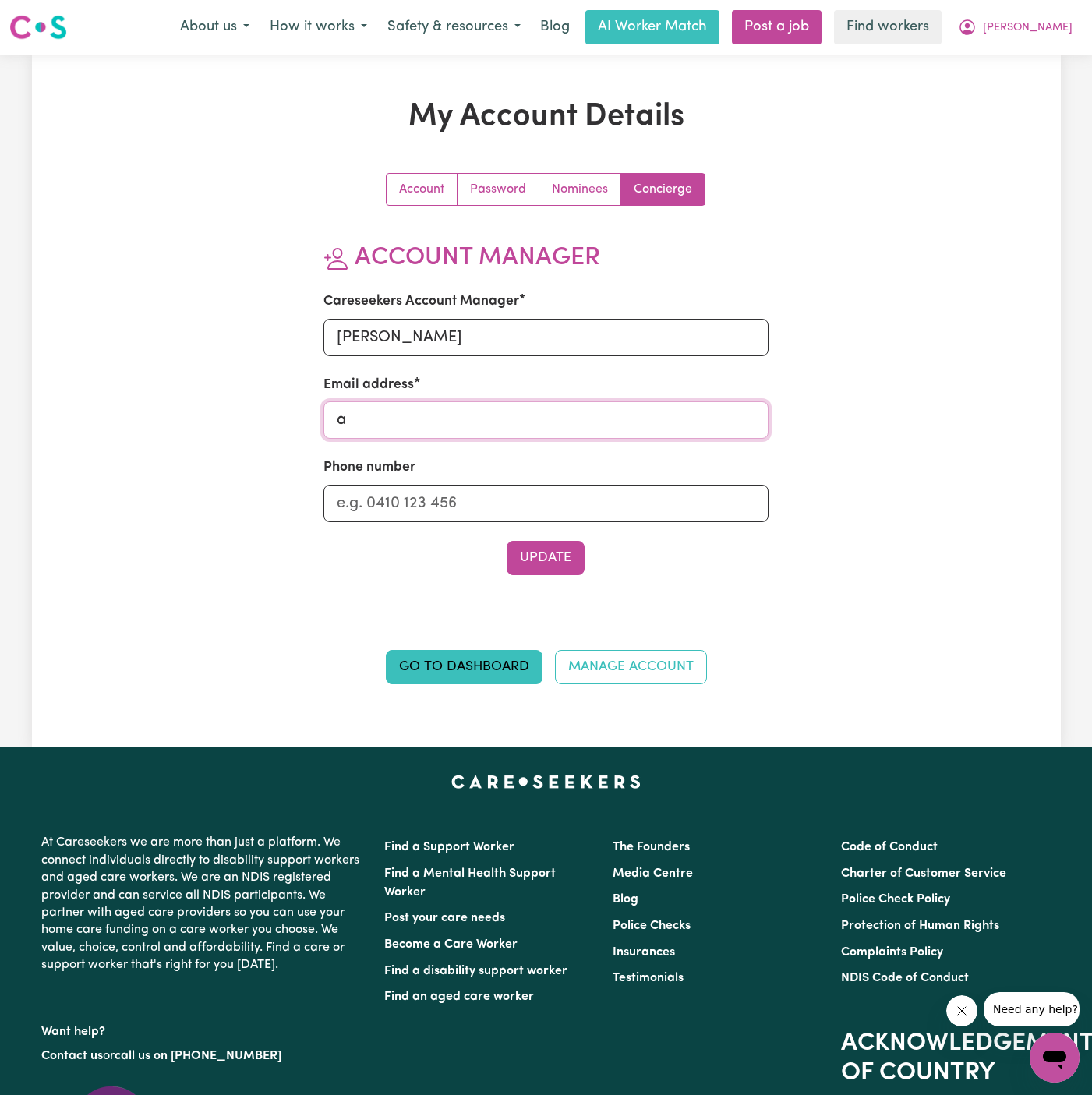
type input "annie@careseekers.com.au"
click at [557, 522] on section "Account Manager Careseekers Account Manager annie Email address annie@careseeke…" at bounding box center [546, 409] width 445 height 332
click at [535, 493] on input "Phone number" at bounding box center [546, 504] width 445 height 37
type input "1300765465"
click at [536, 555] on button "Update" at bounding box center [546, 558] width 78 height 34
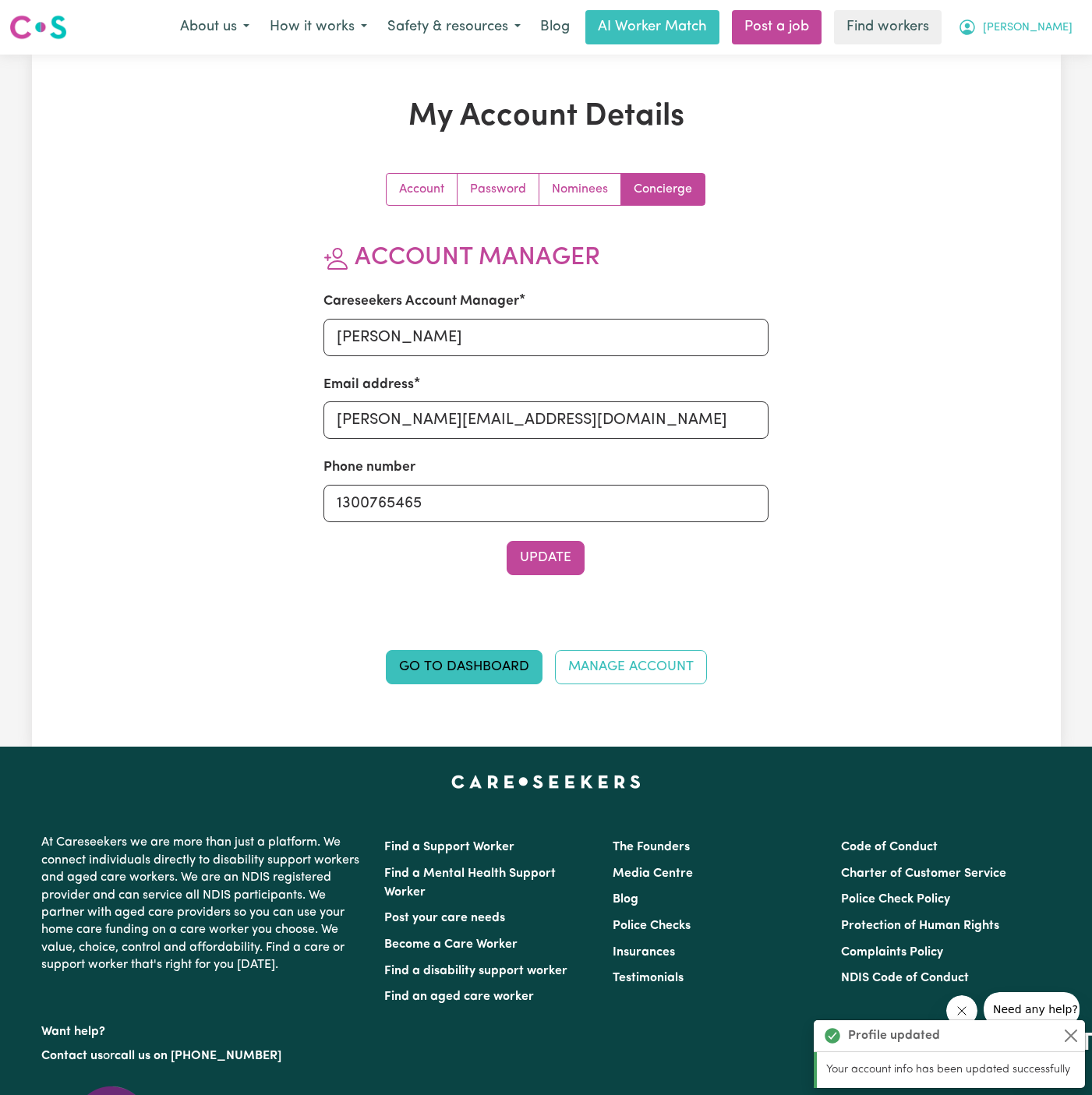
click at [1036, 29] on span "[PERSON_NAME]" at bounding box center [1028, 28] width 89 height 17
click at [1021, 63] on link "My Dashboard" at bounding box center [1020, 61] width 124 height 29
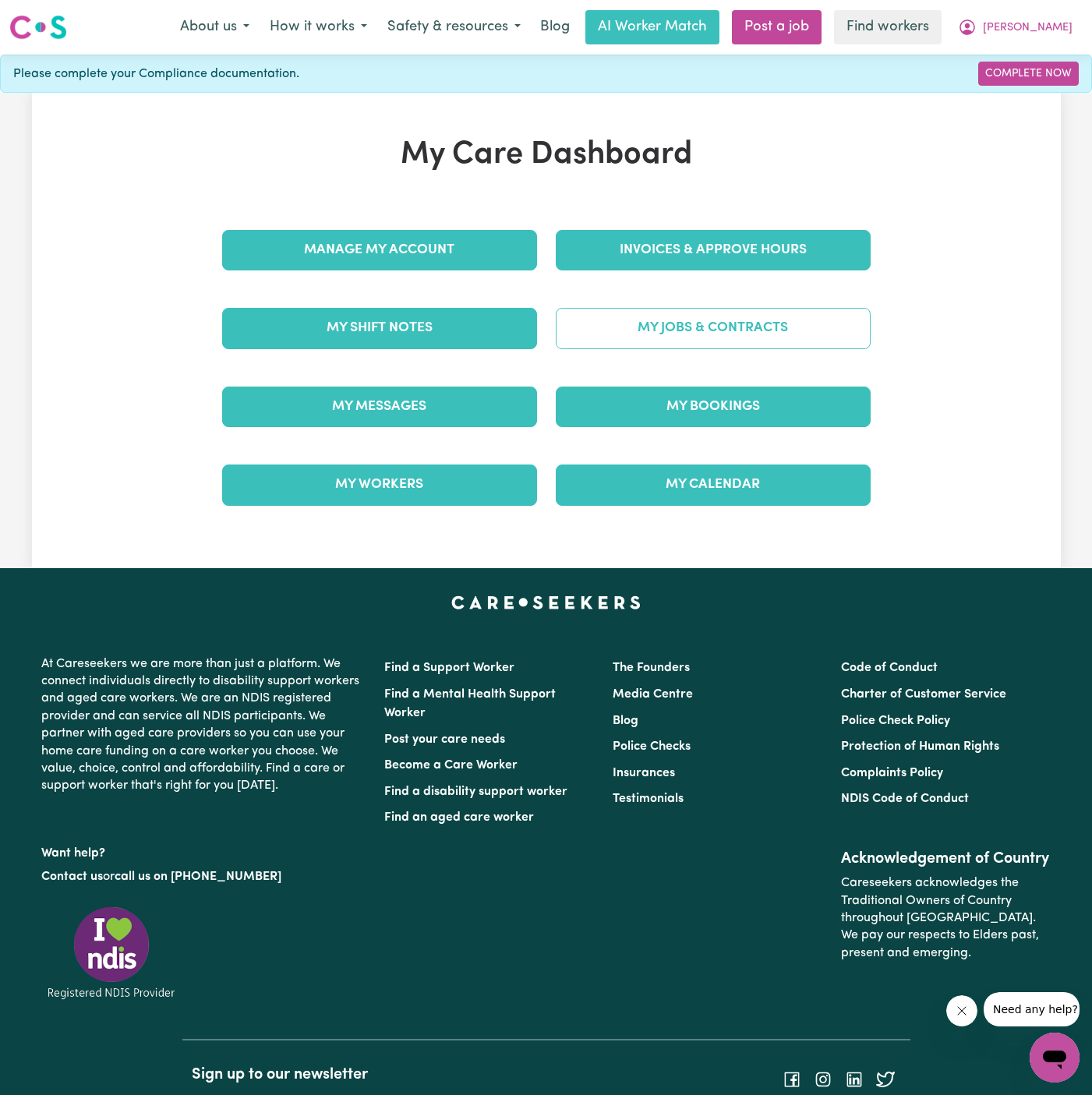
click at [769, 315] on link "My Jobs & Contracts" at bounding box center [713, 328] width 315 height 41
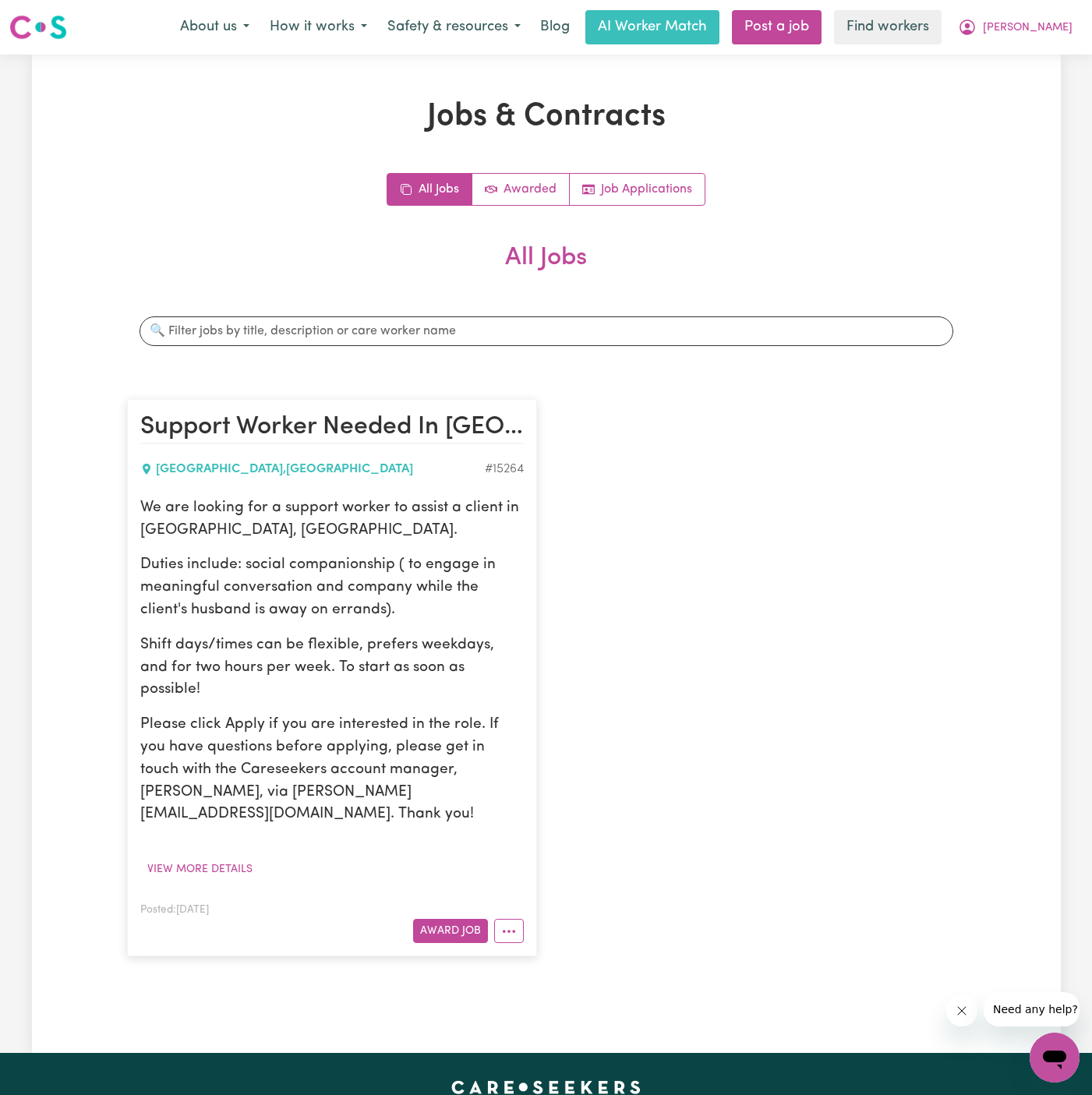
click at [370, 524] on p "We are looking for a support worker to assist a client in Lane Cove, NSW." at bounding box center [332, 520] width 384 height 45
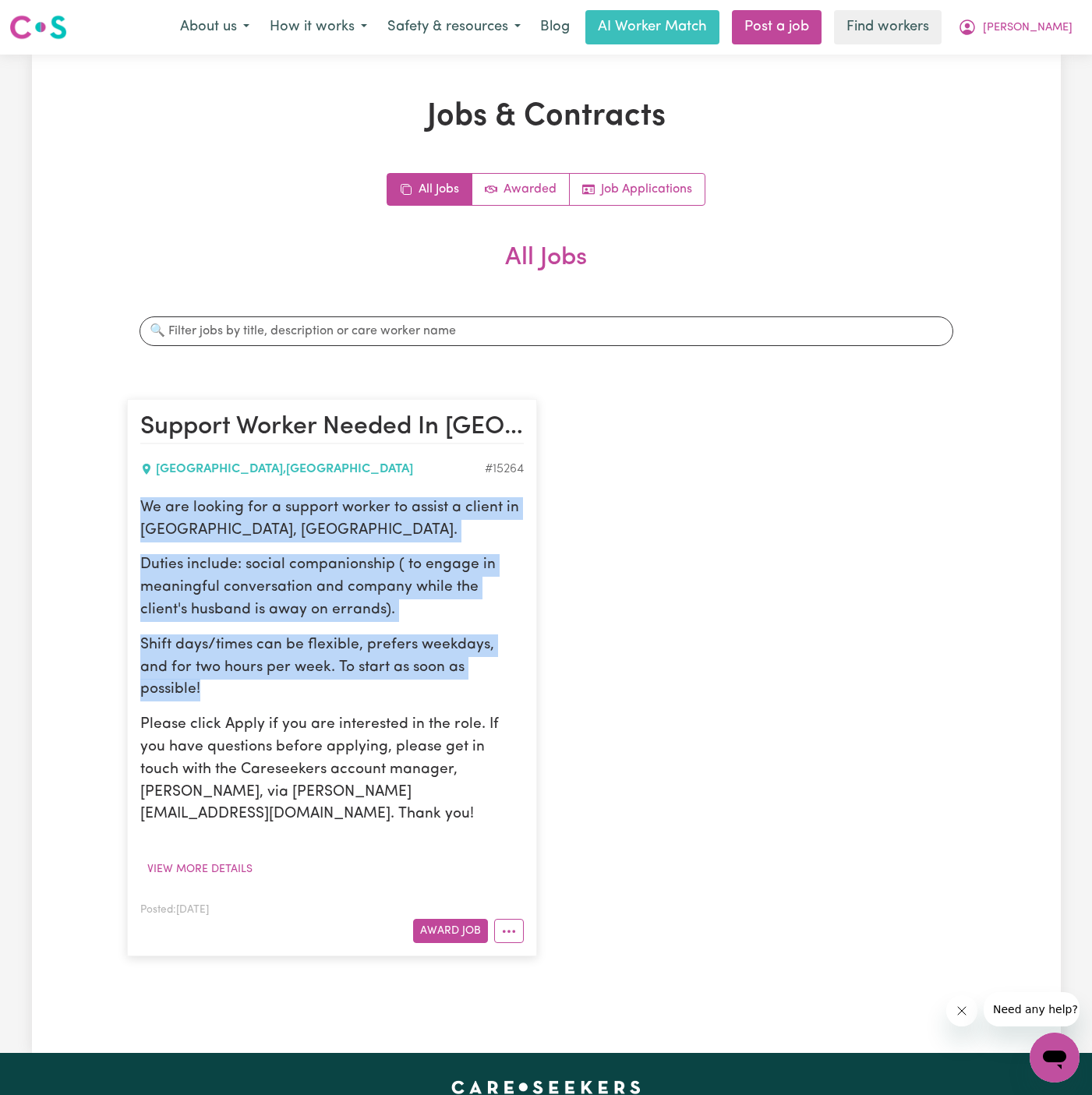
drag, startPoint x: 141, startPoint y: 512, endPoint x: 509, endPoint y: 671, distance: 400.9
click at [509, 671] on div "We are looking for a support worker to assist a client in Lane Cove, NSW. Dutie…" at bounding box center [332, 661] width 384 height 329
copy div "We are looking for a support worker to assist a client in Lane Cove, NSW. Dutie…"
click at [1029, 27] on span "[PERSON_NAME]" at bounding box center [1028, 28] width 89 height 17
click at [1029, 50] on link "My Dashboard" at bounding box center [1020, 61] width 124 height 29
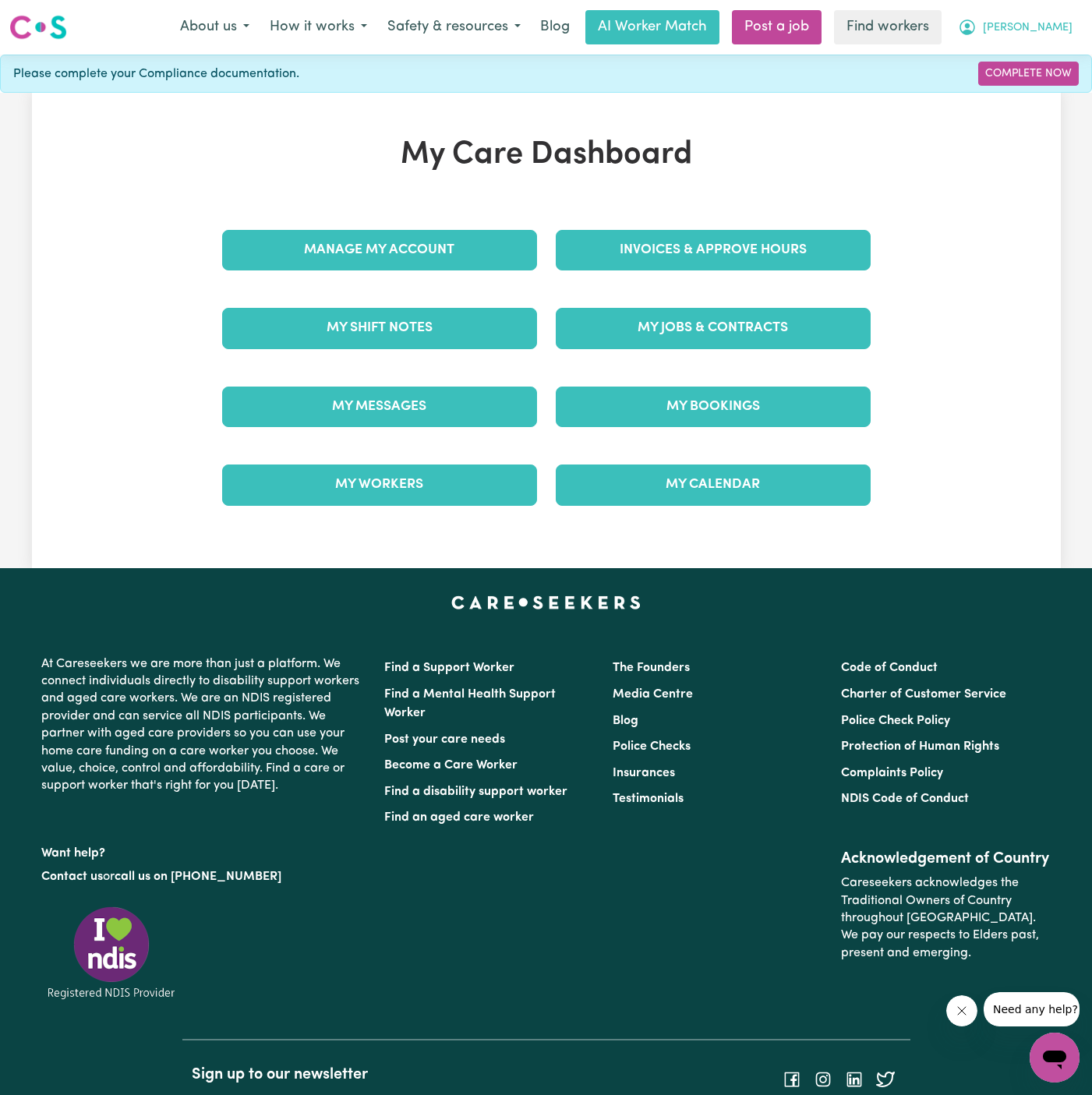
click at [1029, 29] on span "[PERSON_NAME]" at bounding box center [1028, 28] width 89 height 17
click at [1008, 105] on div "My Care Dashboard Manage My Account Invoices & Approve Hours My Shift Notes My …" at bounding box center [546, 330] width 1029 height 475
click at [1037, 24] on span "[PERSON_NAME]" at bounding box center [1028, 28] width 89 height 17
click at [1037, 76] on link "Logout" at bounding box center [1020, 89] width 124 height 29
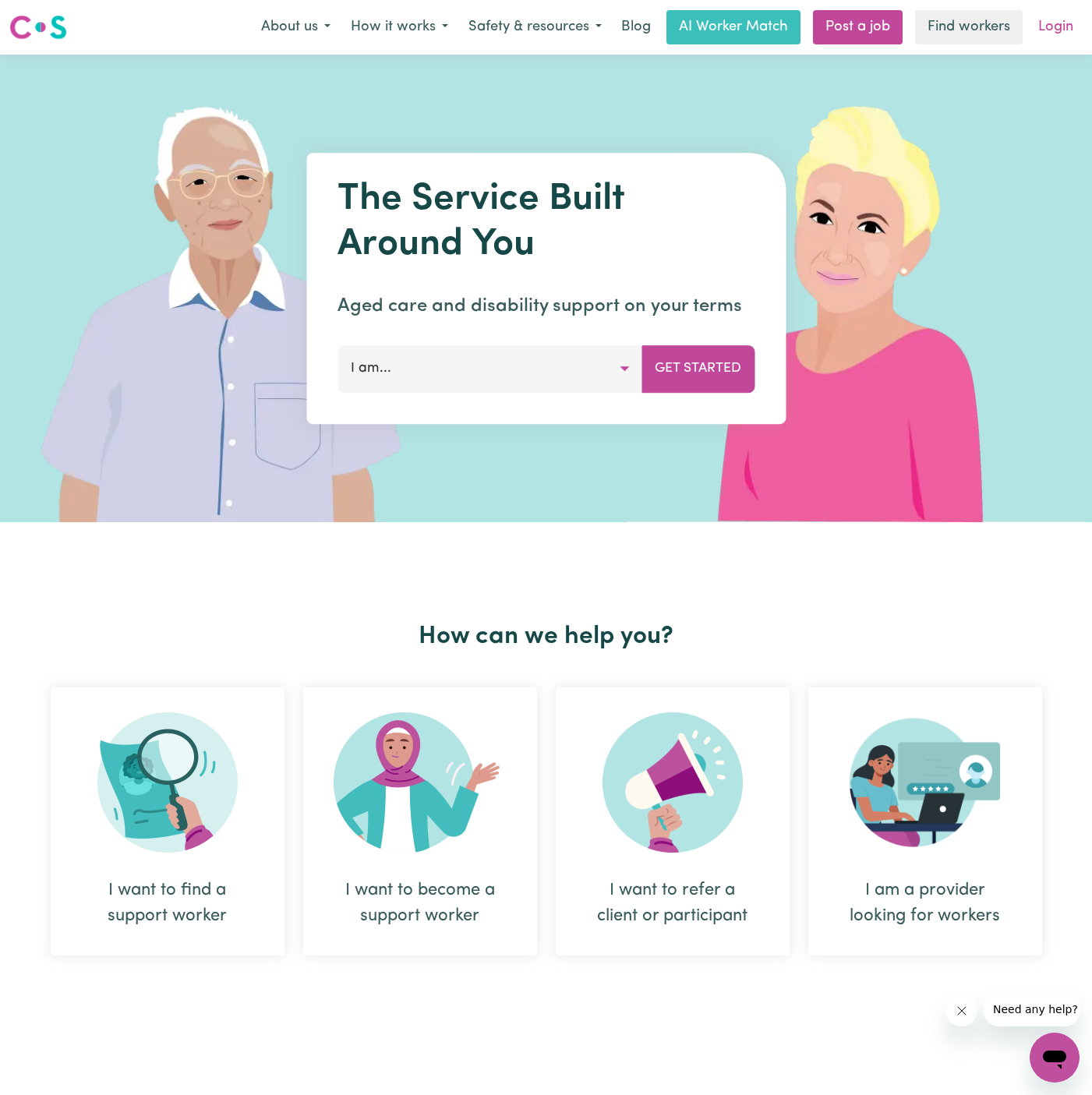
click at [1041, 22] on link "Login" at bounding box center [1056, 27] width 54 height 34
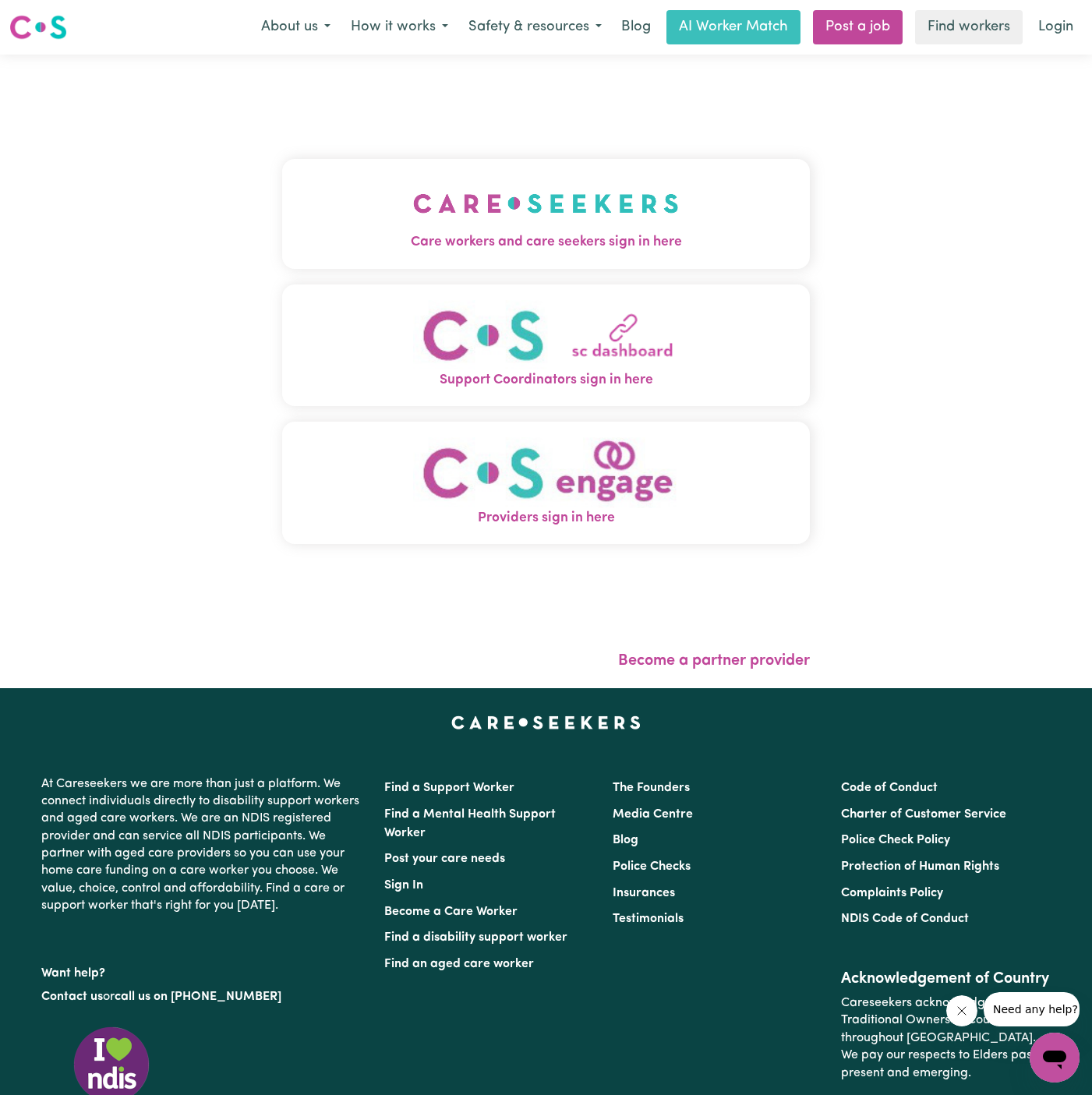
click at [396, 157] on div "Care workers and care seekers sign in here Support Coordinators sign in here Pr…" at bounding box center [546, 360] width 528 height 548
click at [396, 175] on button "Care workers and care seekers sign in here" at bounding box center [546, 214] width 528 height 109
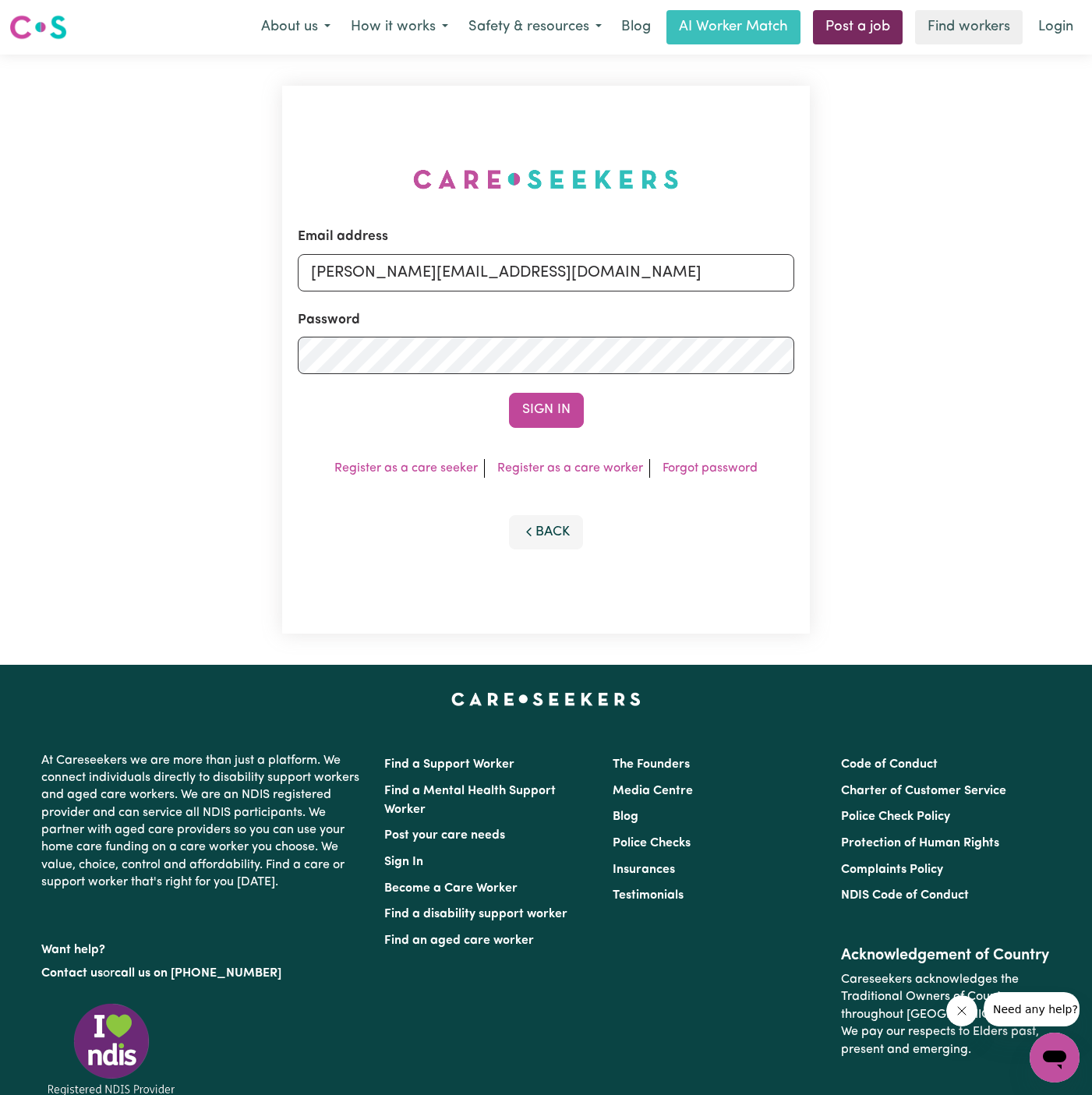
click at [860, 29] on link "Post a job" at bounding box center [858, 27] width 89 height 34
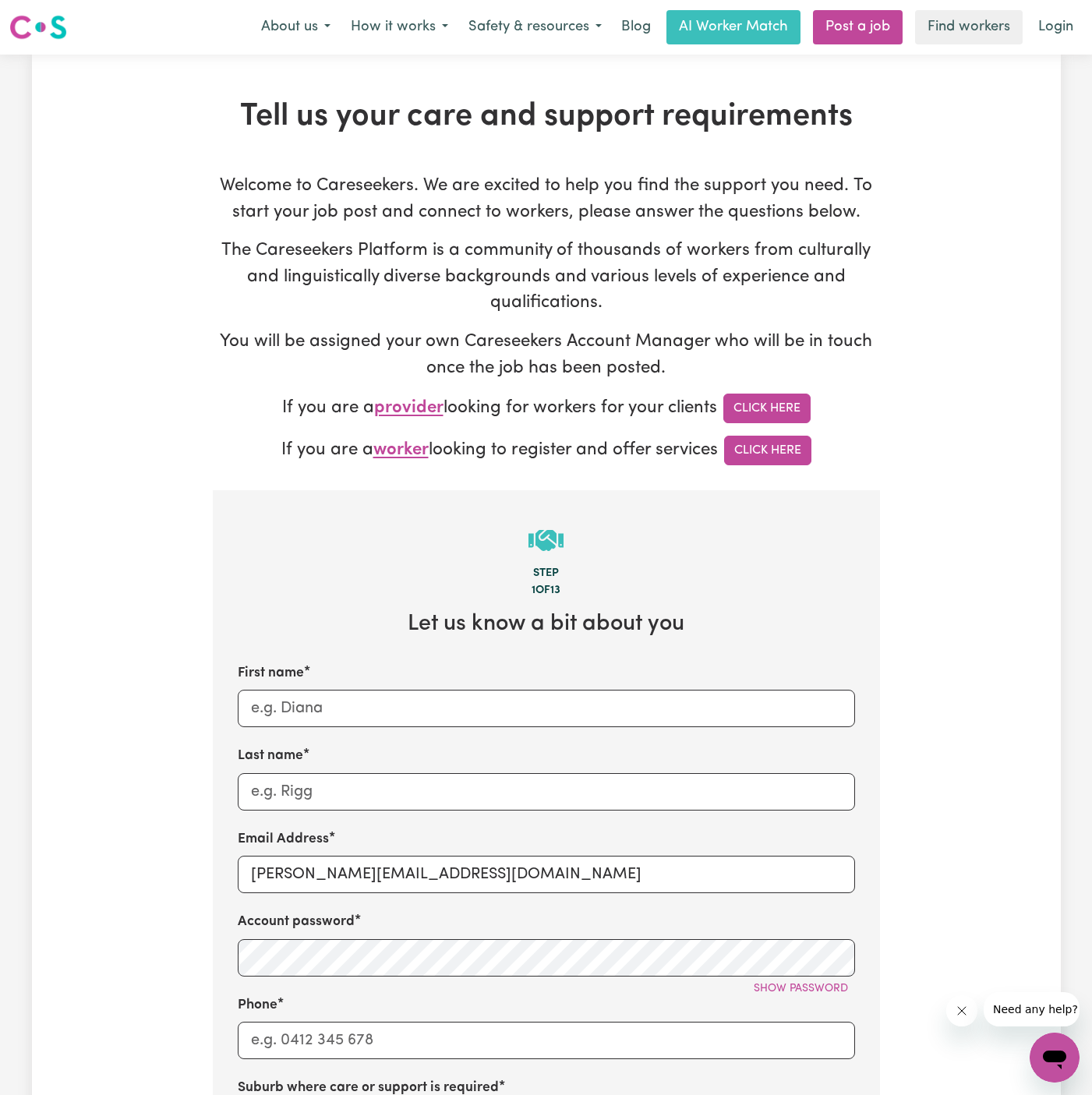
scroll to position [232, 0]
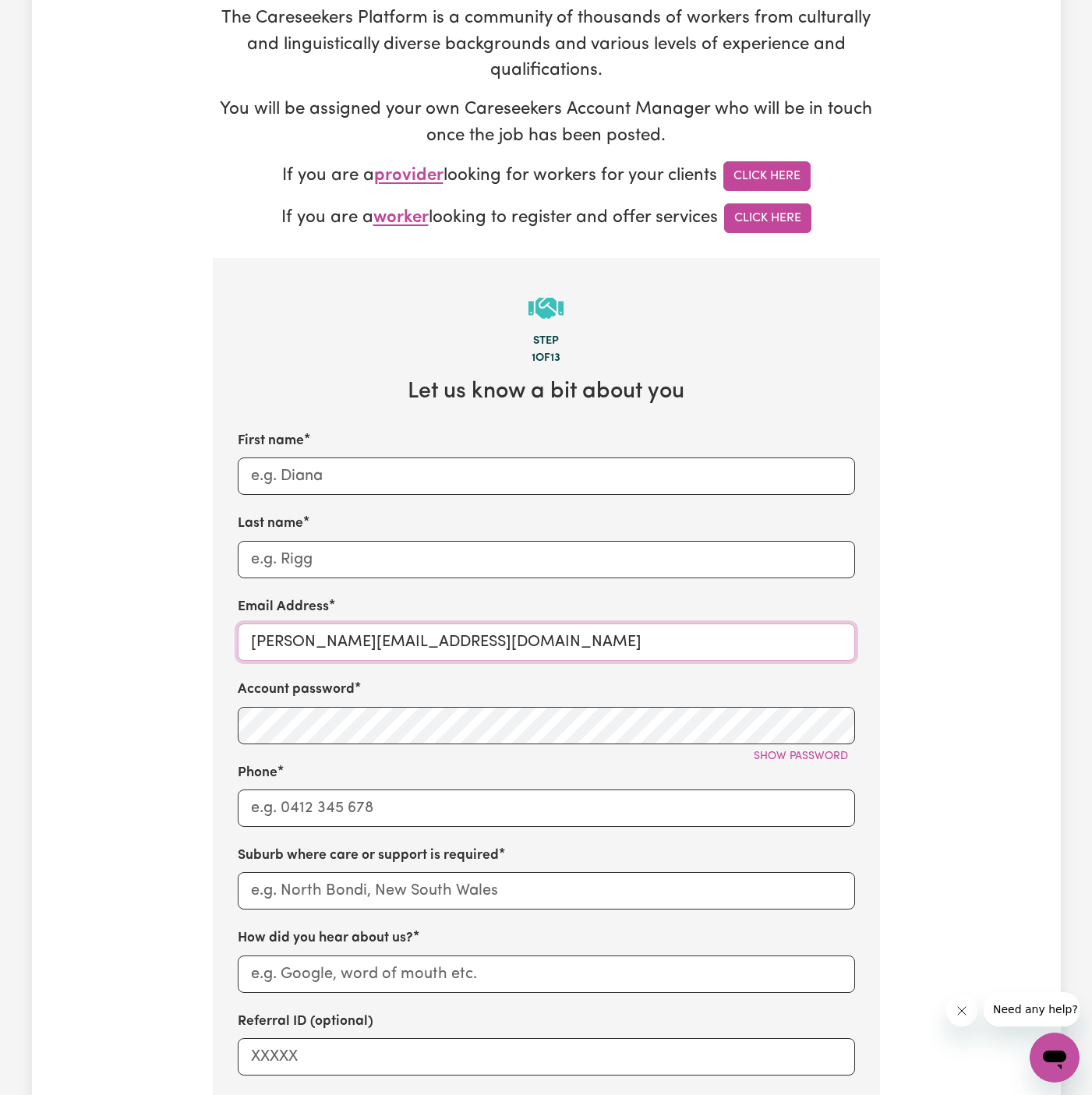
drag, startPoint x: 290, startPoint y: 644, endPoint x: 681, endPoint y: 644, distance: 391.0
click at [681, 644] on input "dyan@careseekers.com.au" at bounding box center [547, 643] width 618 height 37
click at [405, 703] on div "Account password Show password" at bounding box center [547, 712] width 618 height 64
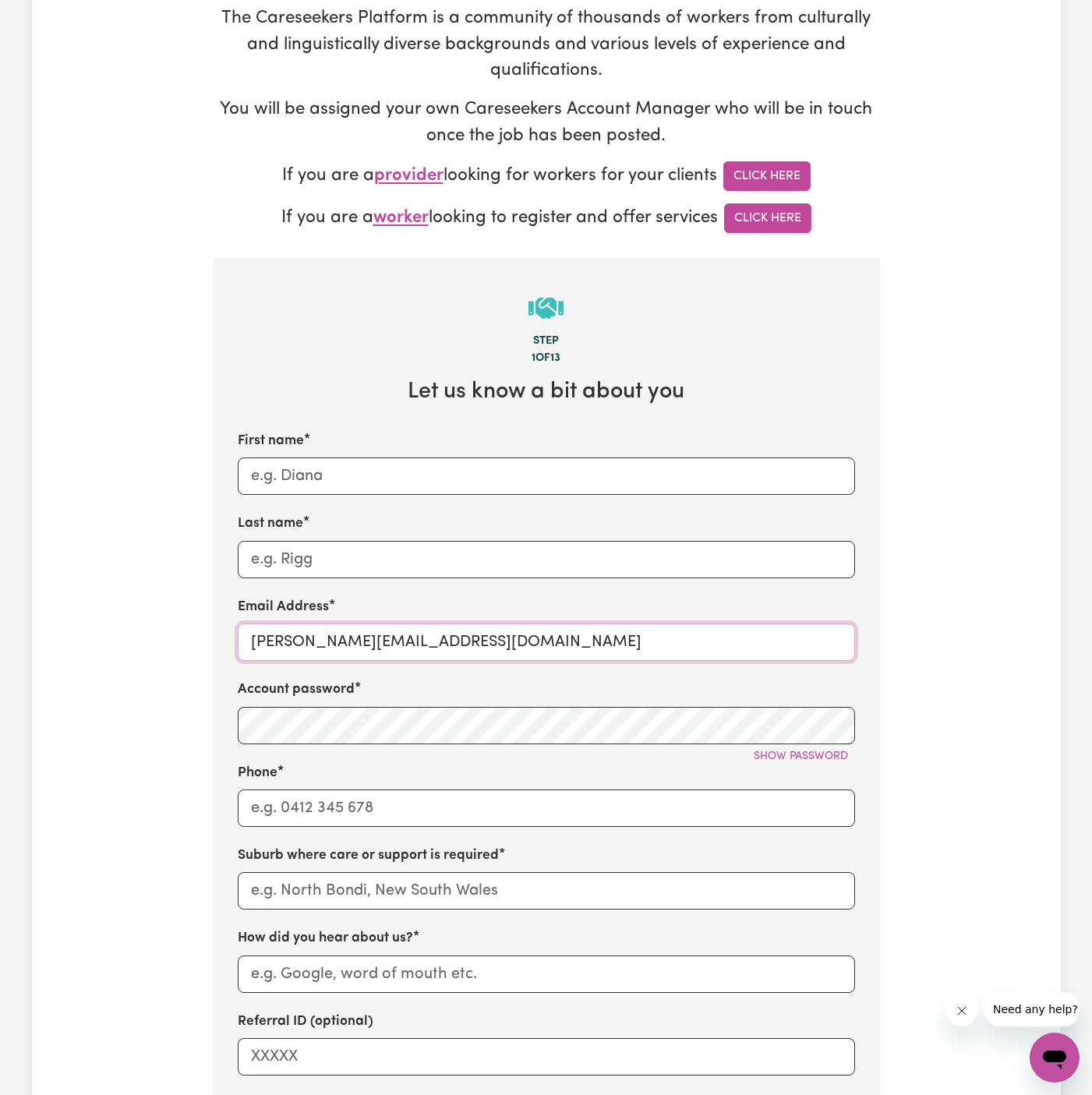
click at [496, 641] on input "dyan@careseekers.com.au" at bounding box center [547, 643] width 618 height 37
paste input "ClientCoogeeCCS"
drag, startPoint x: 344, startPoint y: 640, endPoint x: 187, endPoint y: 640, distance: 157.0
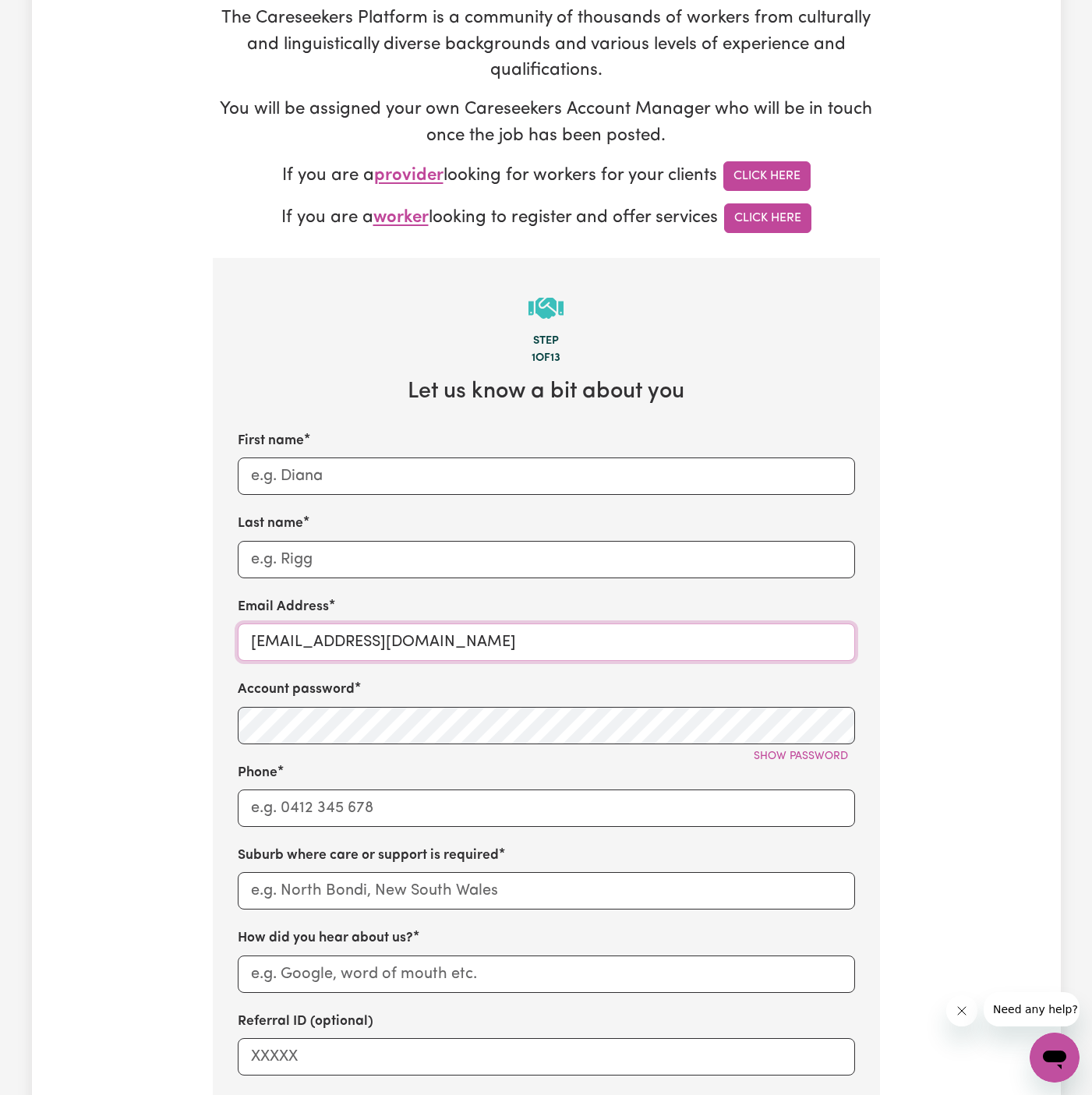
click at [187, 640] on div "Tell us your care and support requirements Welcome to Careseekers. We are excit…" at bounding box center [546, 647] width 1029 height 1561
type input "ClientCoogeeCCS@careseekers.com.au"
click at [319, 463] on input "First name" at bounding box center [547, 476] width 618 height 37
paste input "ClientCoogee"
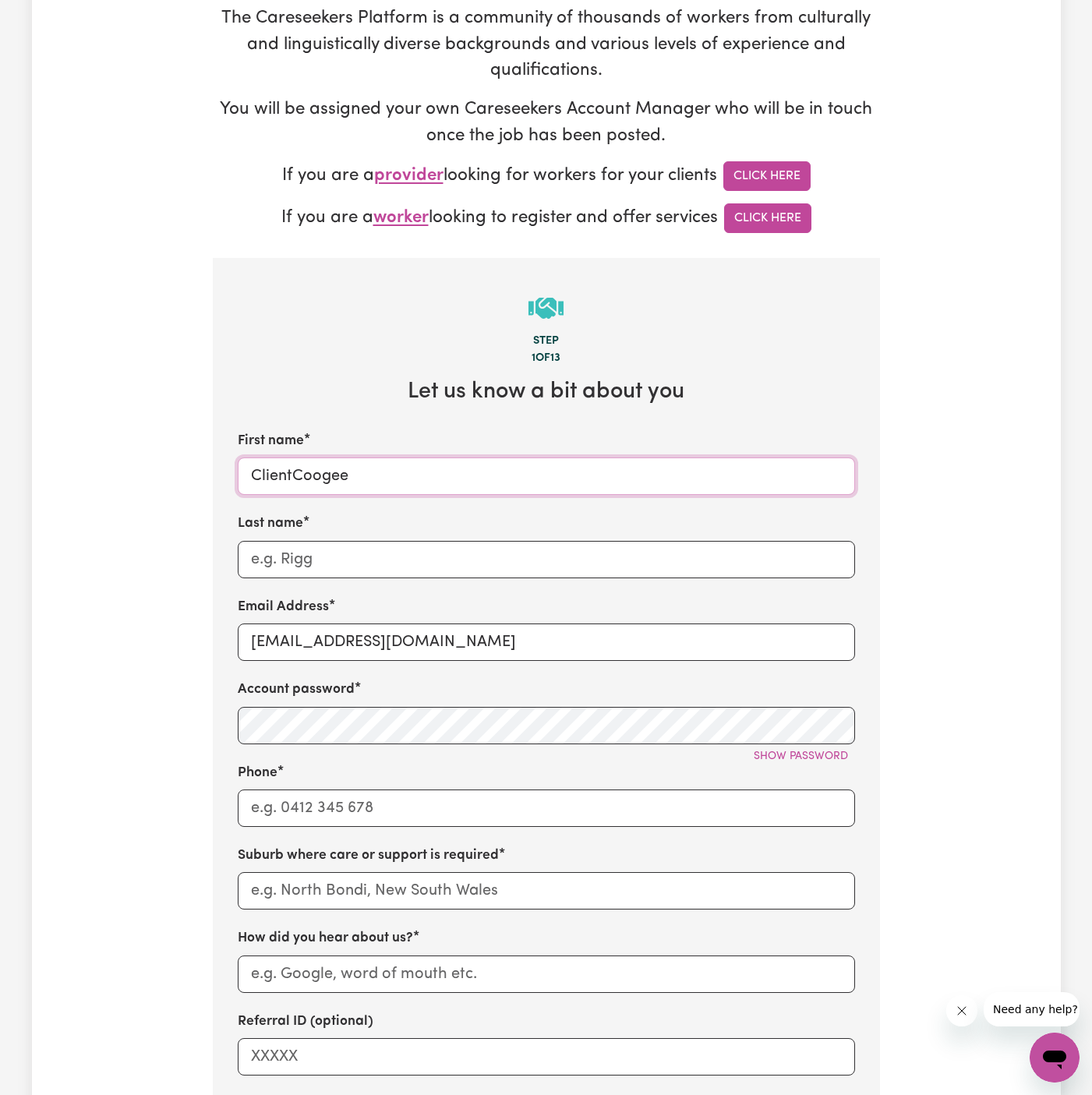
click at [295, 474] on input "ClientCoogee" at bounding box center [547, 476] width 618 height 37
type input "Client Coogee"
click at [594, 560] on input "Last name" at bounding box center [547, 560] width 618 height 37
paste input "Care Comm Services"
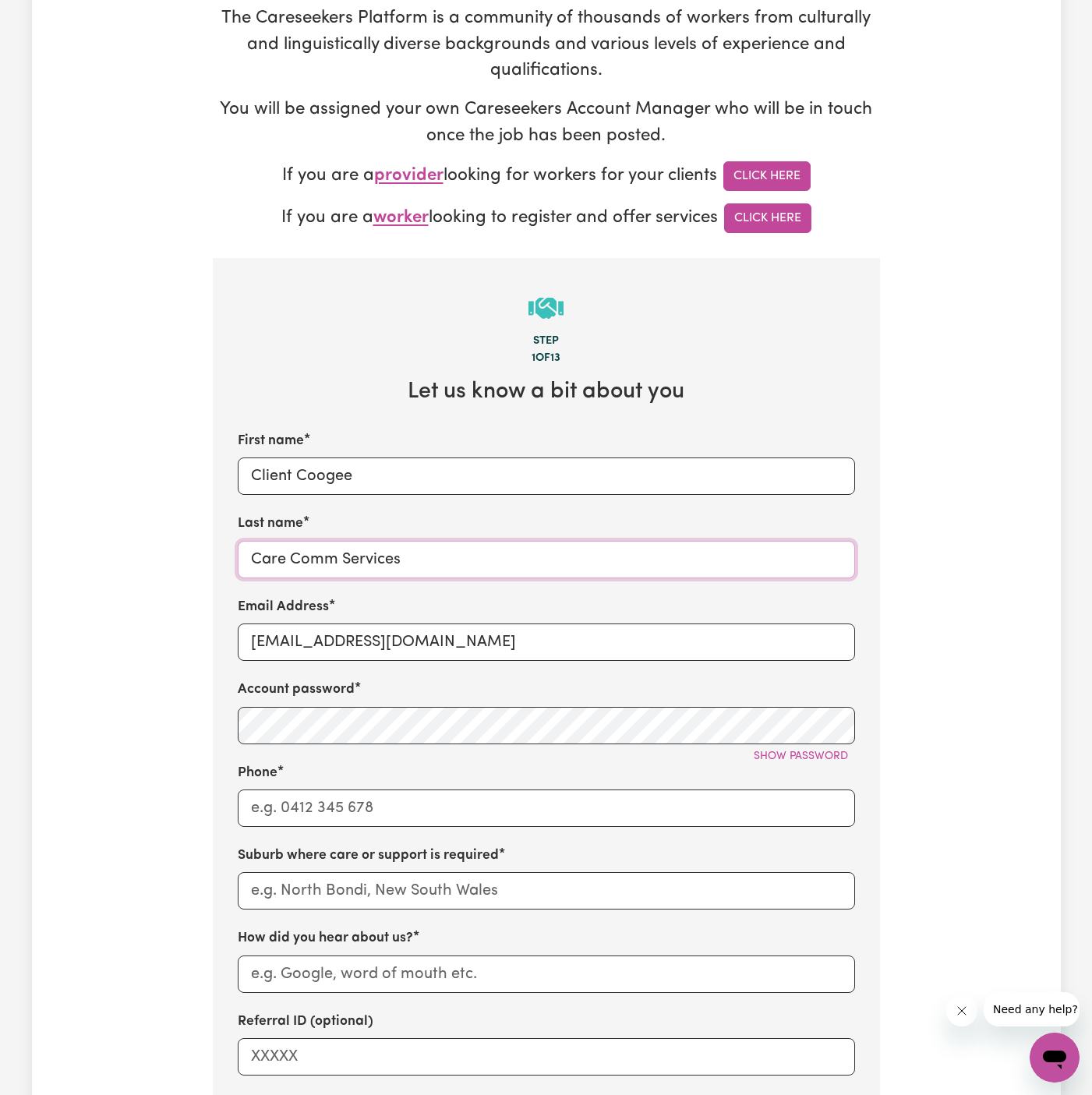
type input "Care Comm Services"
click at [395, 794] on input "Phone" at bounding box center [547, 808] width 618 height 37
type input "1300765465"
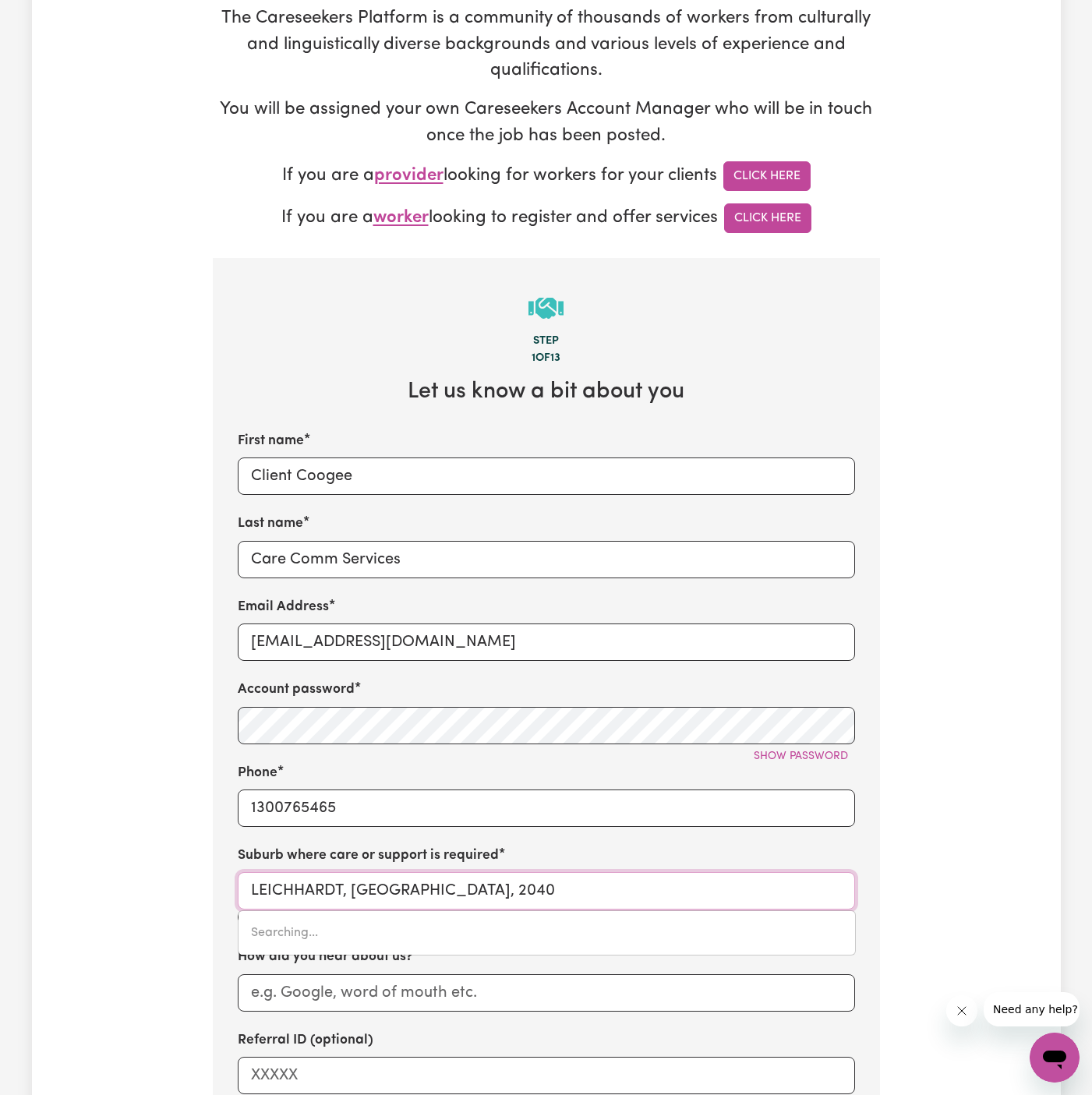
click at [354, 890] on input "LEICHHARDT, New South Wales, 2040" at bounding box center [547, 891] width 618 height 37
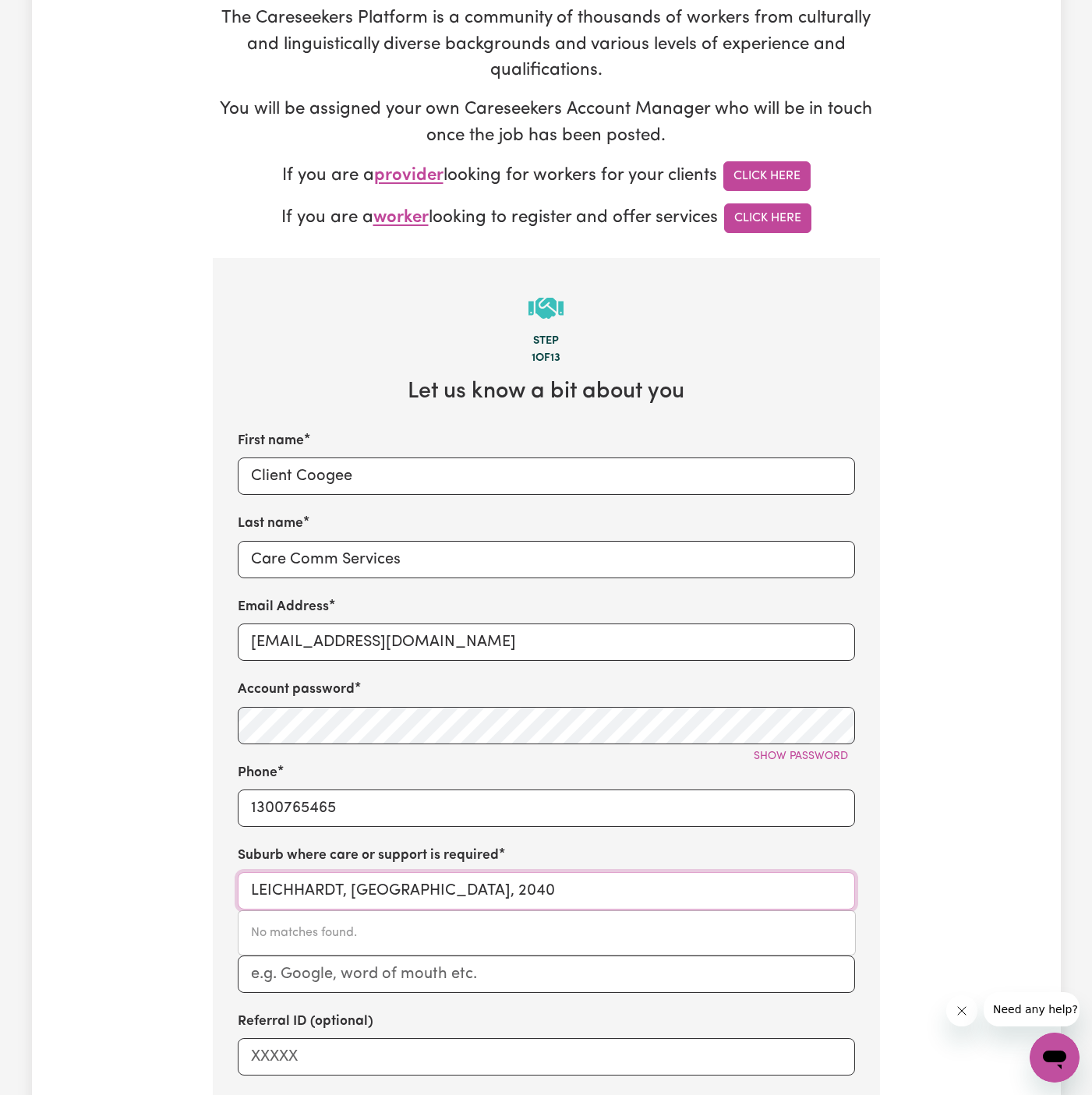
click at [354, 890] on input "LEICHHARDT, New South Wales, 2040" at bounding box center [547, 891] width 618 height 37
type input "coo"
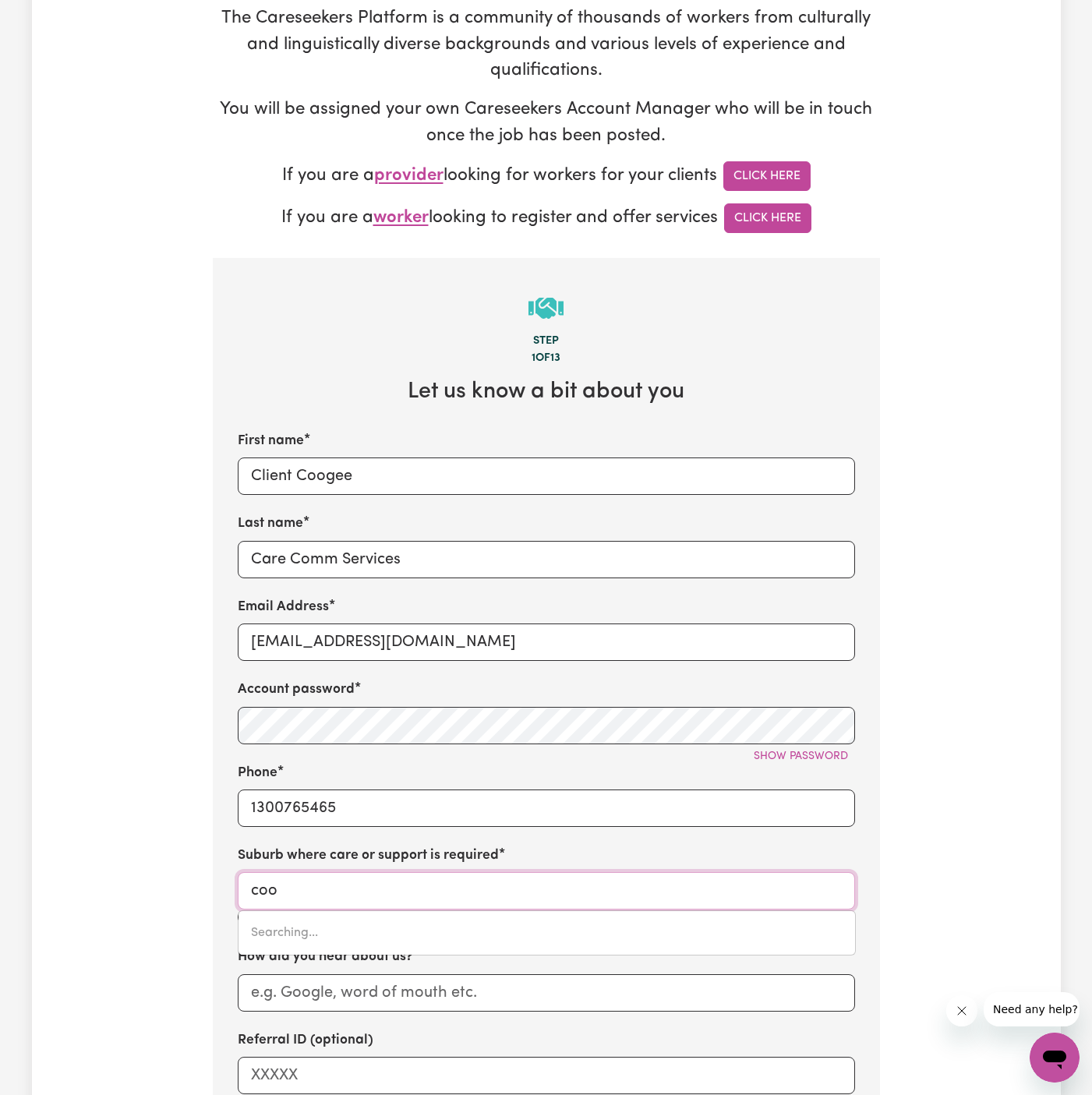
type input "cooBER PEDY, South Australia, 5723"
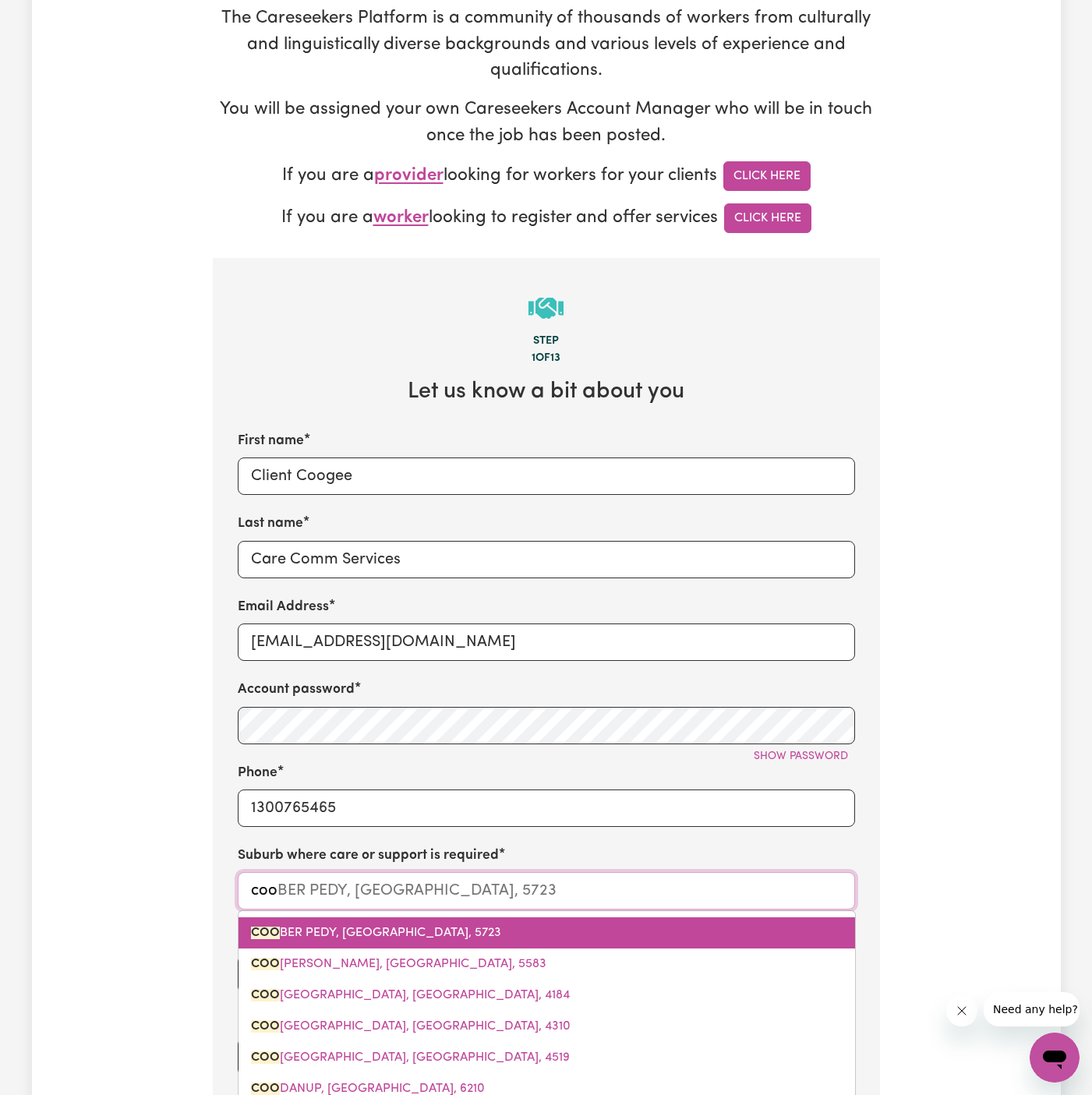
type input "coof"
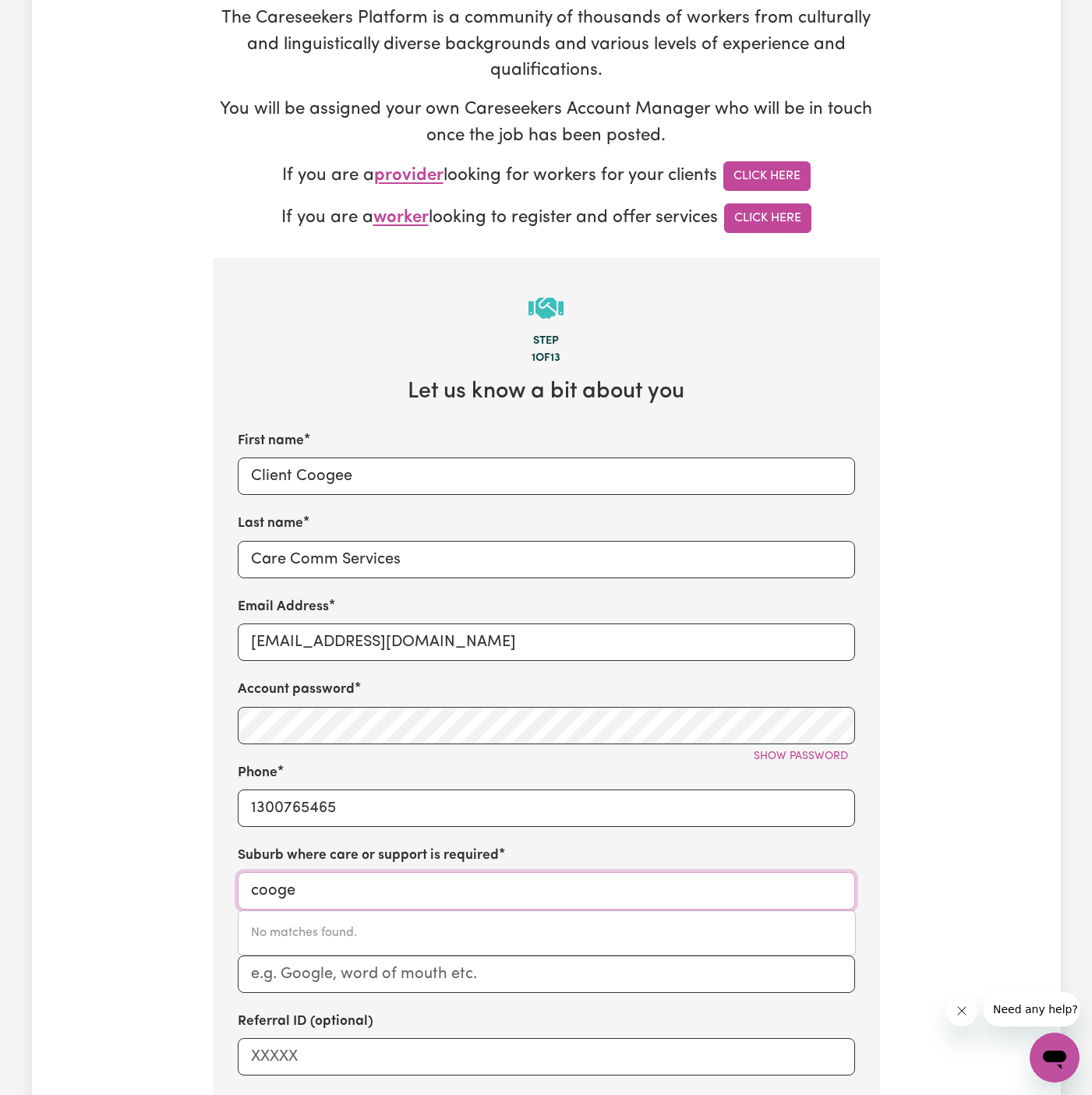
type input "coogee"
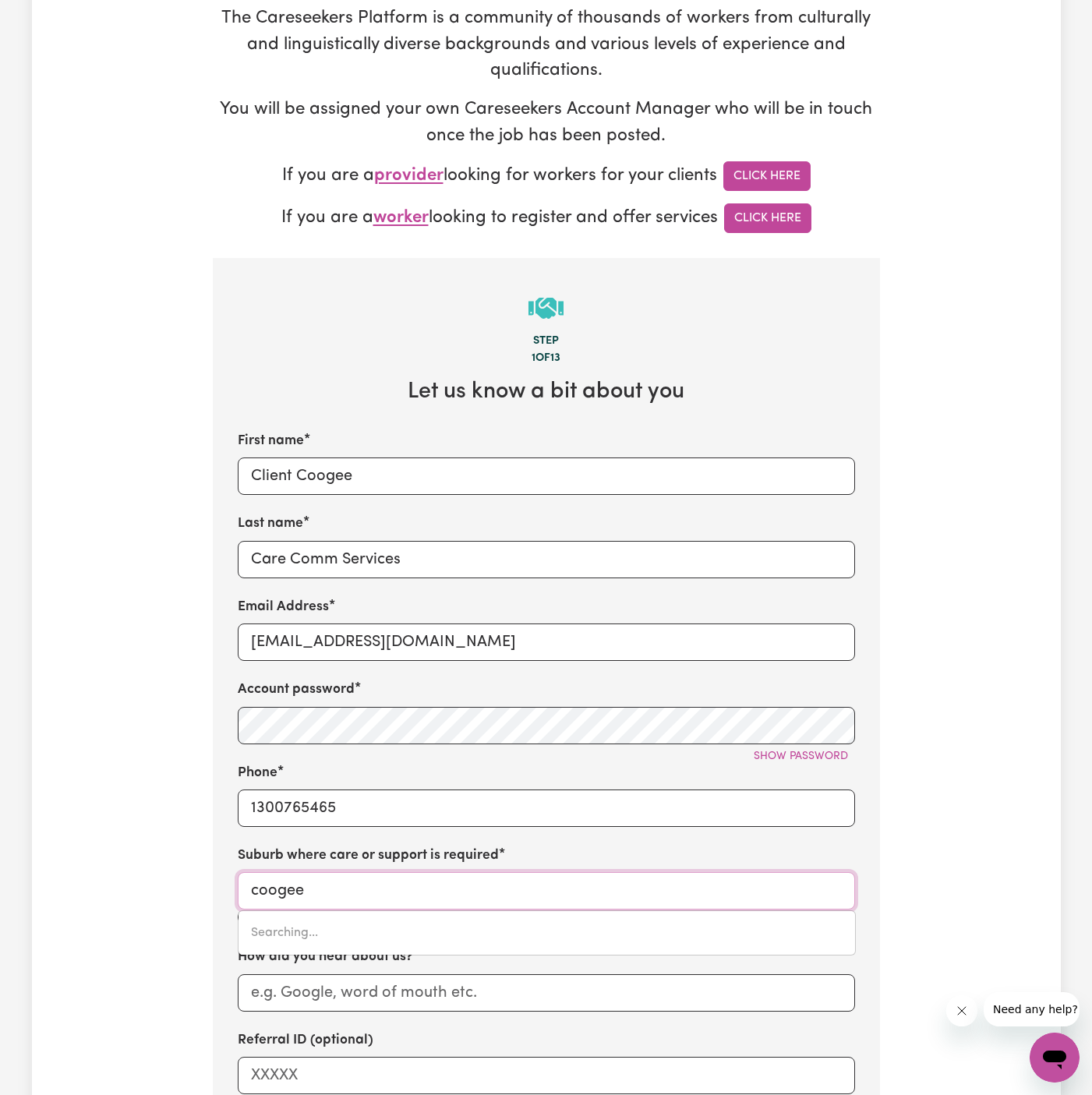
type input "coogee, New South Wales, 2034"
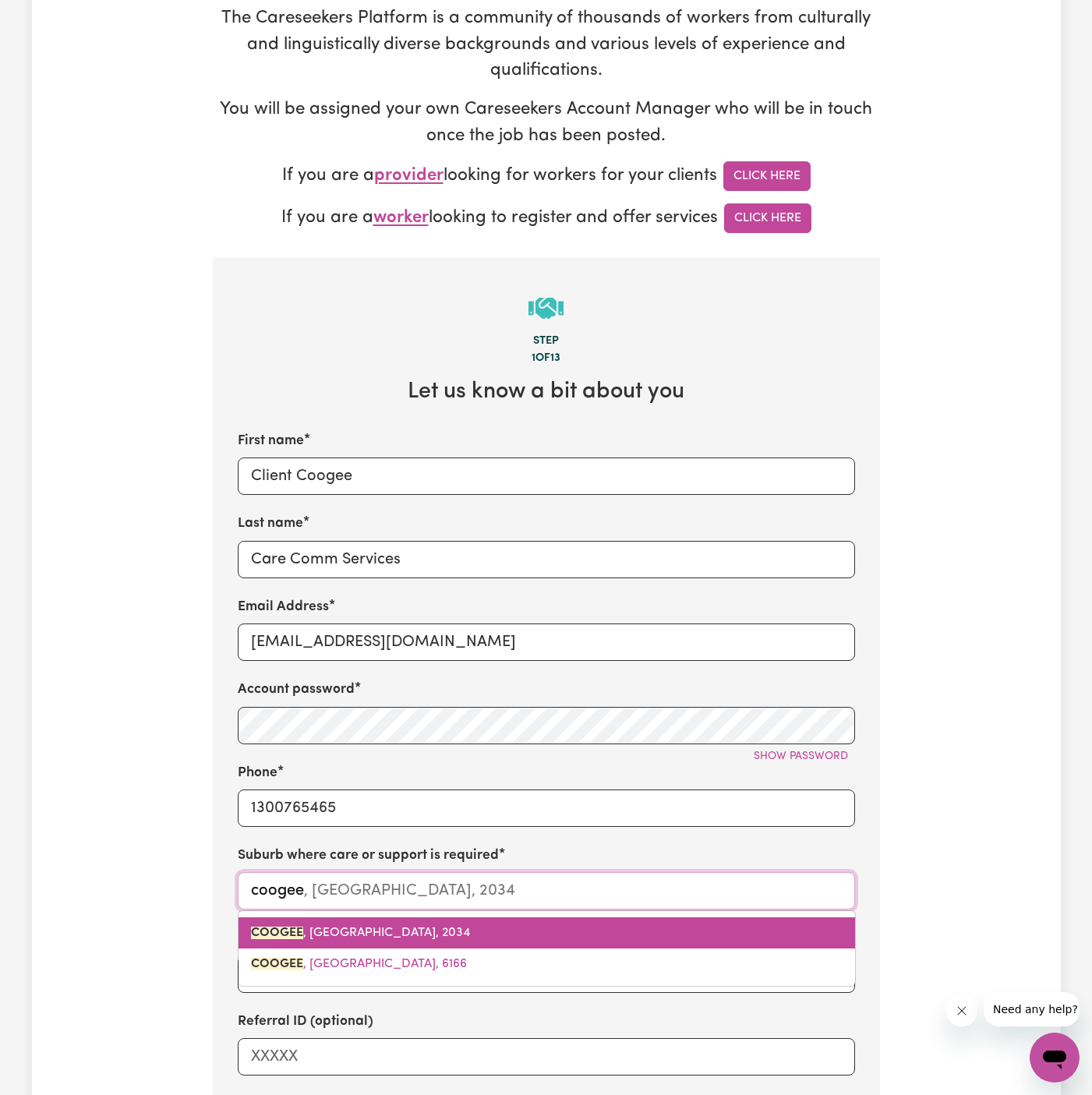
click at [357, 928] on span "COOGEE , New South Wales, 2034" at bounding box center [361, 933] width 219 height 12
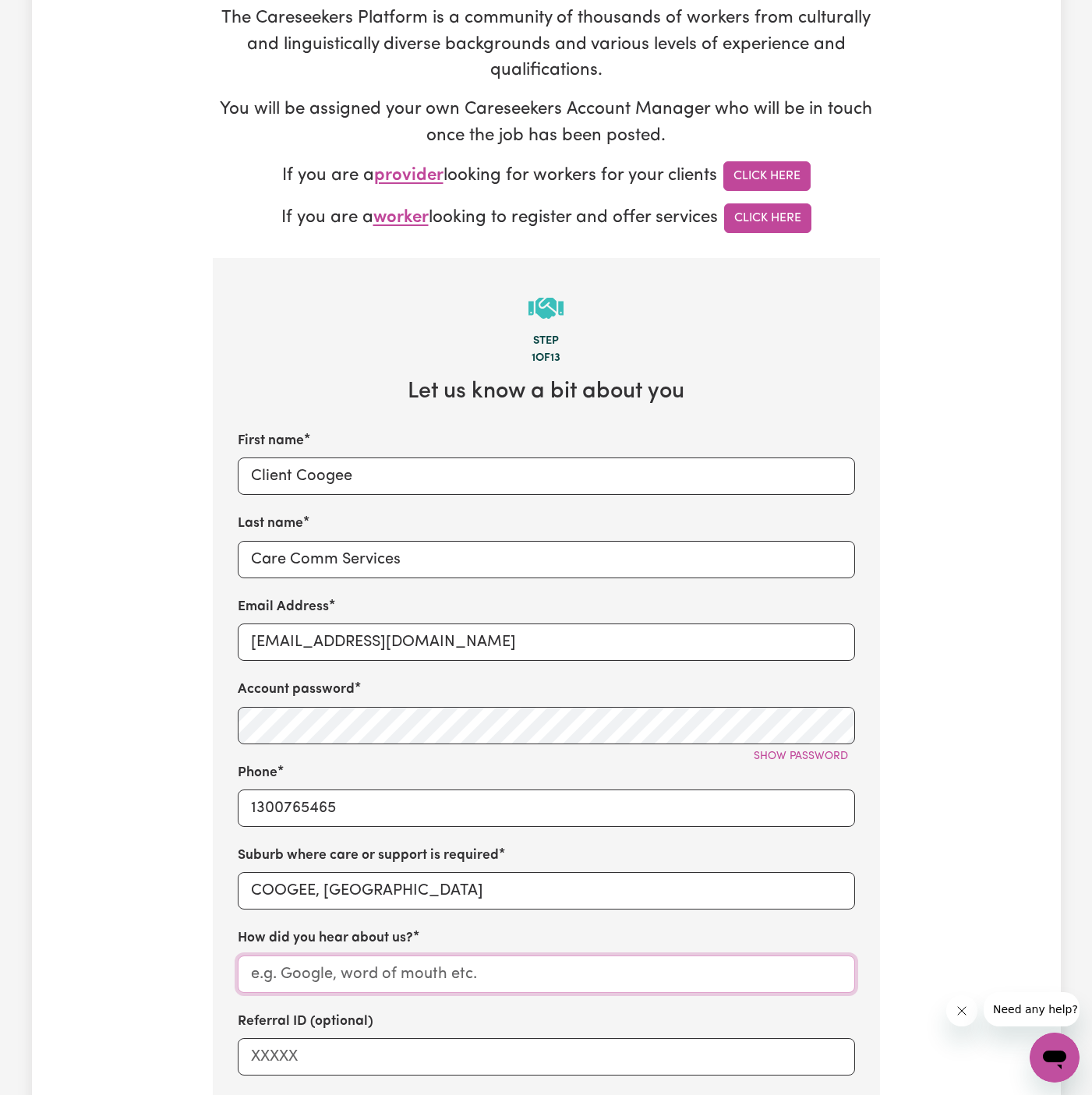
click at [353, 976] on input "How did you hear about us?" at bounding box center [547, 975] width 618 height 37
paste input "Care Comm Services"
type input "Care Comm Services"
click at [814, 751] on span "Show password" at bounding box center [801, 756] width 94 height 11
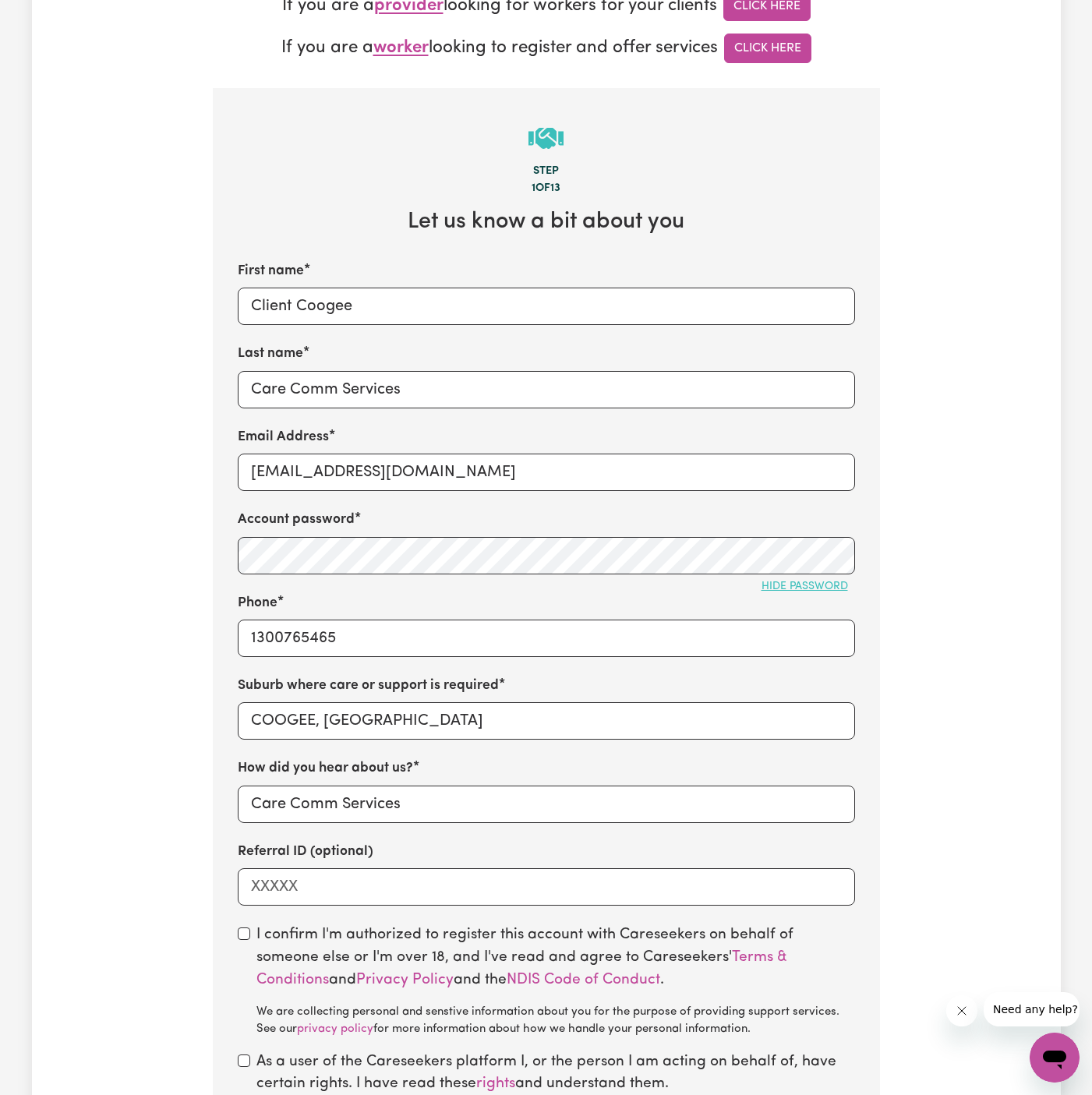
scroll to position [431, 0]
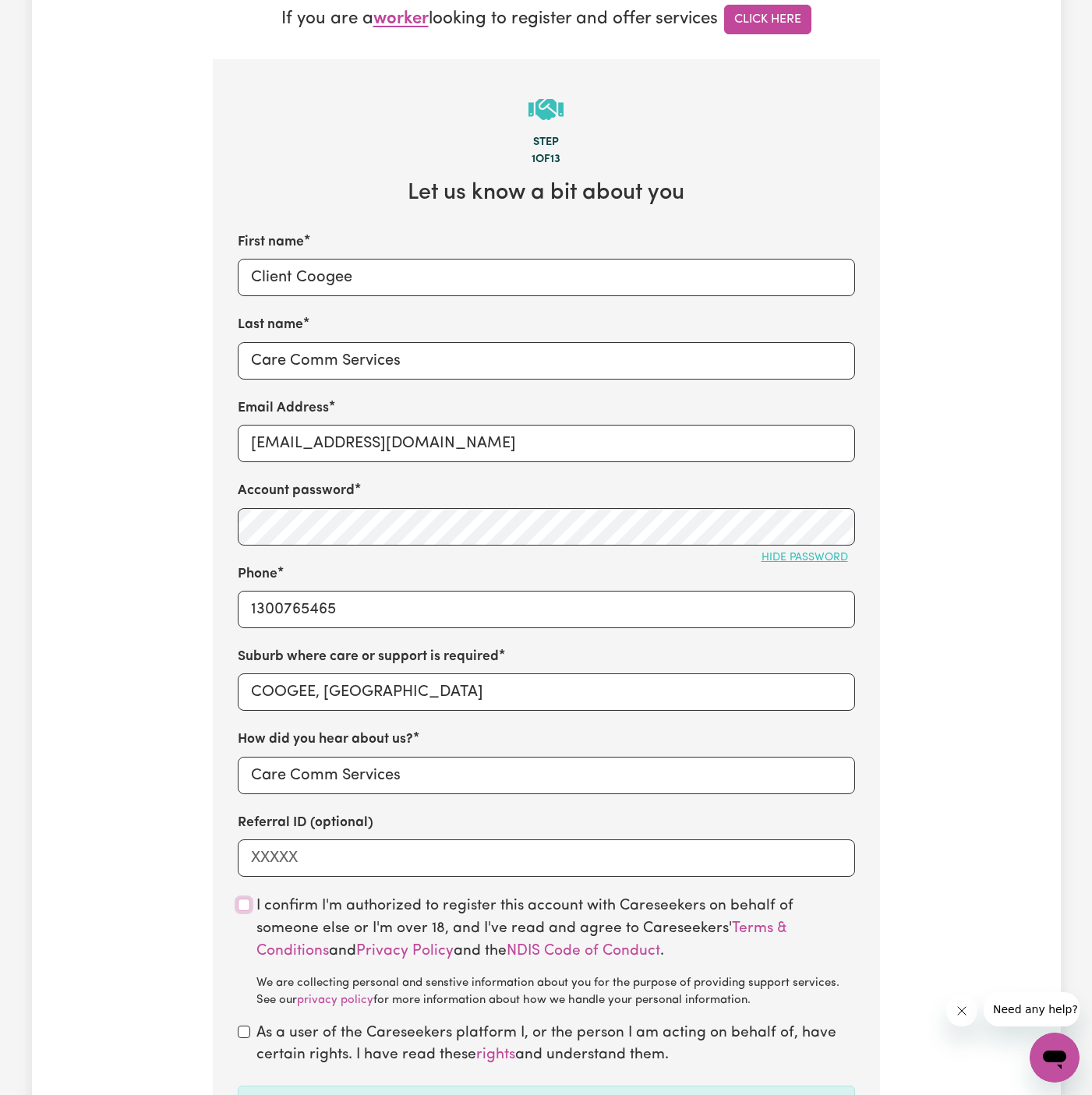
click at [241, 907] on input "checkbox" at bounding box center [244, 904] width 12 height 12
checkbox input "true"
click at [240, 1031] on input "checkbox" at bounding box center [244, 1032] width 12 height 12
checkbox input "true"
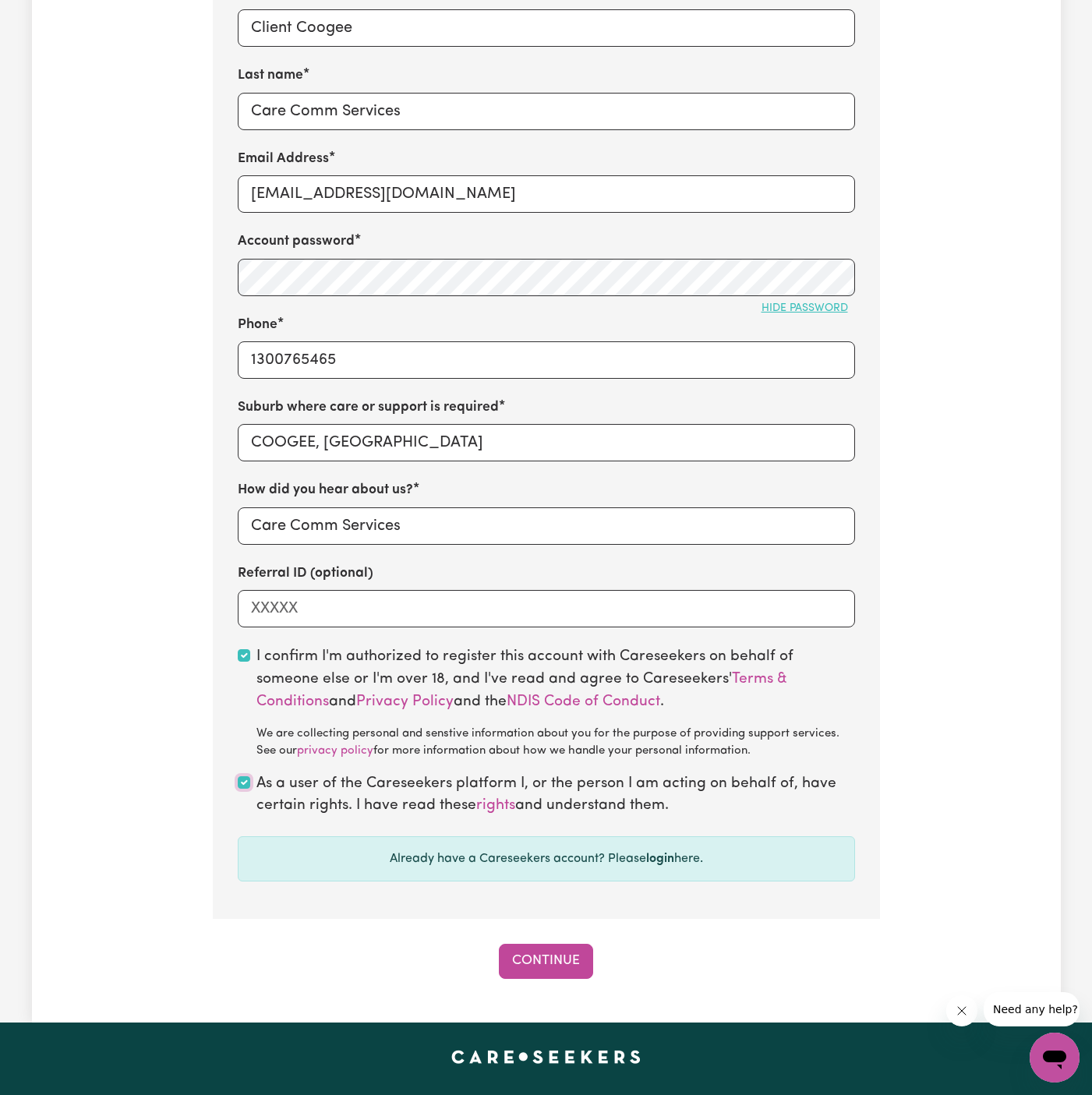
scroll to position [725, 0]
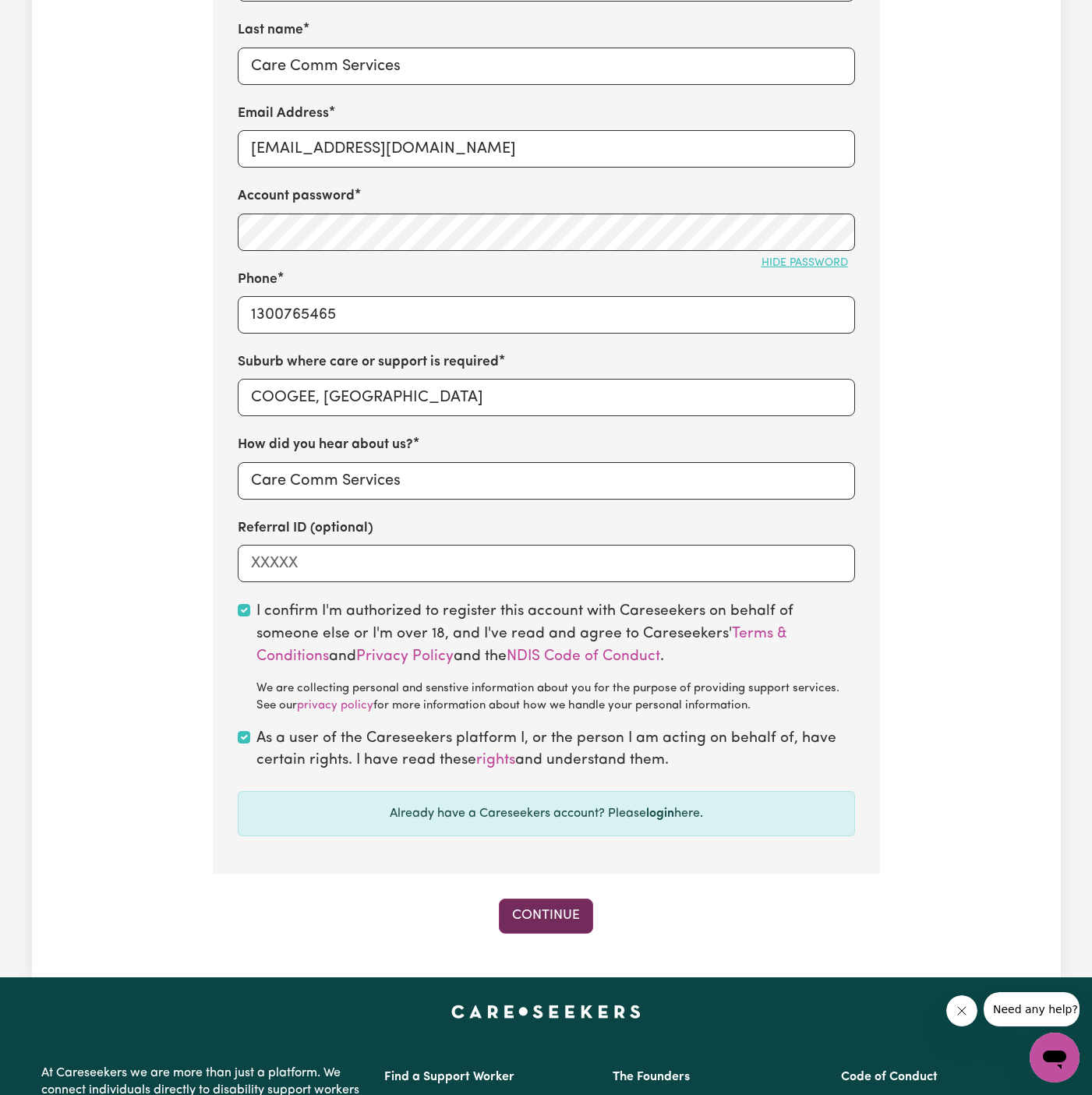
click at [552, 931] on button "Continue" at bounding box center [546, 915] width 94 height 34
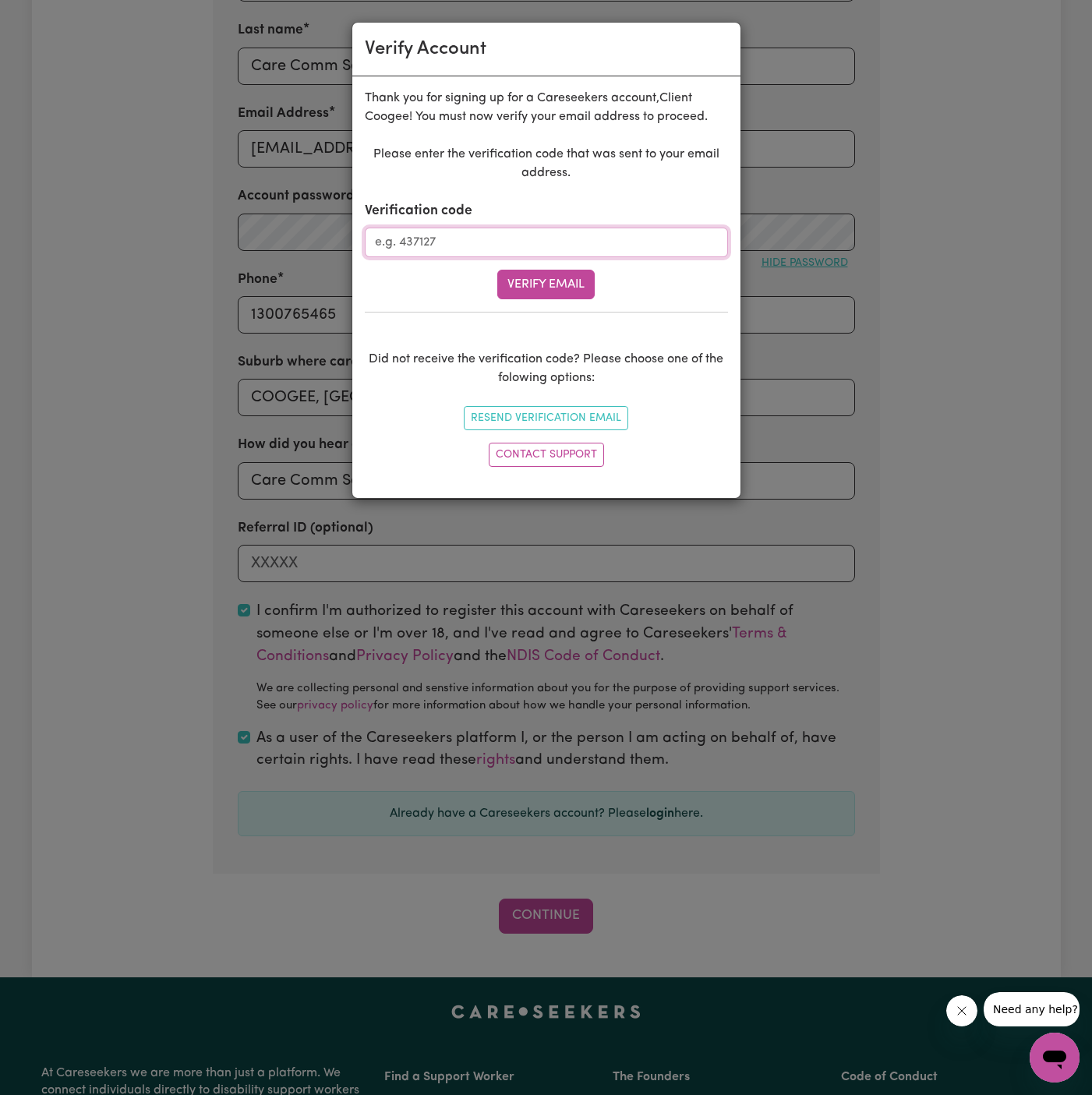
click at [443, 246] on input "Verification code" at bounding box center [546, 242] width 363 height 29
paste input "288402"
type input "288402"
click at [568, 287] on button "Verify Email" at bounding box center [546, 284] width 98 height 29
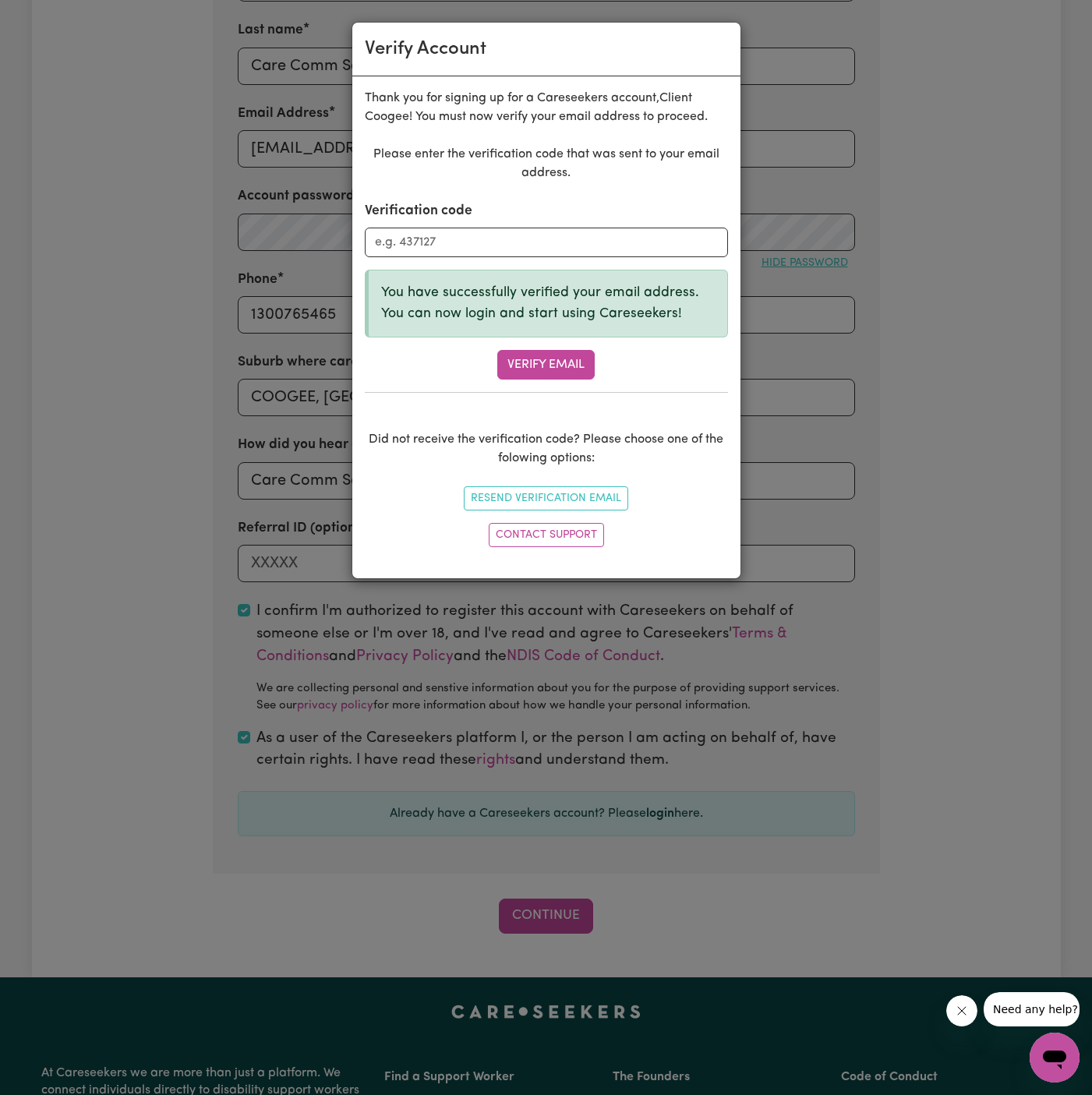
scroll to position [439, 0]
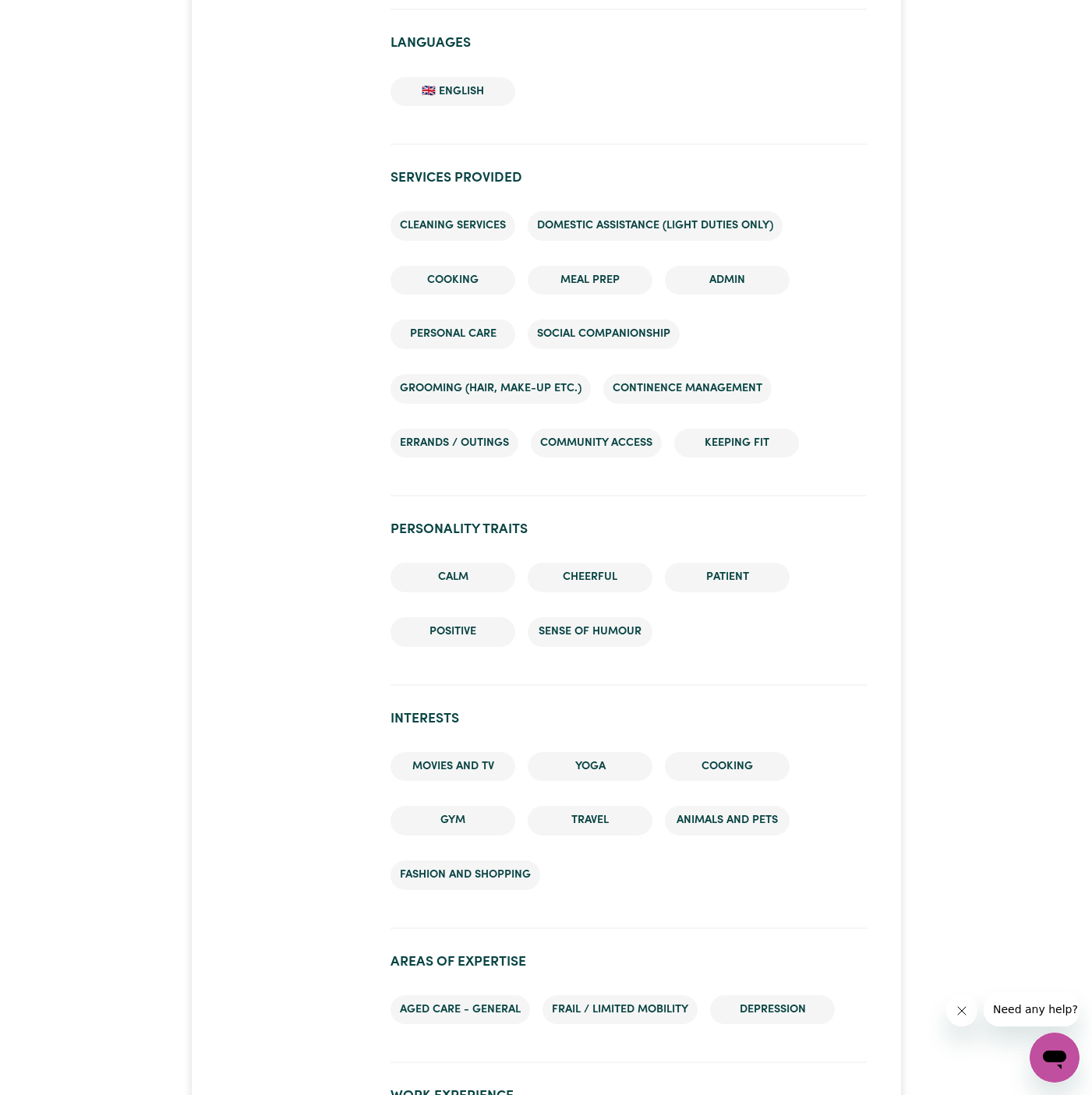
scroll to position [1197, 0]
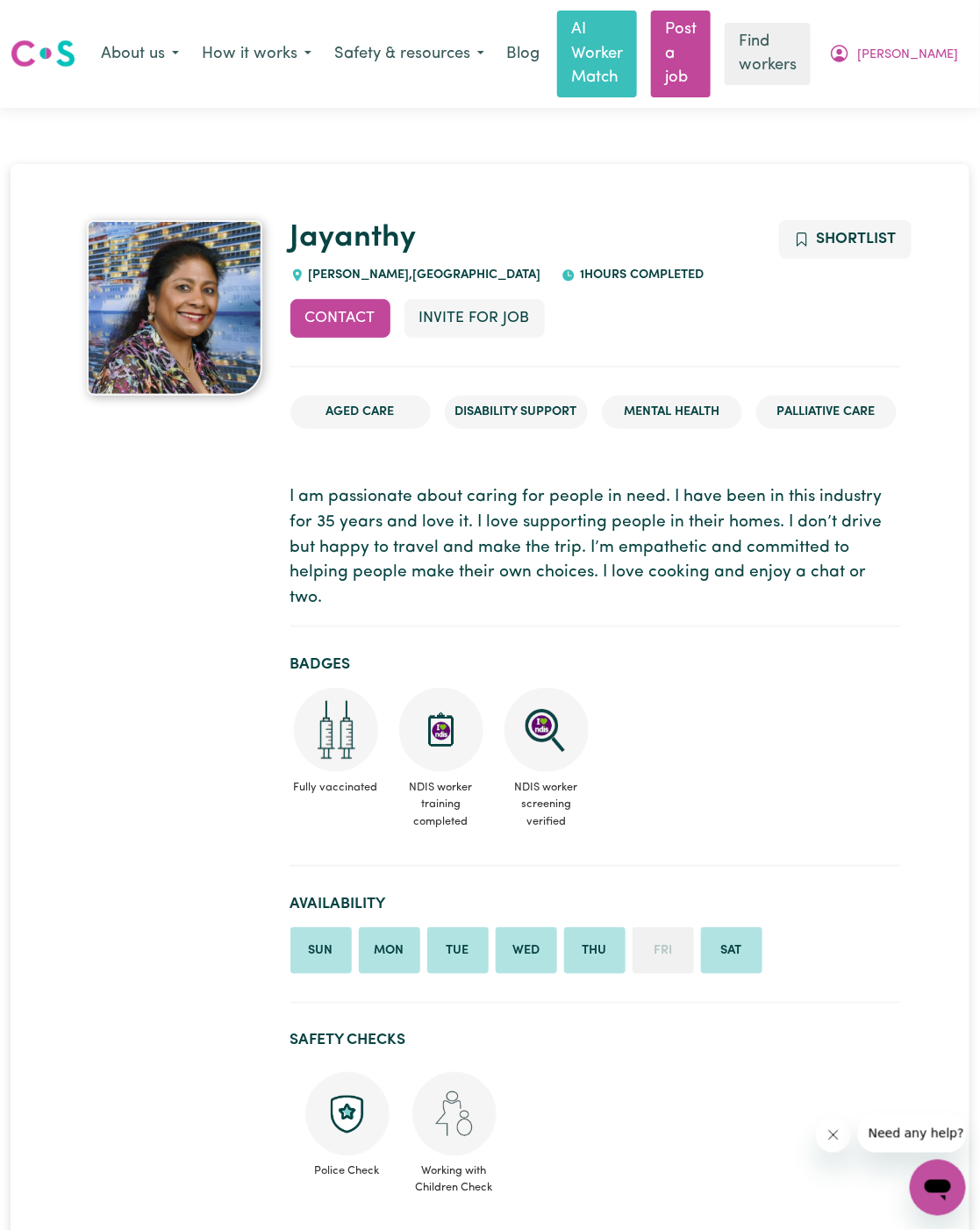
scroll to position [558, 0]
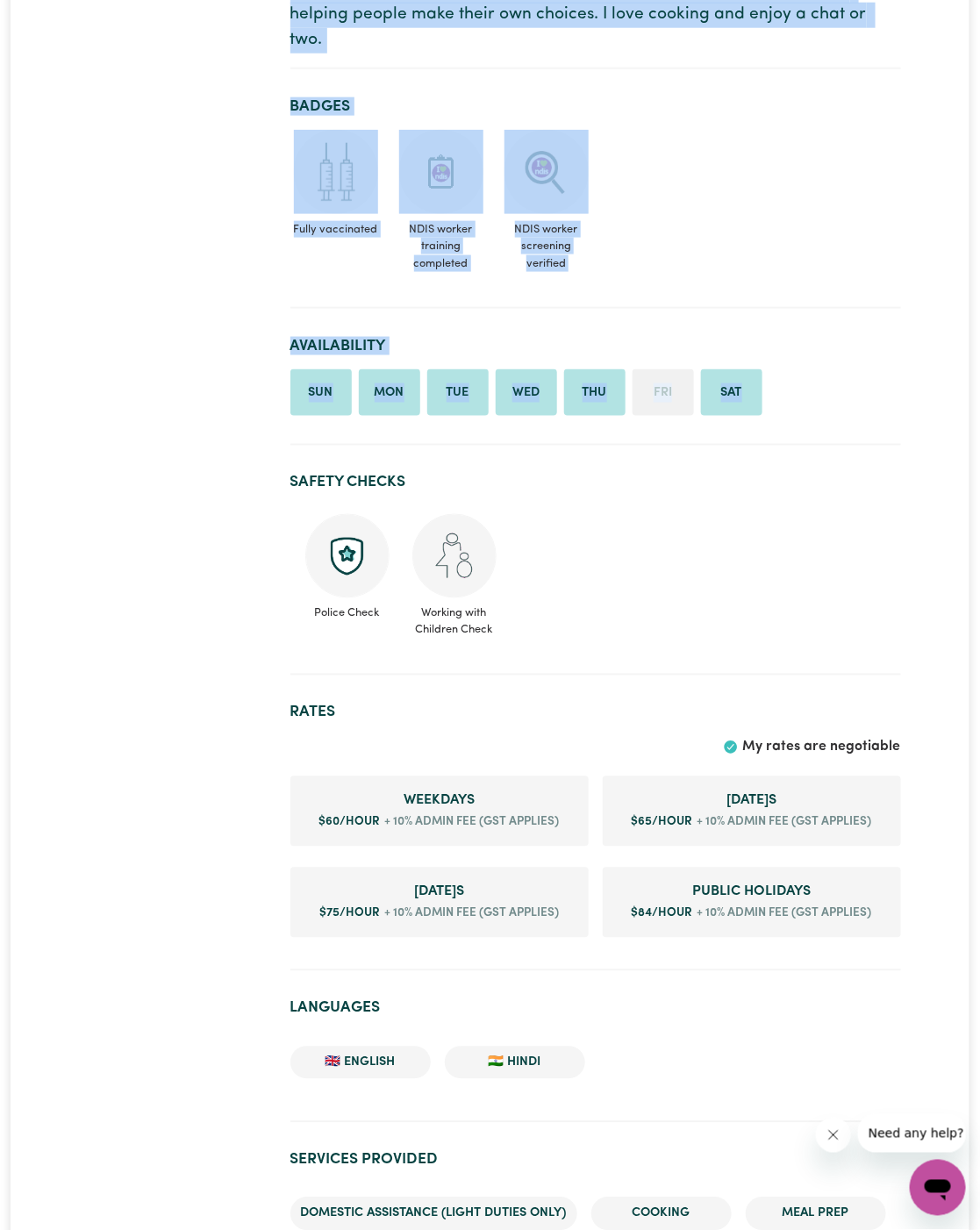
drag, startPoint x: 0, startPoint y: 0, endPoint x: -662, endPoint y: 59, distance: 664.6
